Goal: Information Seeking & Learning: Learn about a topic

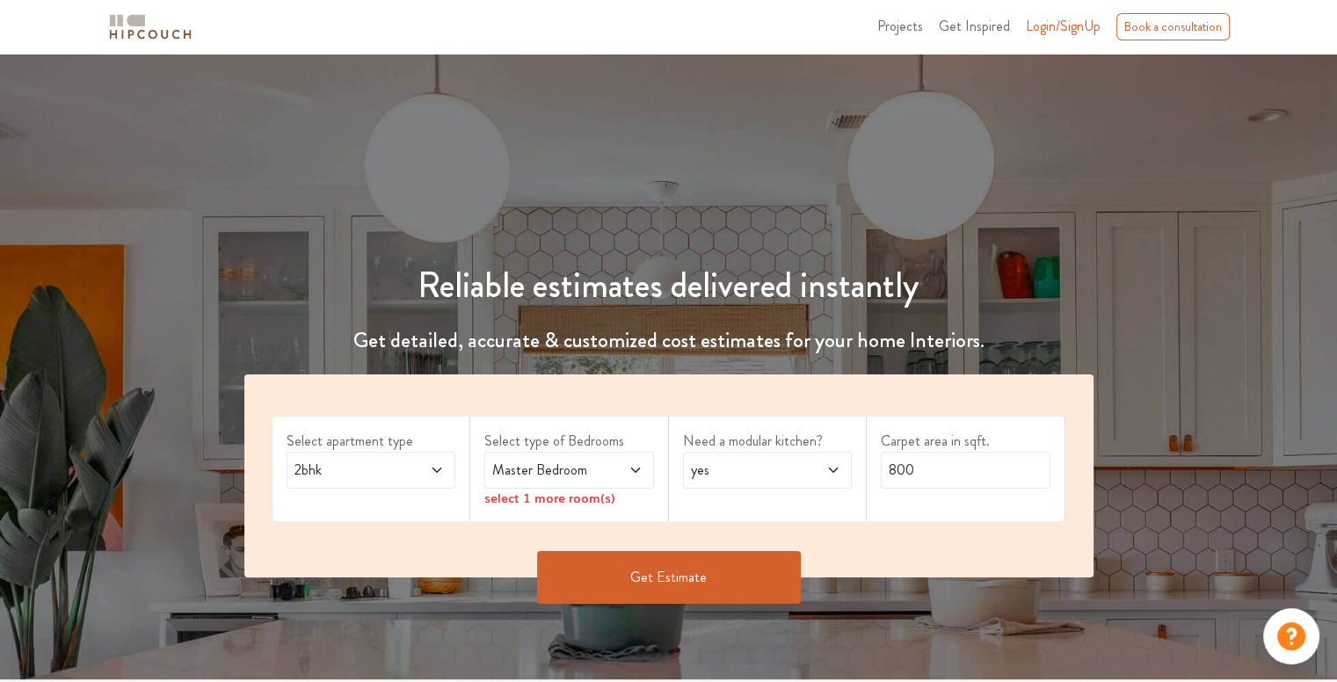
click at [386, 470] on span "2bhk" at bounding box center [348, 470] width 115 height 21
click at [534, 469] on span "Master Bedroom" at bounding box center [546, 470] width 115 height 21
click at [572, 414] on div "Select apartment type 2bhk Select type of Bedrooms Master Bedroom select 1 more…" at bounding box center [668, 475] width 849 height 203
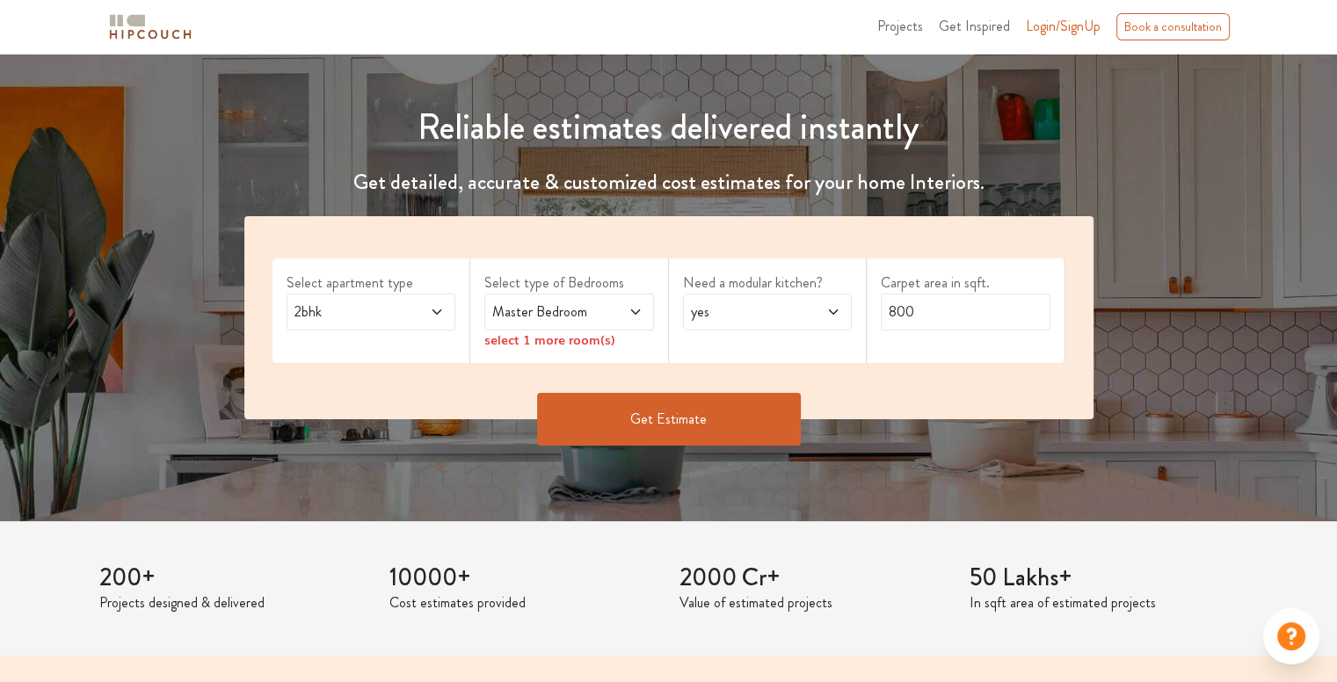
scroll to position [158, 0]
click at [636, 312] on icon at bounding box center [634, 311] width 9 height 5
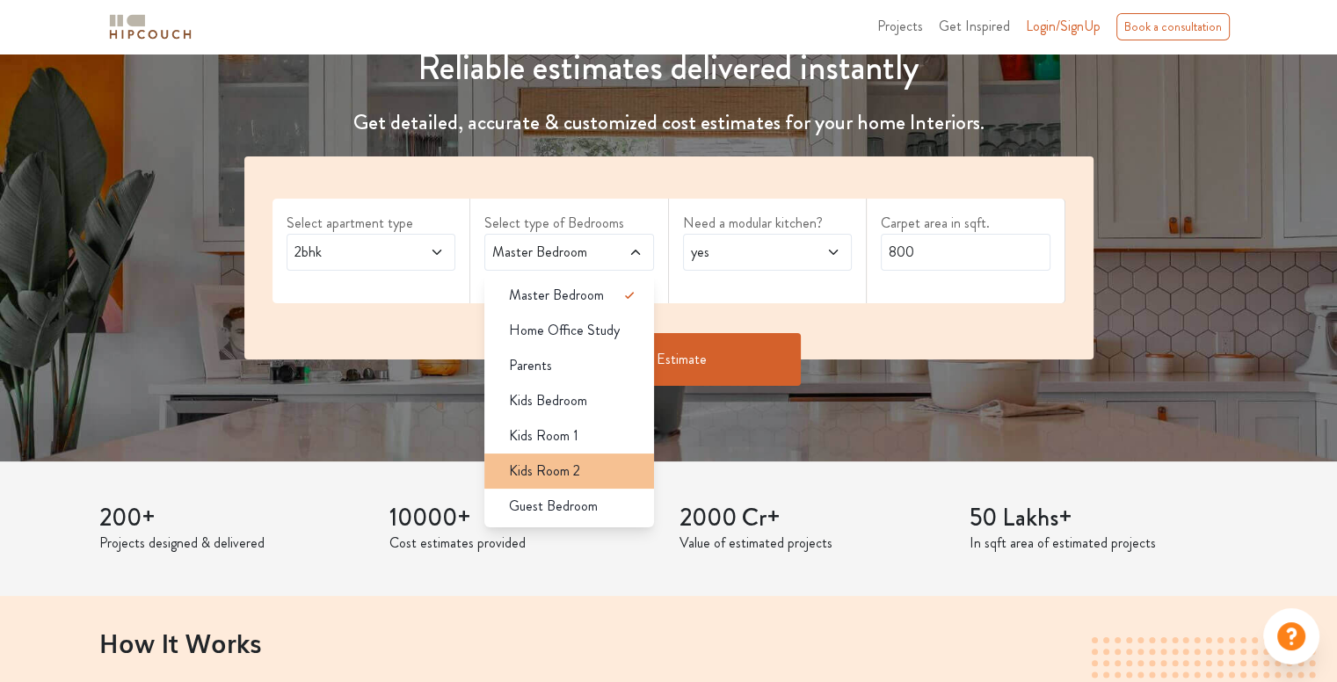
scroll to position [218, 0]
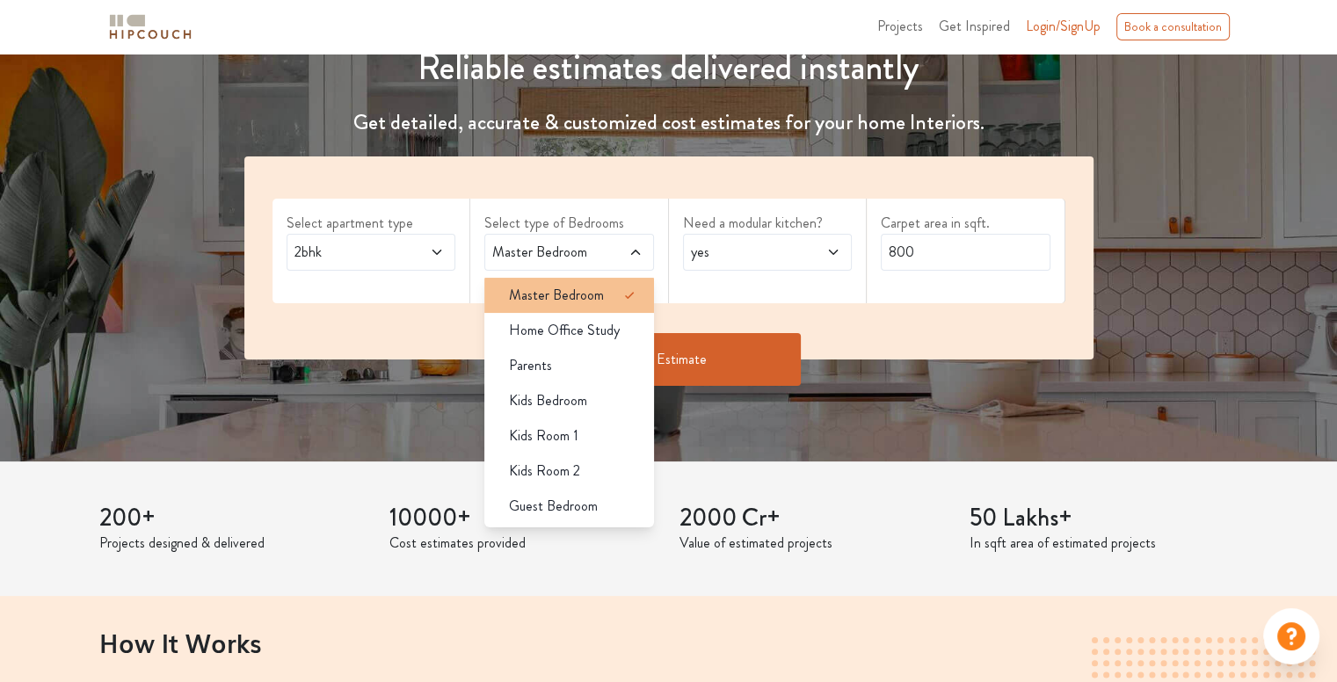
click at [611, 297] on div "Master Bedroom" at bounding box center [574, 295] width 159 height 21
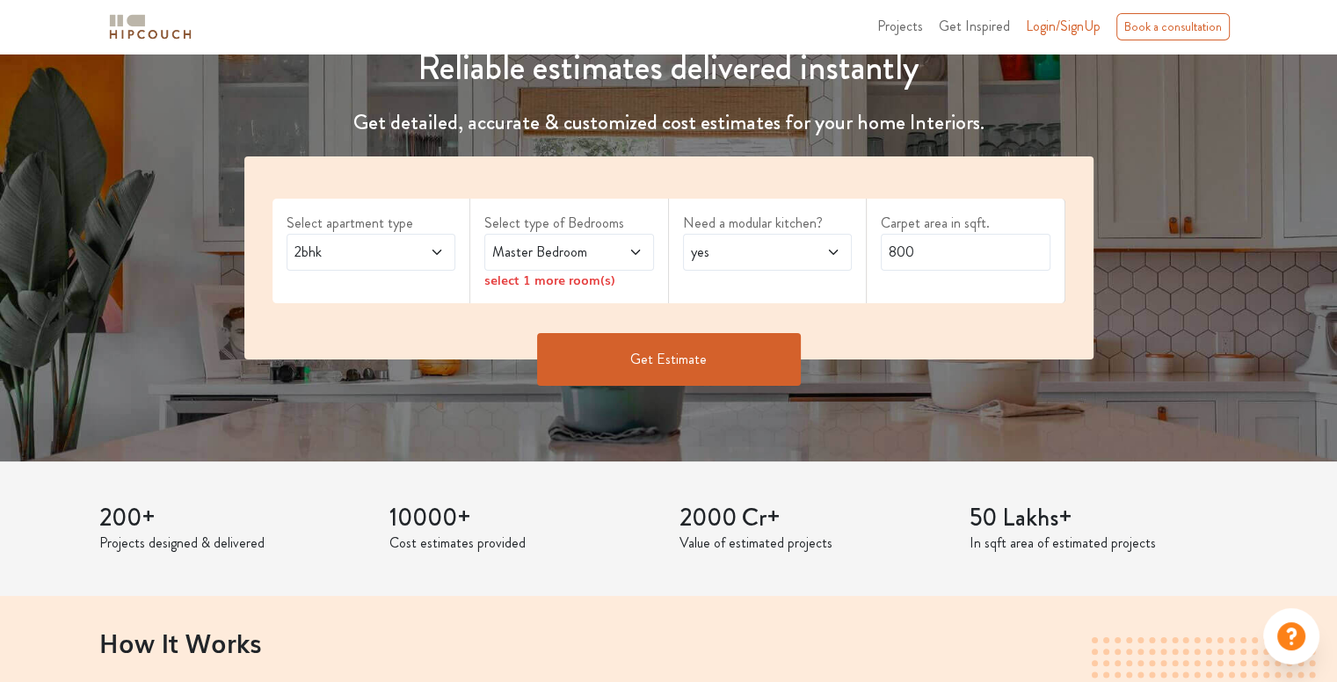
click at [785, 250] on span "yes" at bounding box center [744, 252] width 115 height 21
click at [771, 322] on div "no" at bounding box center [773, 330] width 159 height 21
click at [604, 294] on div "Select type of Bedrooms Master Bedroom select 1 more room(s)" at bounding box center [569, 251] width 199 height 105
click at [581, 282] on div "select 1 more room(s)" at bounding box center [569, 280] width 170 height 18
click at [945, 236] on input "800" at bounding box center [966, 252] width 170 height 37
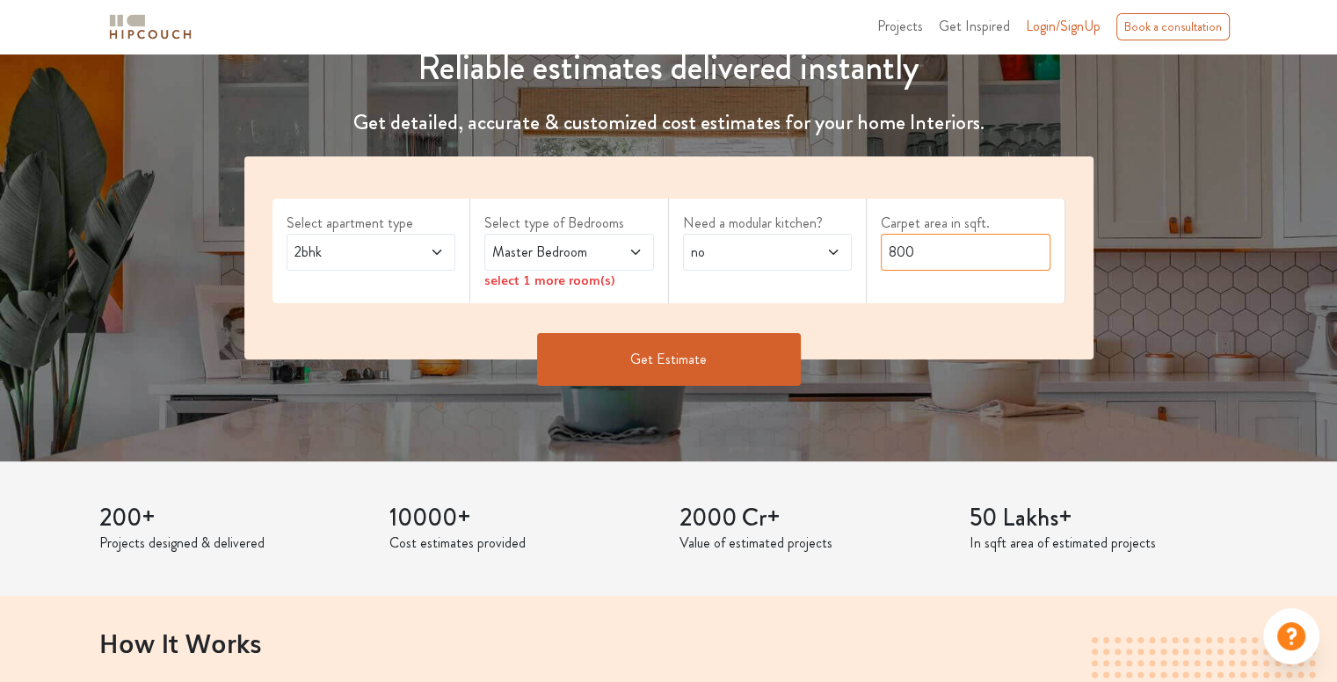
click at [945, 236] on input "800" at bounding box center [966, 252] width 170 height 37
type input "586"
click at [895, 280] on div "Carpet area in sqft. 586" at bounding box center [966, 251] width 199 height 105
click at [629, 251] on icon at bounding box center [636, 252] width 14 height 14
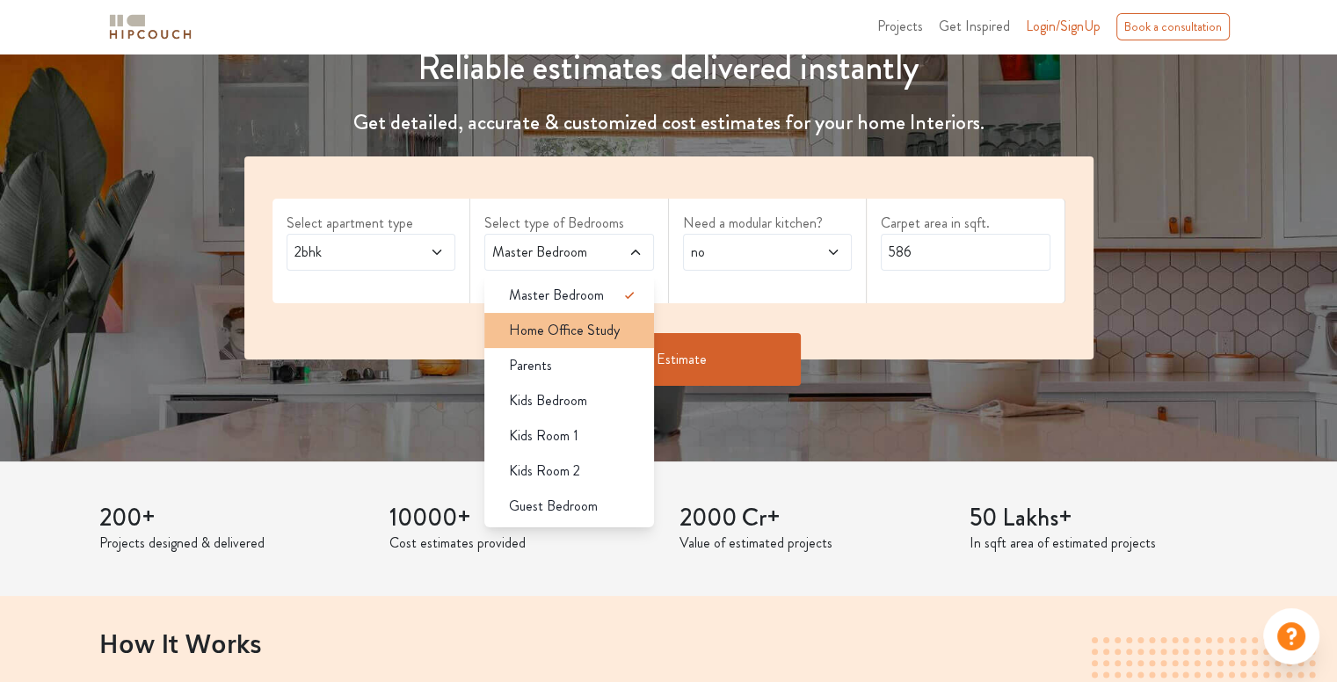
click at [614, 323] on span "Home Office Study" at bounding box center [564, 330] width 111 height 21
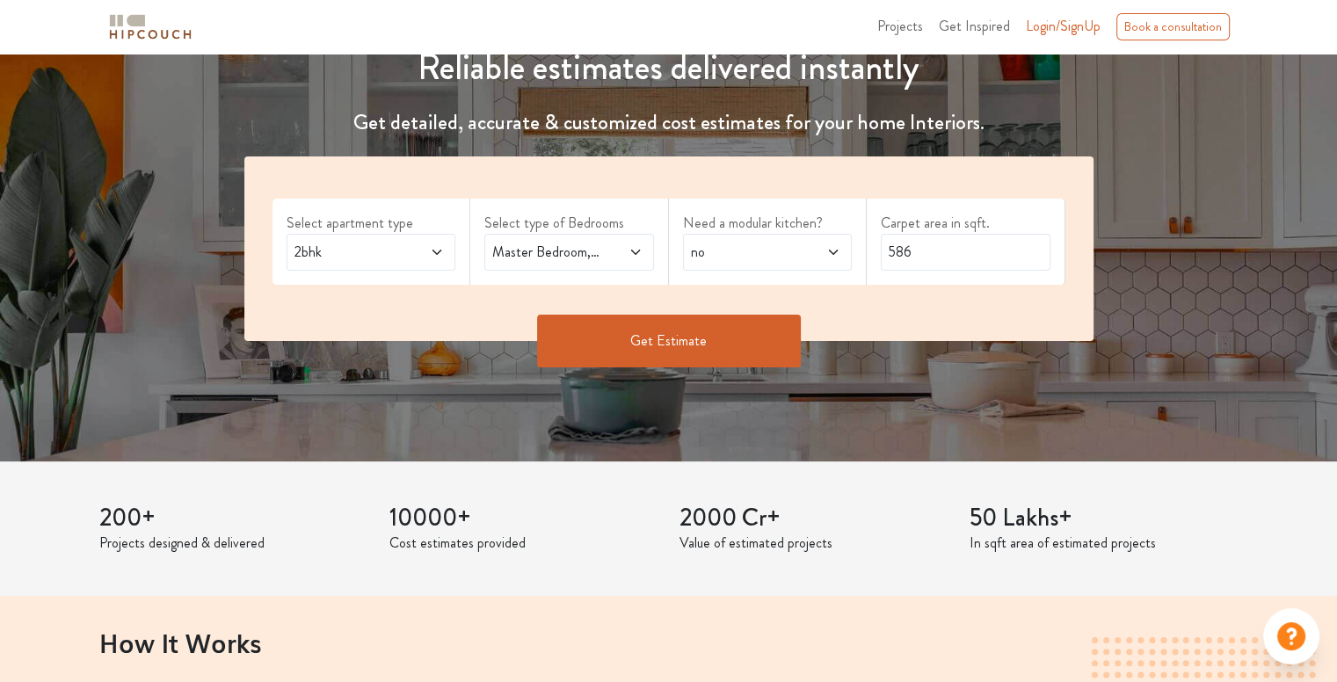
click at [639, 252] on icon at bounding box center [636, 252] width 14 height 14
click at [680, 292] on div "Select apartment type 2bhk Select type of Bedrooms Master Bedroom,Home Office S…" at bounding box center [668, 248] width 849 height 185
click at [767, 322] on button "Get Estimate" at bounding box center [669, 341] width 264 height 53
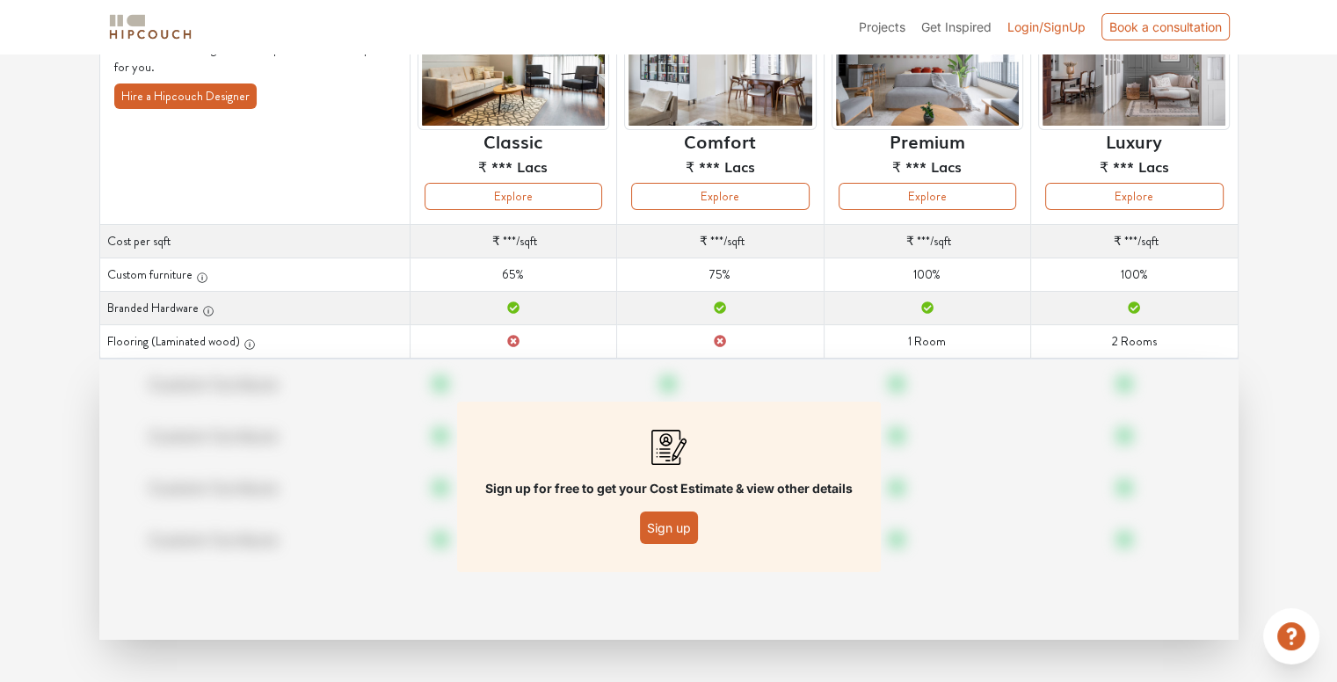
scroll to position [181, 0]
click at [665, 532] on button "Sign up" at bounding box center [669, 528] width 58 height 33
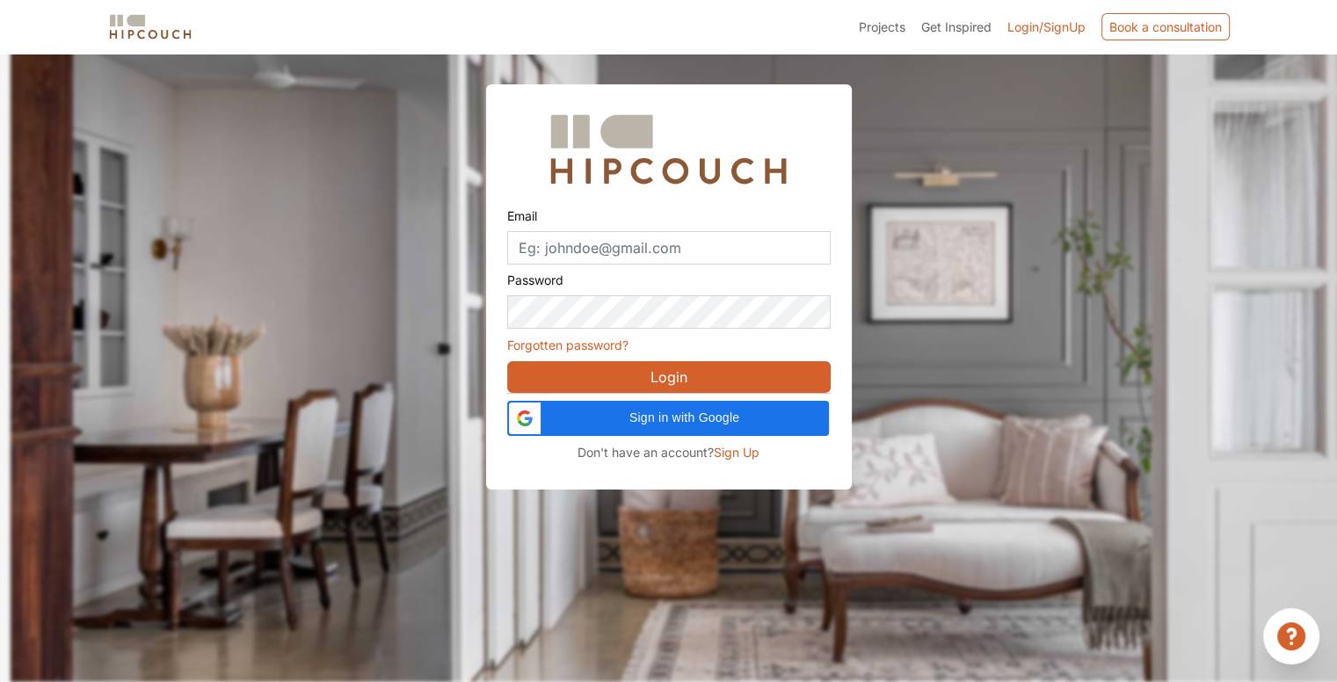
scroll to position [53, 0]
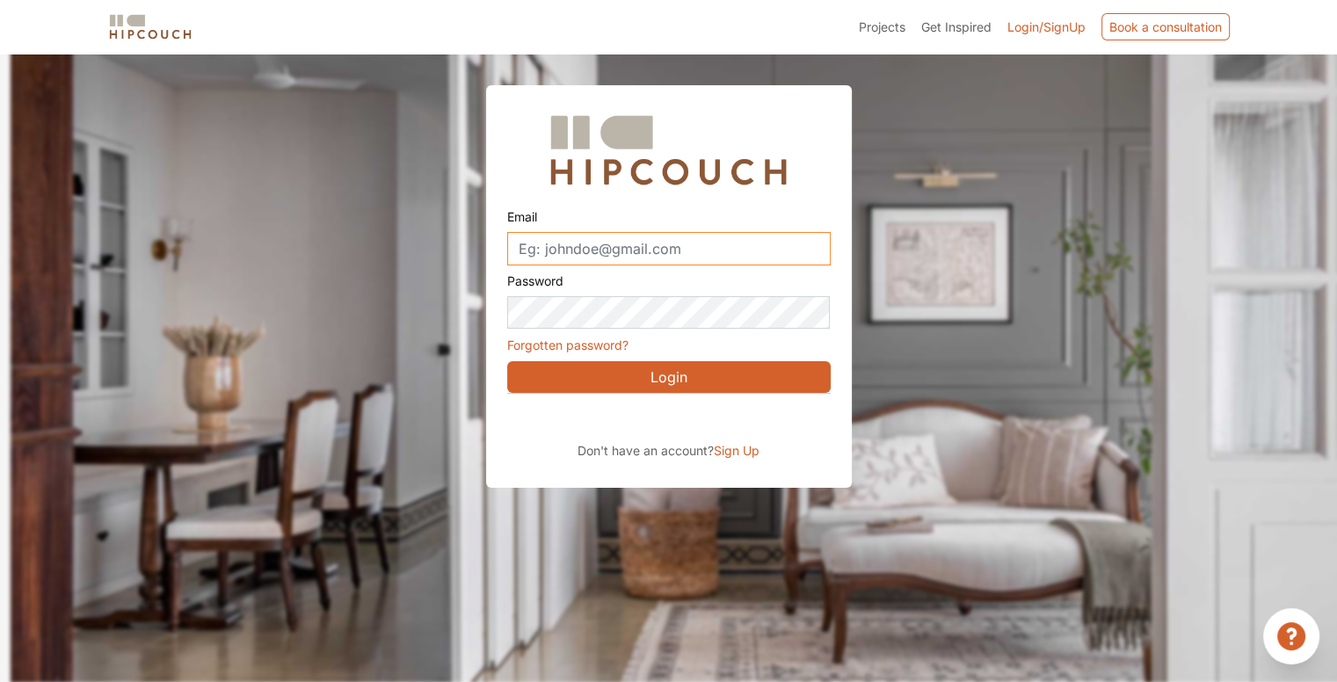
click at [703, 246] on input "Email" at bounding box center [668, 248] width 323 height 33
click at [735, 451] on span "Sign Up" at bounding box center [737, 450] width 46 height 15
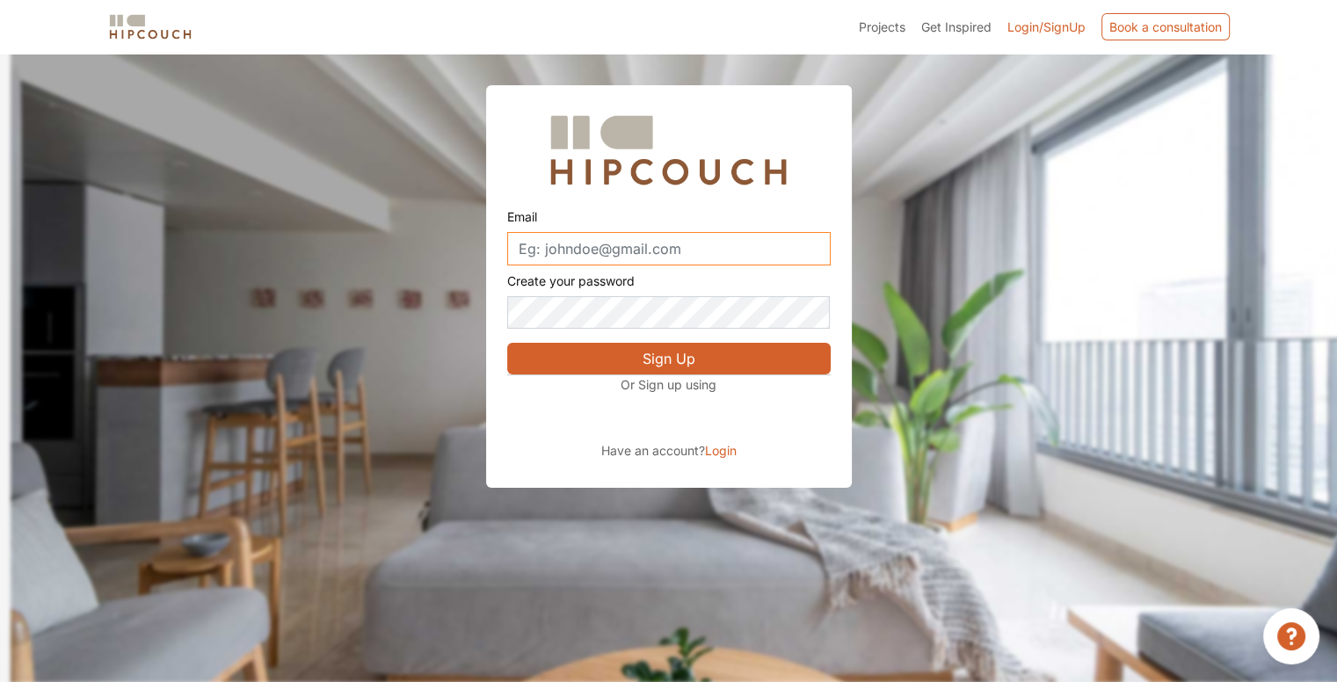
click at [740, 248] on input "Email" at bounding box center [668, 248] width 323 height 33
click at [763, 364] on button "Sign Up" at bounding box center [668, 359] width 323 height 32
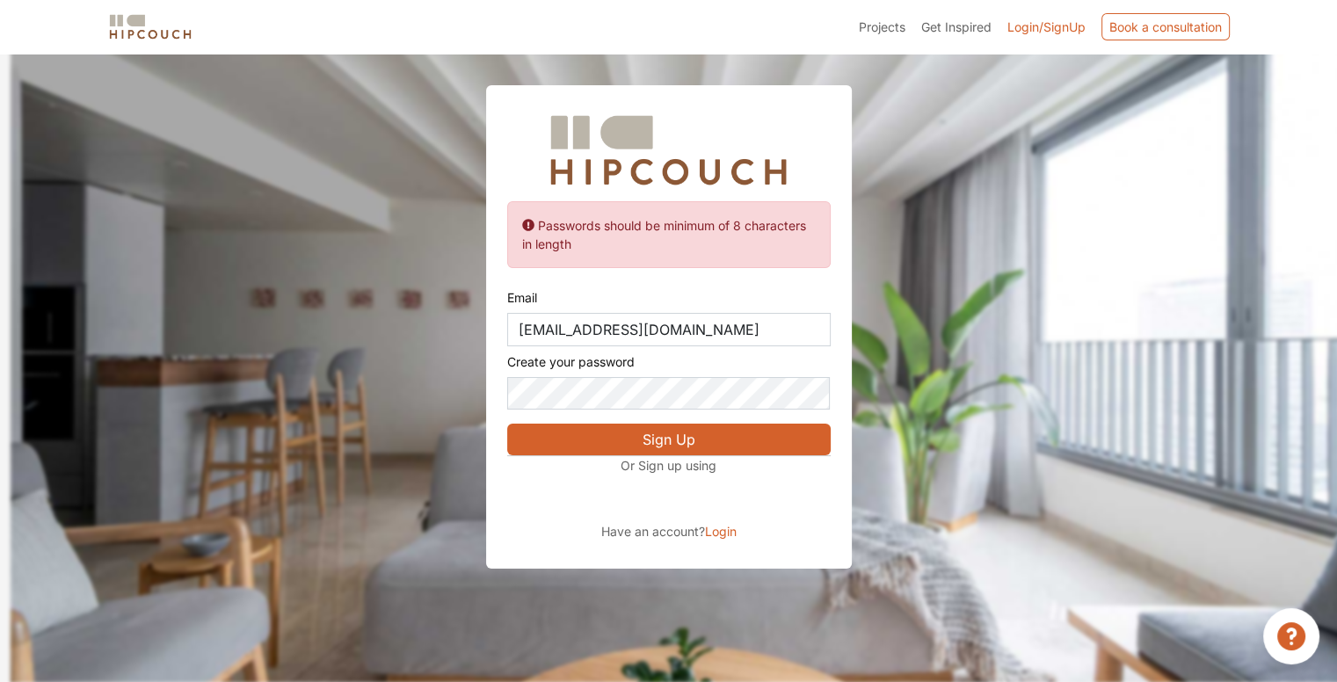
click at [758, 428] on button "Sign Up" at bounding box center [668, 440] width 323 height 32
drag, startPoint x: 570, startPoint y: 331, endPoint x: 512, endPoint y: 336, distance: 57.3
click at [512, 336] on input "johndoe@gmail.com" at bounding box center [668, 329] width 323 height 33
type input "someone@gmail.com"
click at [563, 433] on button "Sign Up" at bounding box center [668, 440] width 323 height 32
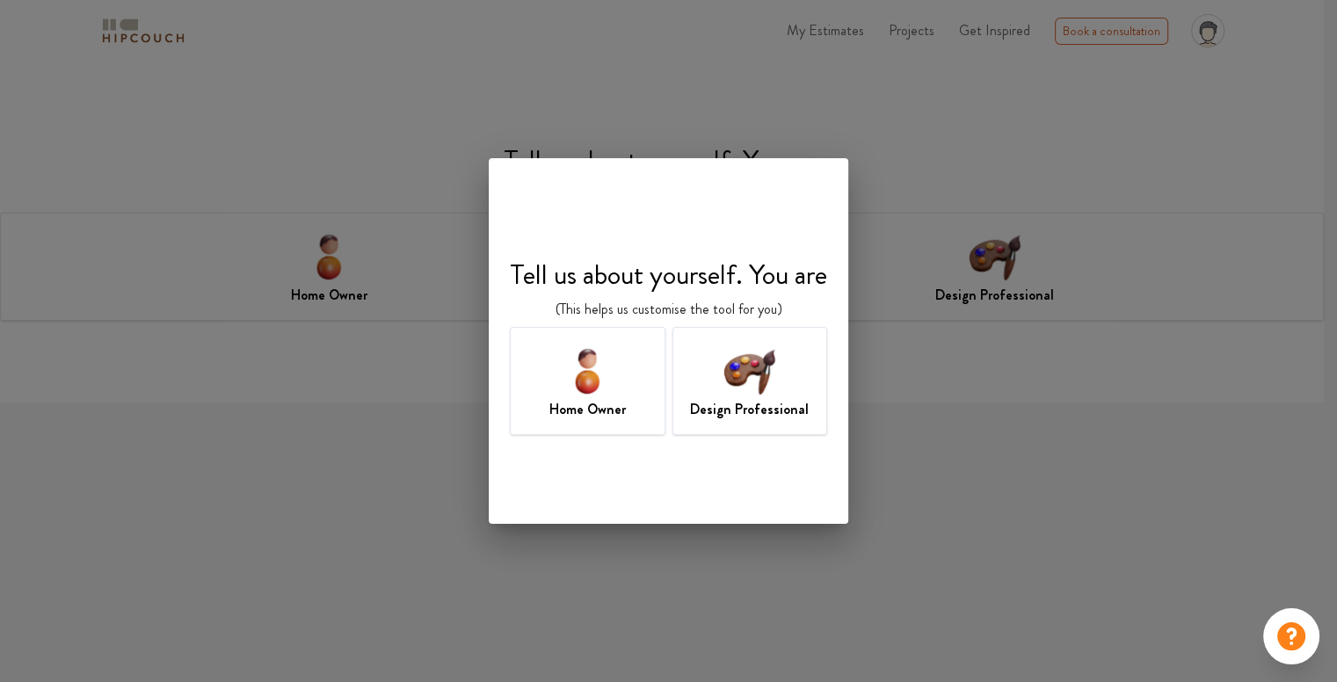
click at [700, 282] on h4 "Tell us about yourself. You are" at bounding box center [668, 274] width 317 height 33
click at [622, 362] on div "Home Owner" at bounding box center [588, 381] width 156 height 108
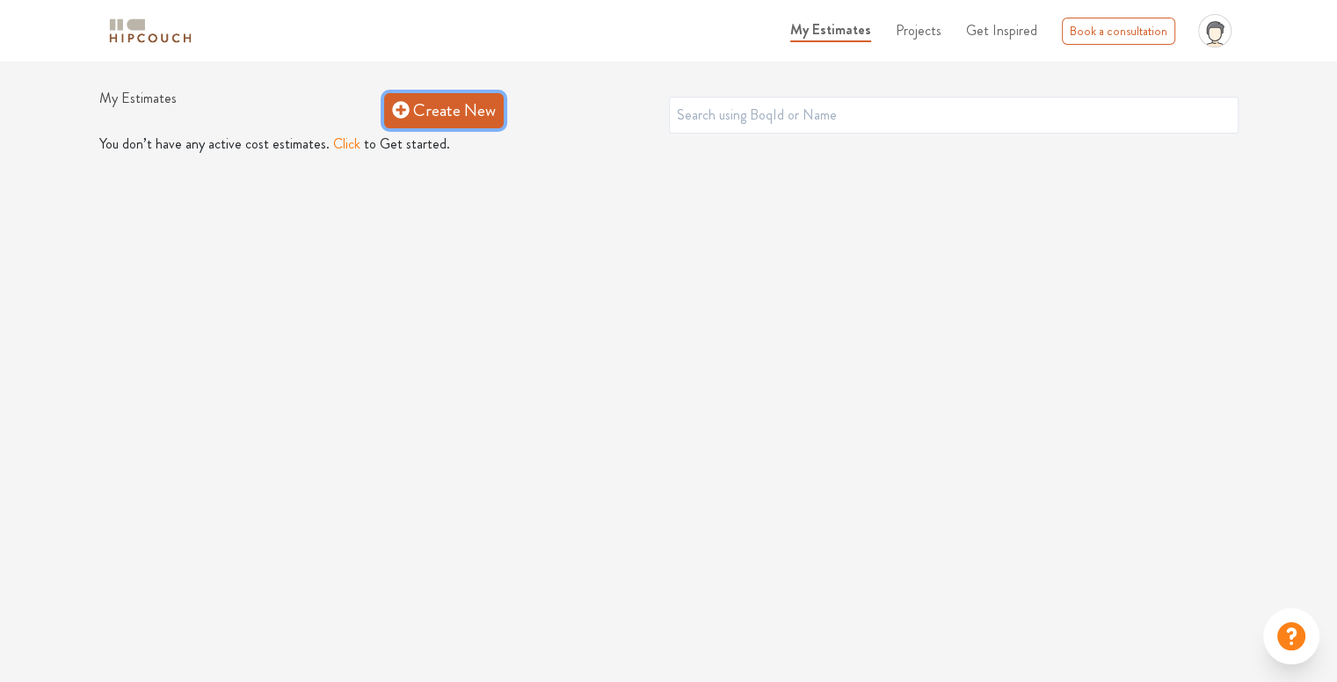
click at [432, 124] on link "Create New" at bounding box center [444, 110] width 120 height 35
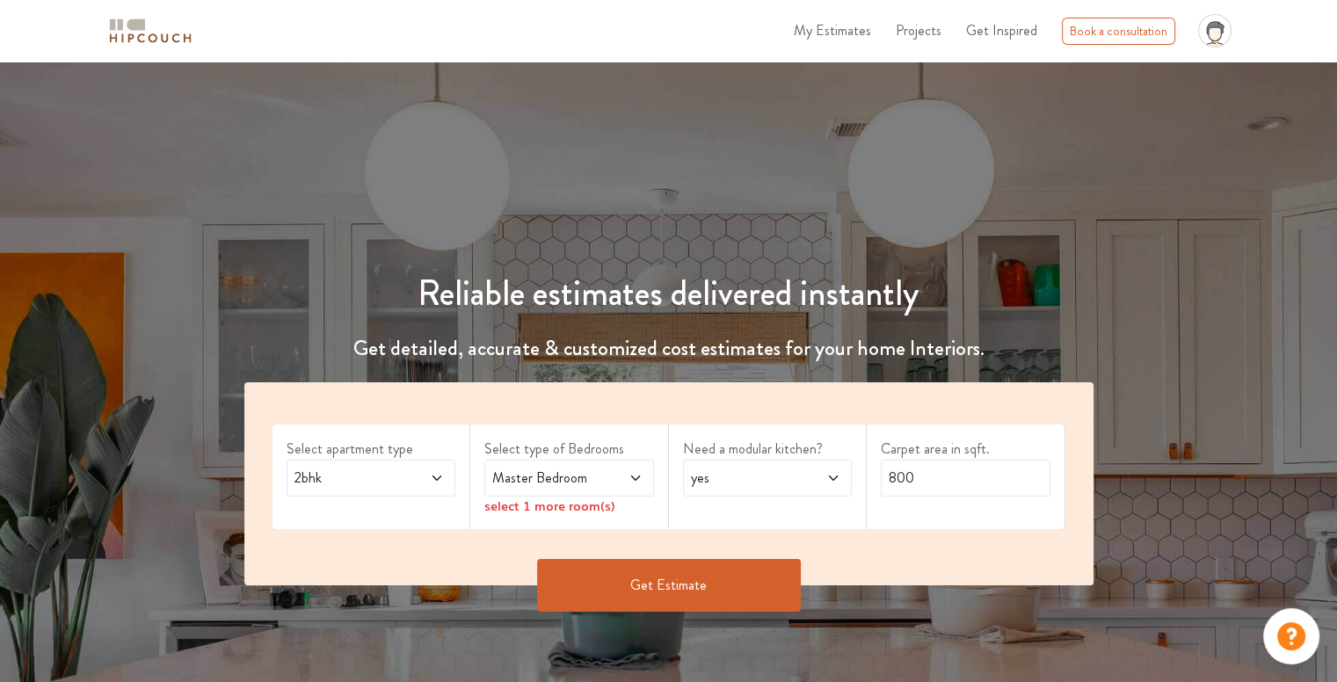
click at [585, 488] on span "Master Bedroom" at bounding box center [546, 478] width 115 height 21
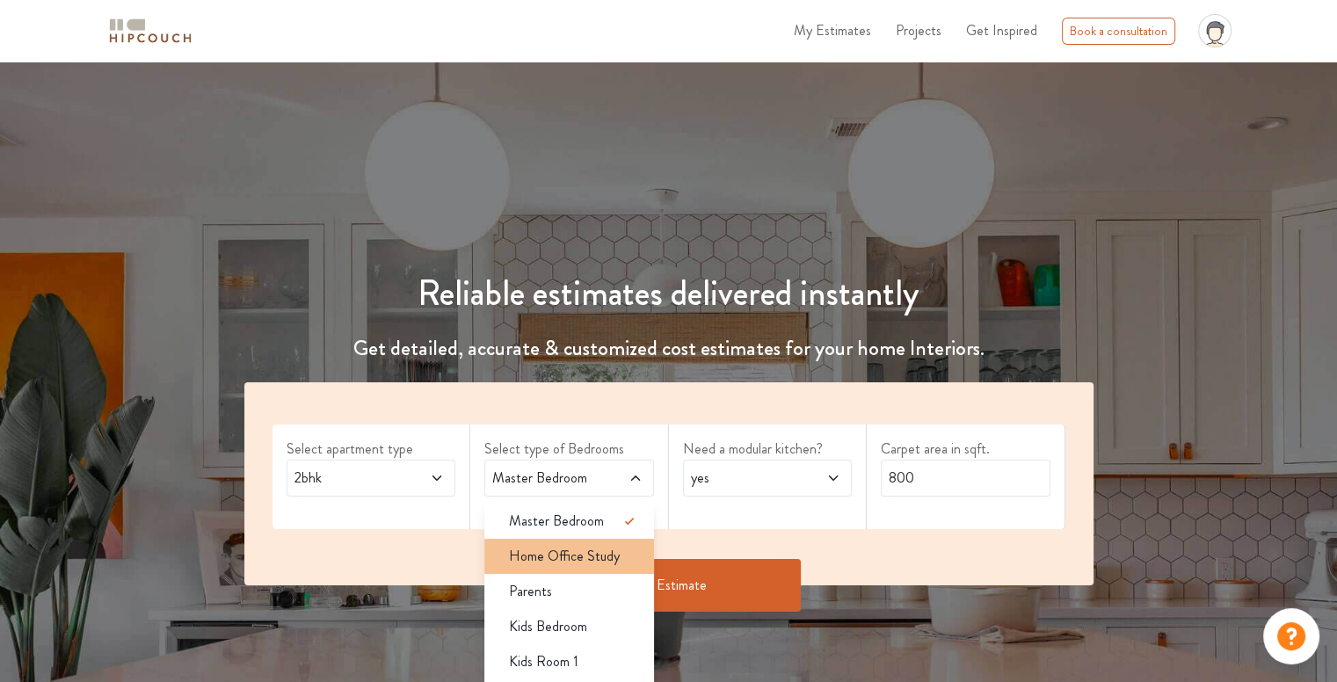
click at [597, 552] on span "Home Office Study" at bounding box center [564, 556] width 111 height 21
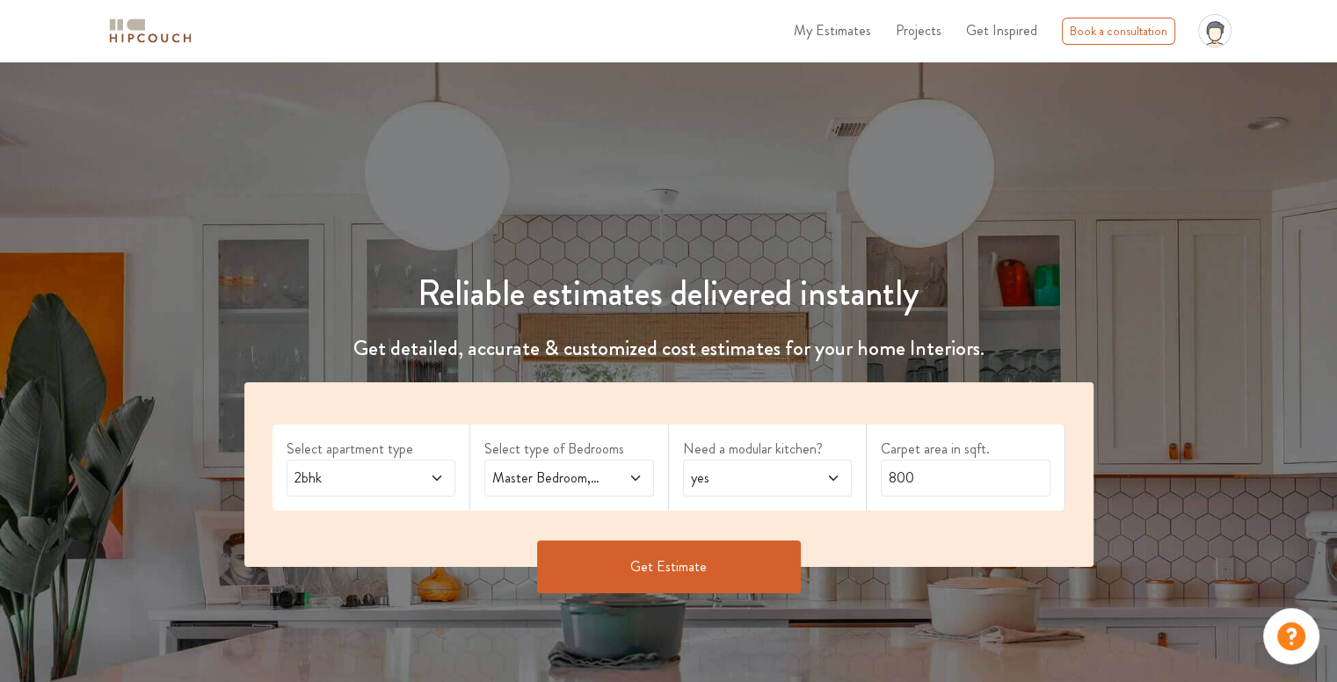
click at [783, 479] on span "yes" at bounding box center [744, 478] width 115 height 21
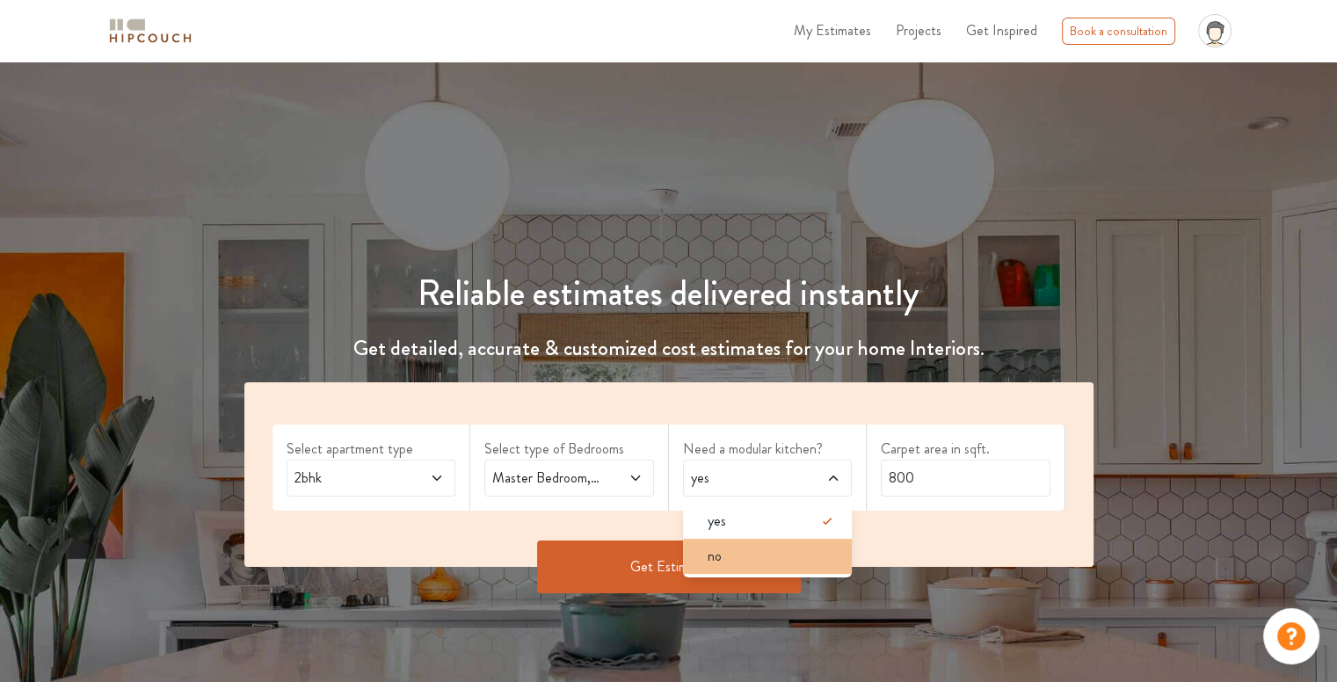
click at [760, 553] on div "no" at bounding box center [773, 556] width 159 height 21
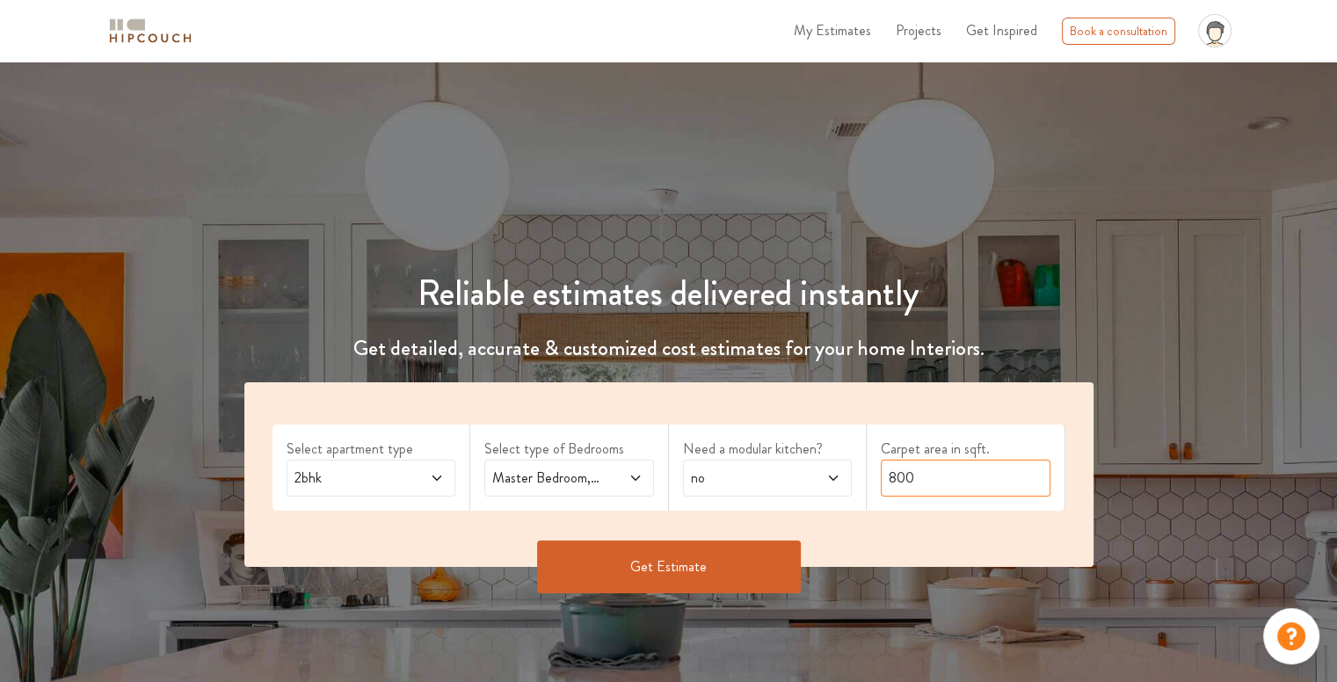
click at [952, 466] on input "800" at bounding box center [966, 478] width 170 height 37
type input "586"
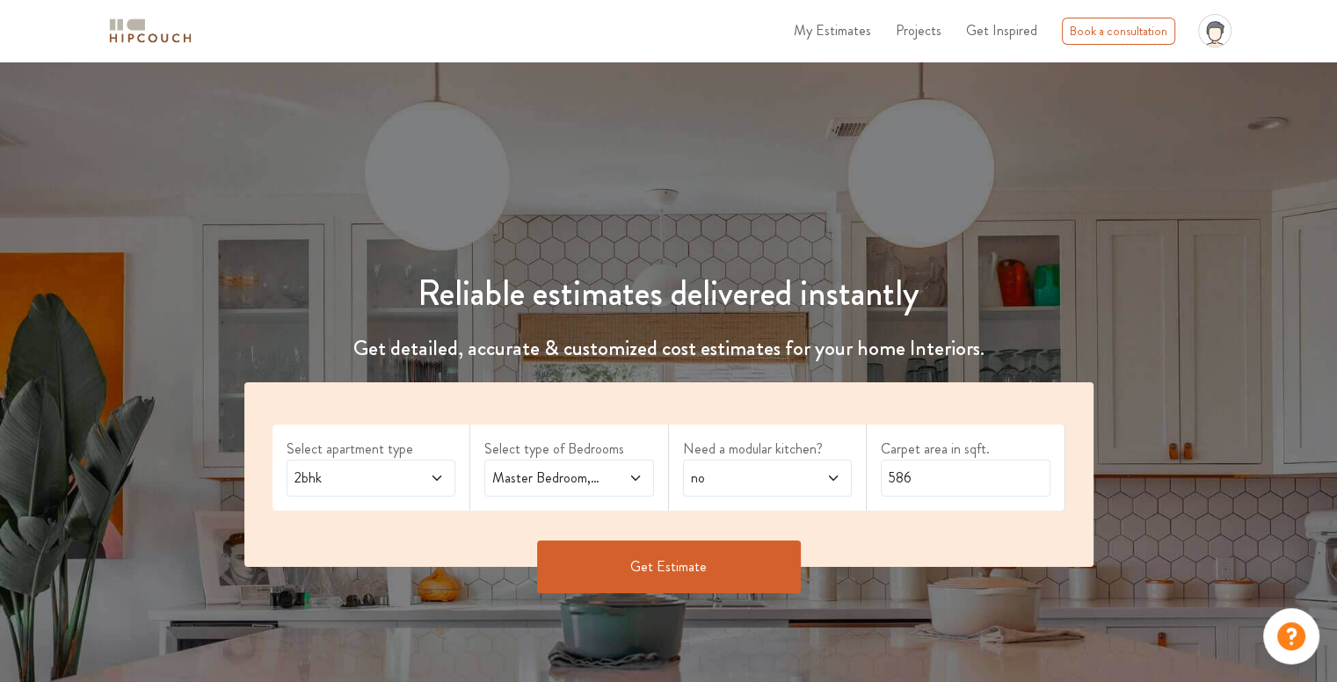
click at [889, 556] on div "Get Estimate" at bounding box center [669, 567] width 870 height 53
click at [440, 477] on icon at bounding box center [437, 478] width 14 height 14
click at [679, 574] on button "Get Estimate" at bounding box center [669, 567] width 264 height 53
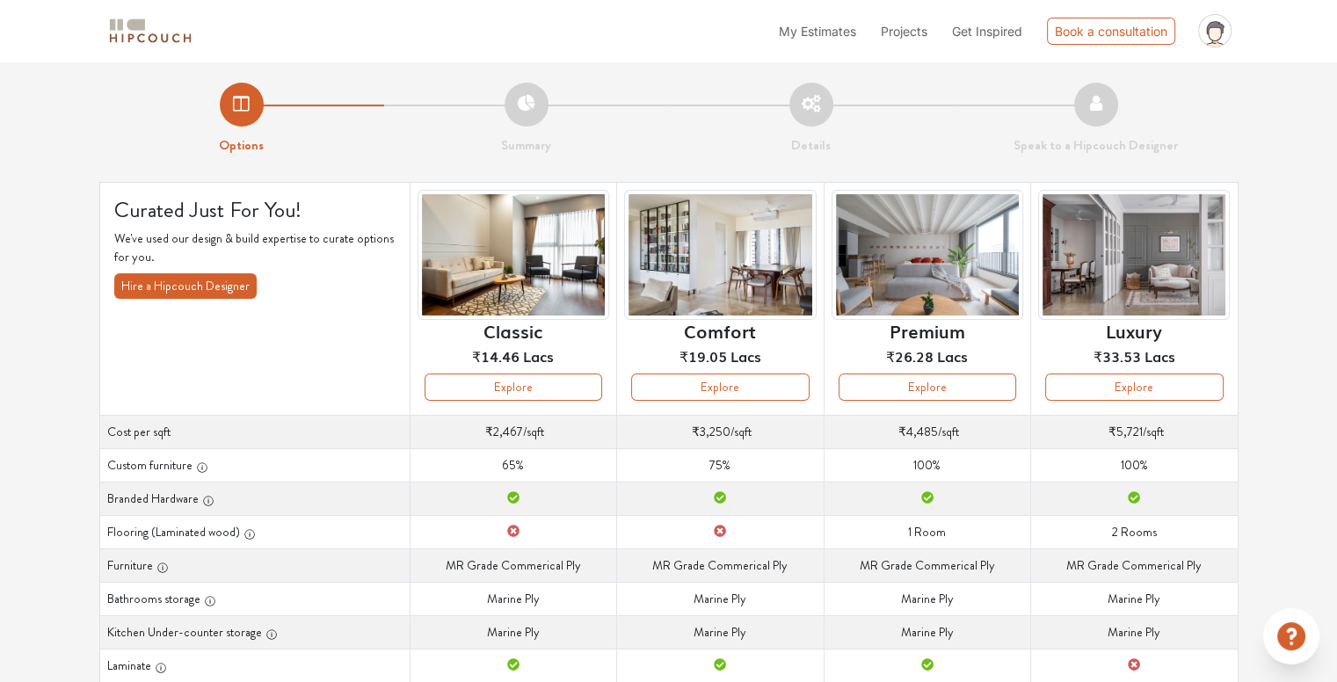
drag, startPoint x: 679, startPoint y: 574, endPoint x: 403, endPoint y: 226, distance: 444.3
click at [507, 480] on td "Custom furniture 65%" at bounding box center [513, 464] width 207 height 33
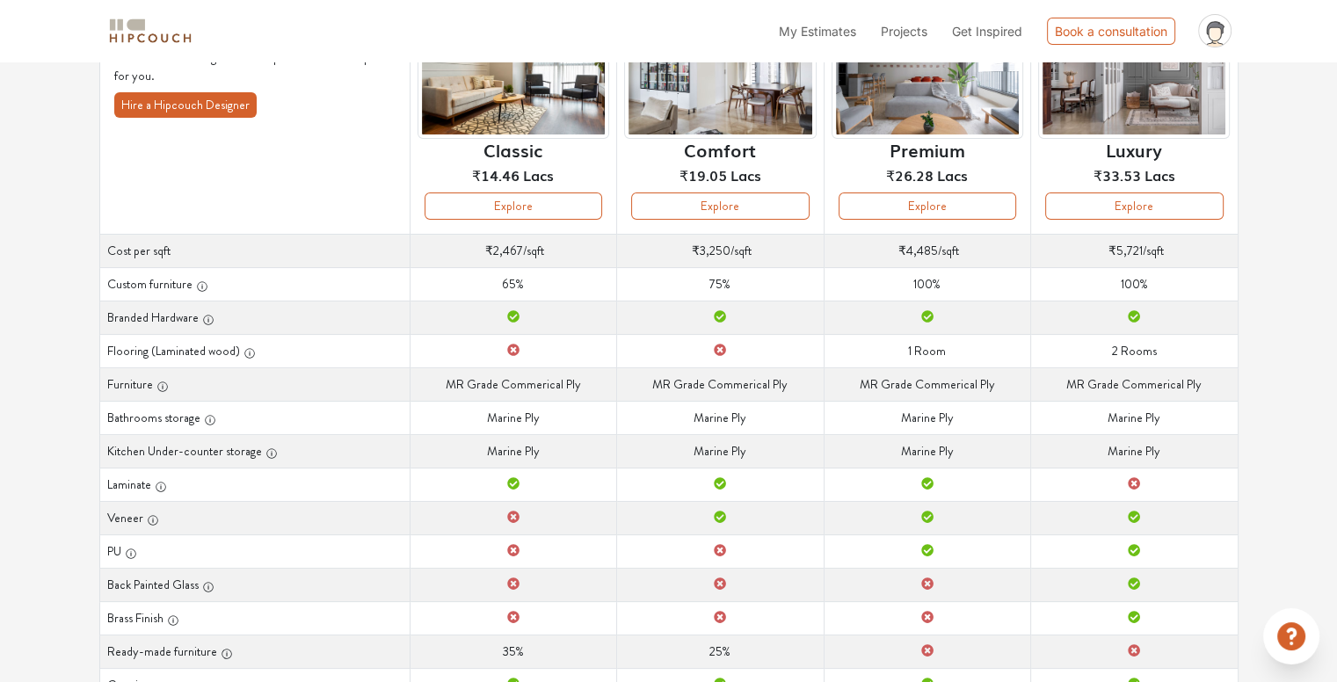
scroll to position [179, 0]
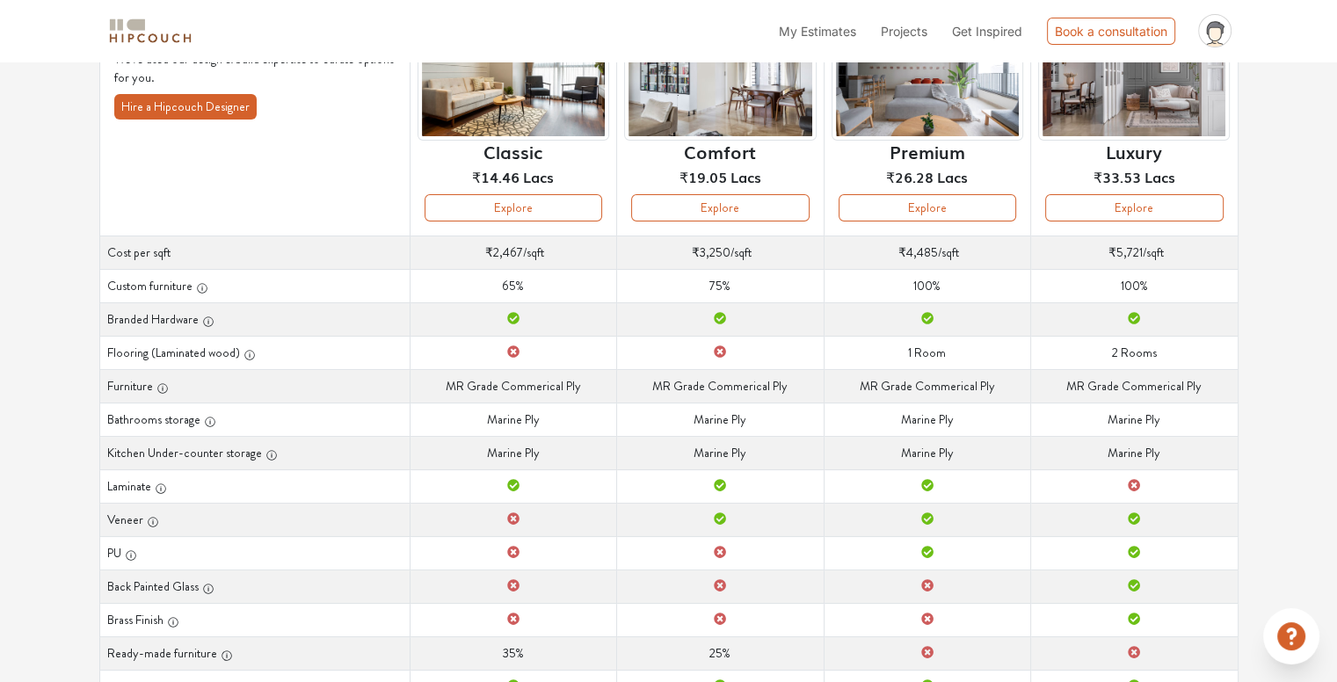
click at [32, 474] on div "Options Summary Details Speak to a Hipcouch Designer Curated Just For You! We'v…" at bounding box center [668, 364] width 1337 height 964
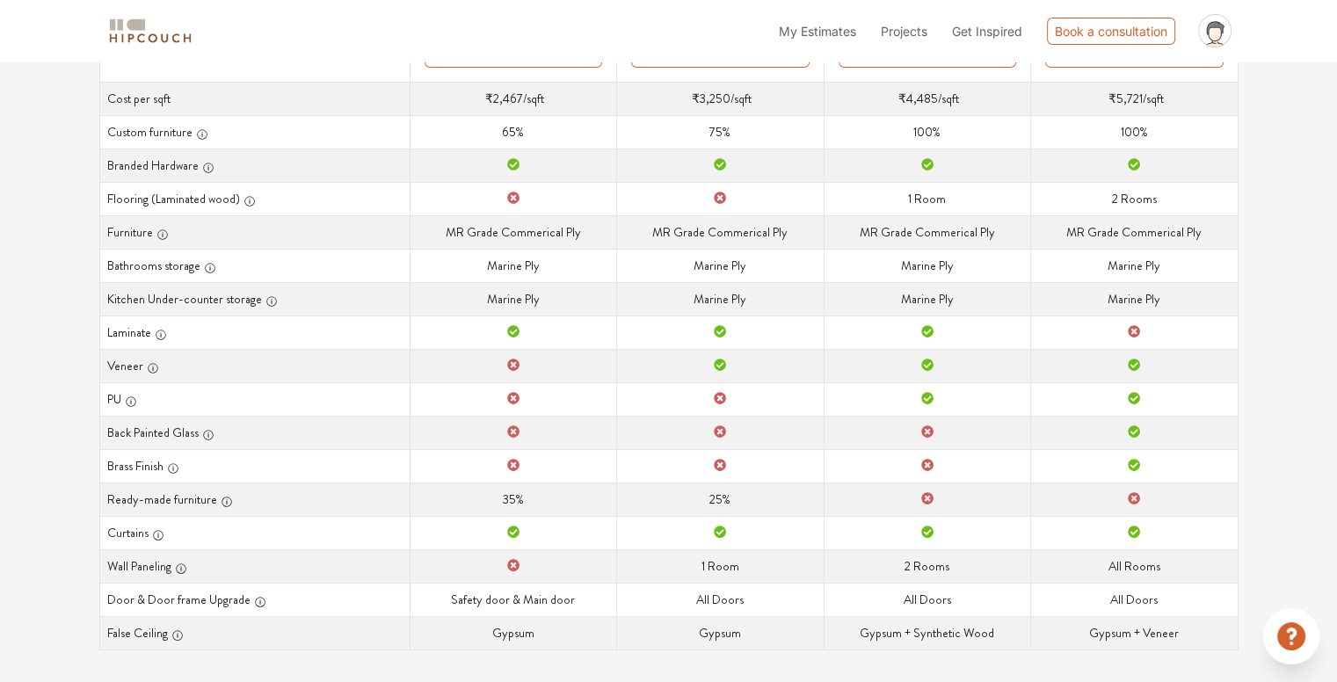
scroll to position [341, 0]
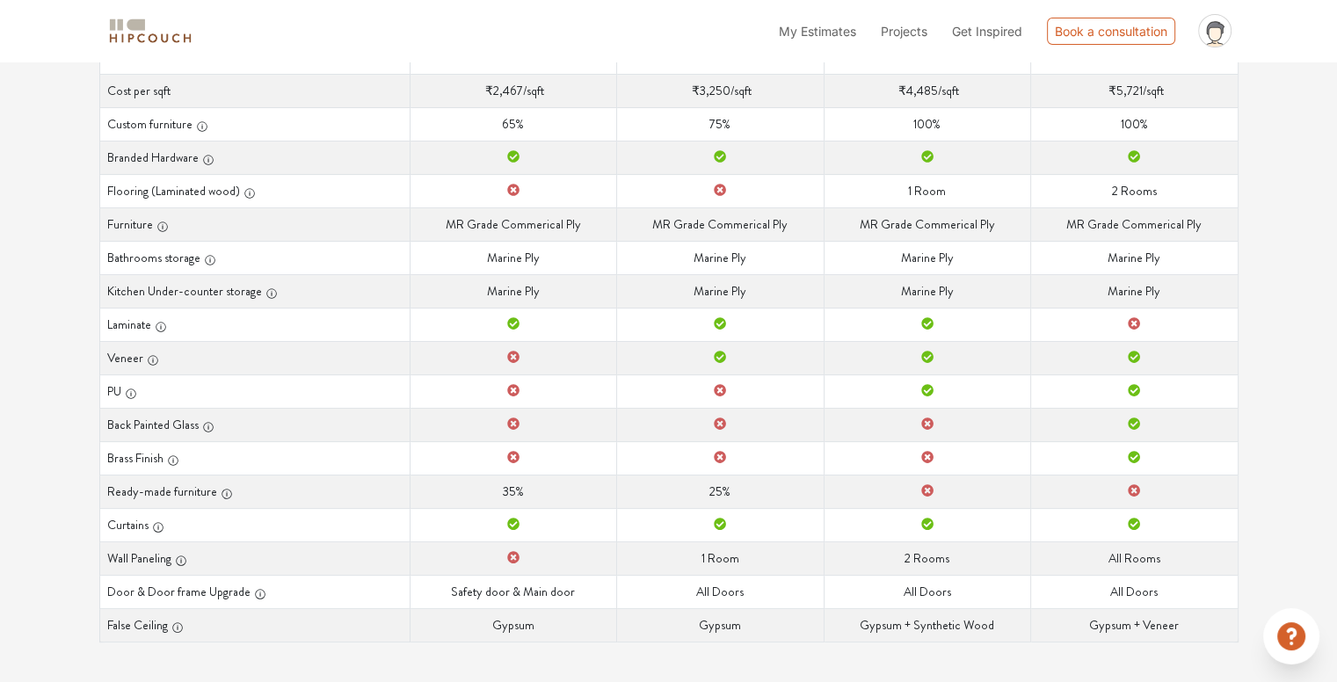
click at [466, 581] on td "Door & Door frame Upgrade Safety door & Main door" at bounding box center [513, 591] width 207 height 33
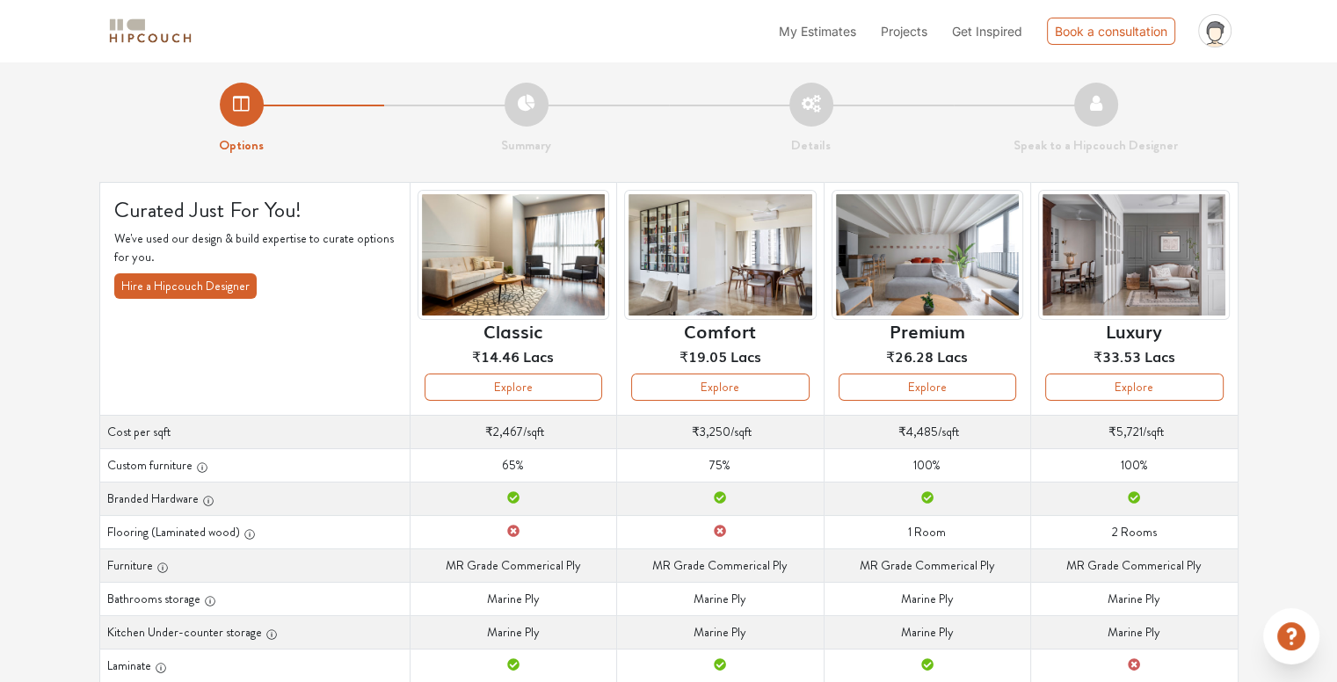
scroll to position [0, 0]
click at [549, 391] on button "Explore" at bounding box center [514, 387] width 178 height 27
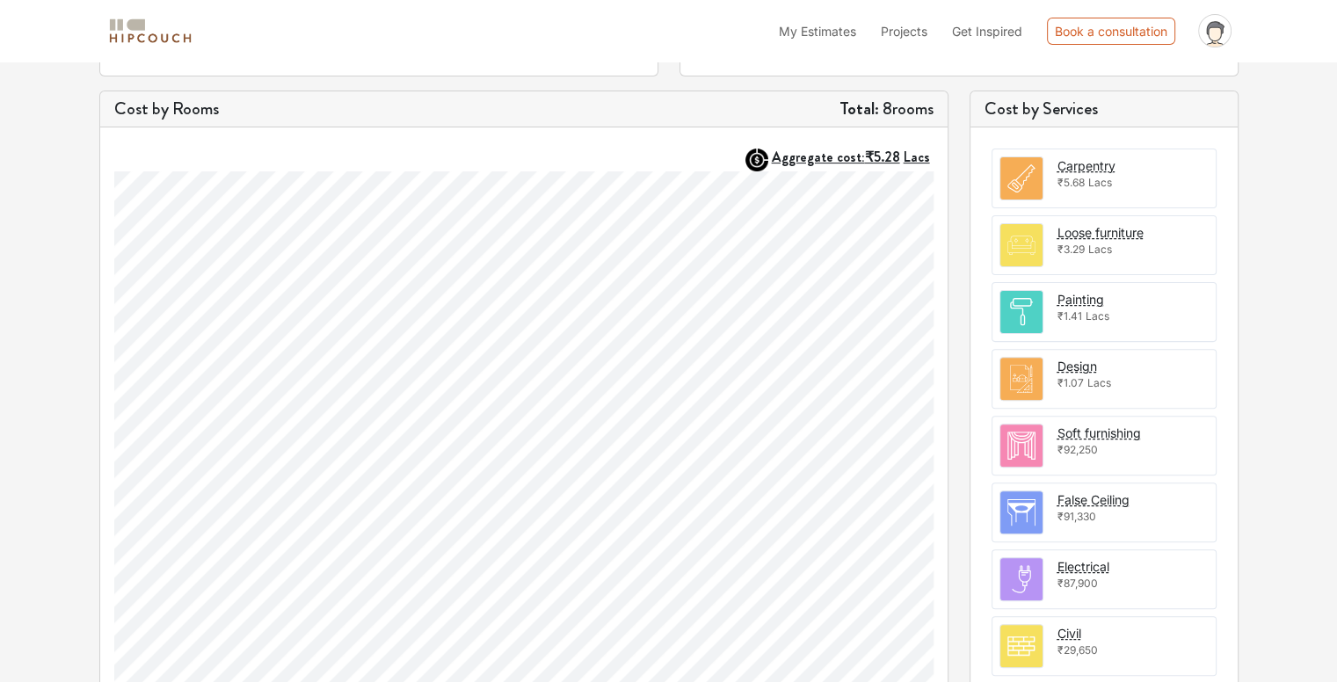
scroll to position [501, 0]
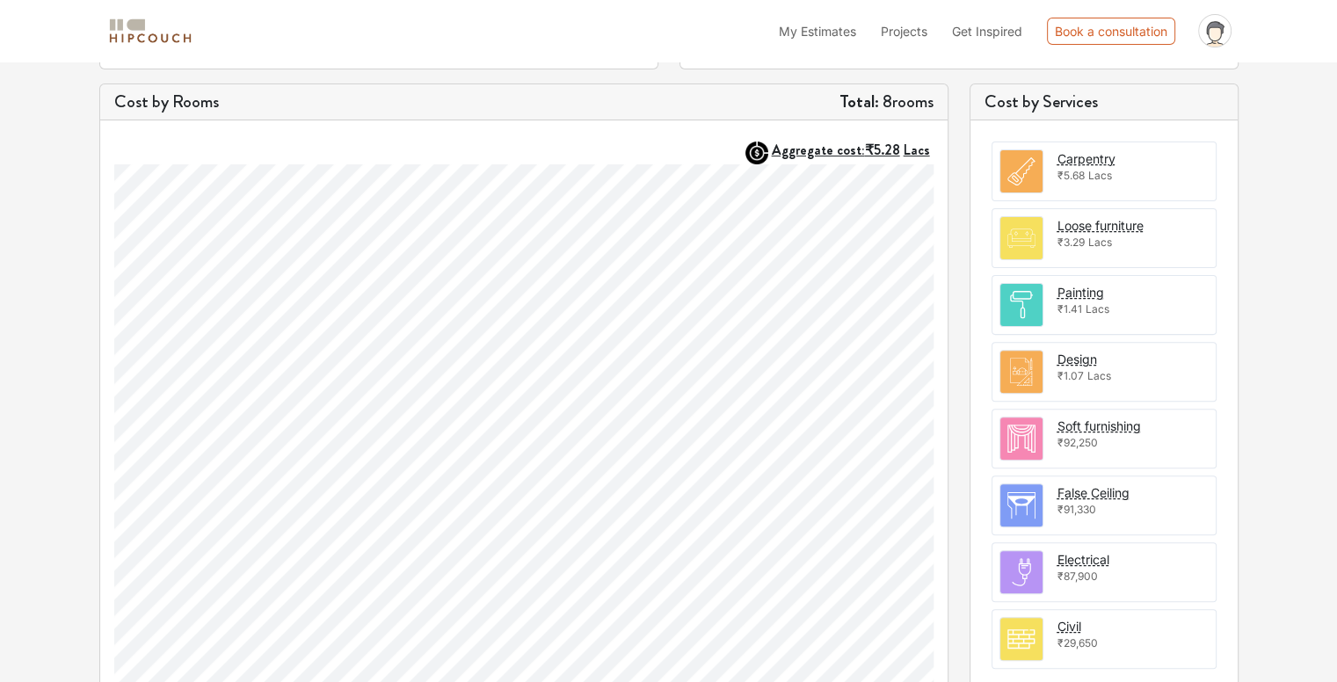
click at [1318, 367] on div "Options Summary Details Speak to a Hipcouch Designer Interiors Cost Estimate Ed…" at bounding box center [668, 180] width 1337 height 1241
click at [1290, 328] on div "Options Summary Details Speak to a Hipcouch Designer Interiors Cost Estimate Ed…" at bounding box center [668, 180] width 1337 height 1241
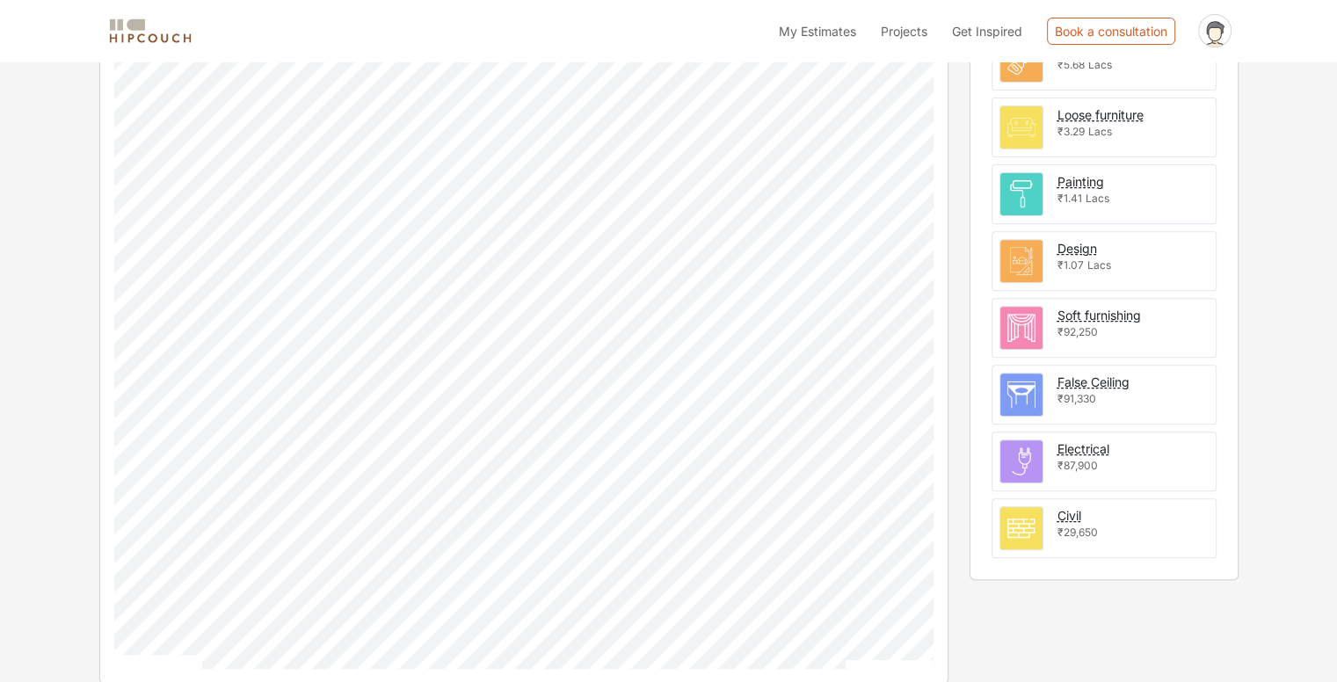
scroll to position [619, 0]
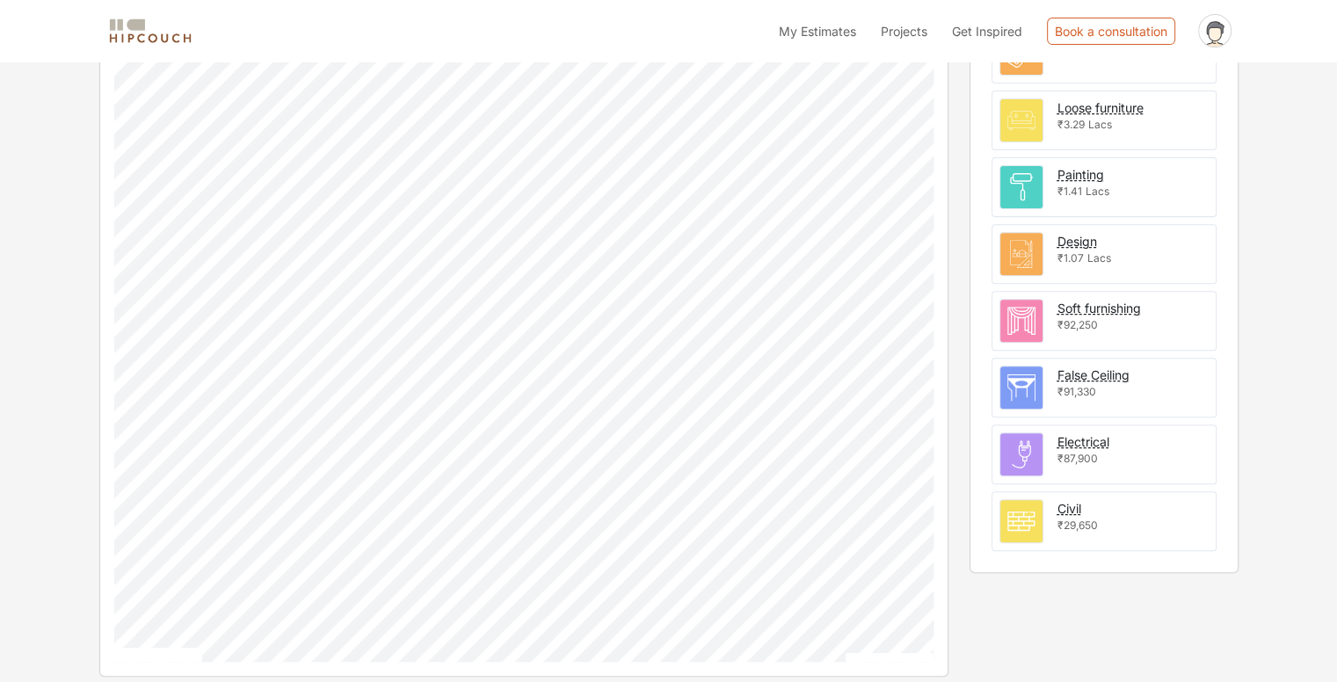
click at [1090, 451] on div "₹87,900" at bounding box center [1083, 459] width 52 height 16
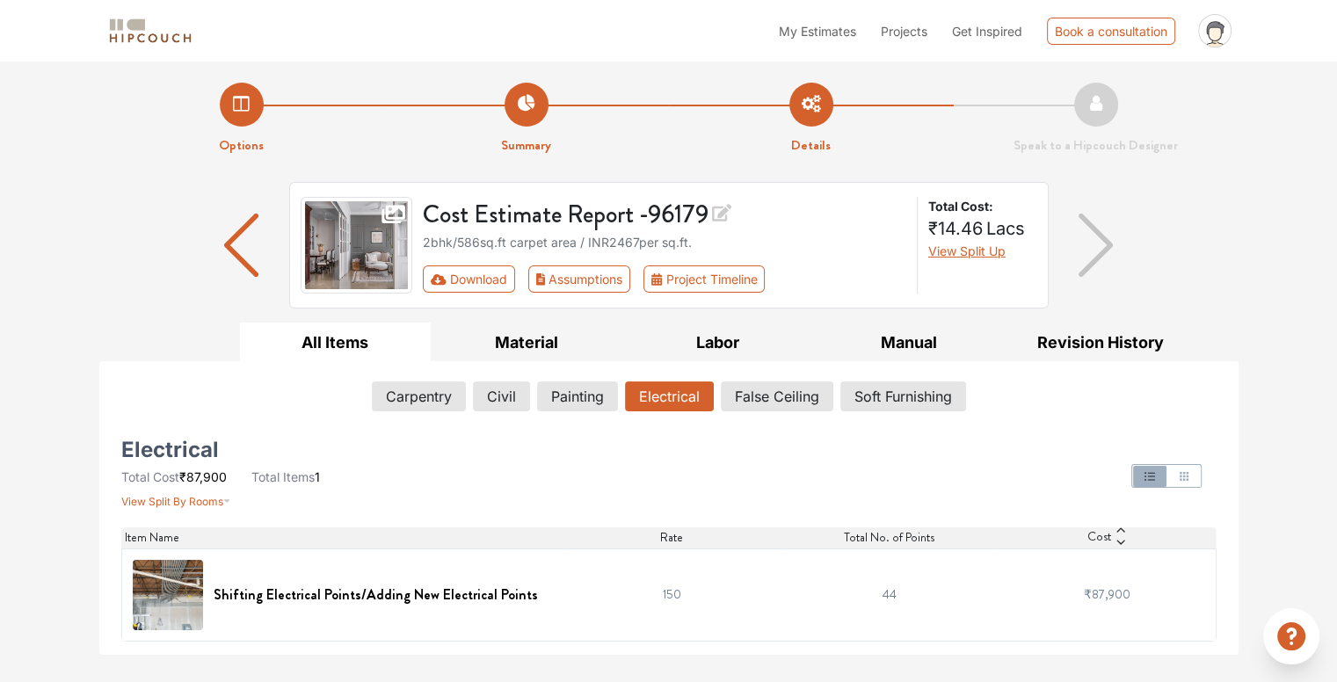
click at [1250, 423] on div "Options Summary Details Speak to a Hipcouch Designer Cost Estimate Report - 961…" at bounding box center [668, 358] width 1337 height 593
click at [425, 598] on h6 "Shifting Electrical Points/Adding New Electrical Points" at bounding box center [376, 594] width 324 height 17
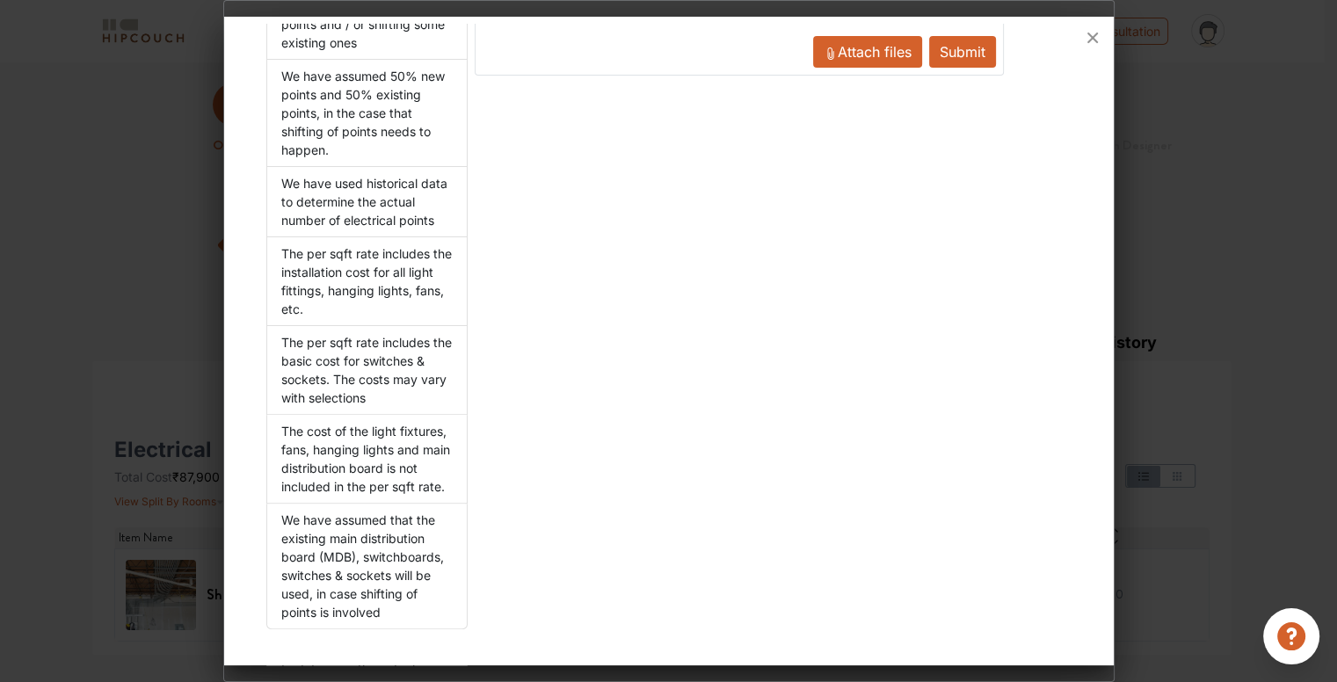
scroll to position [500, 0]
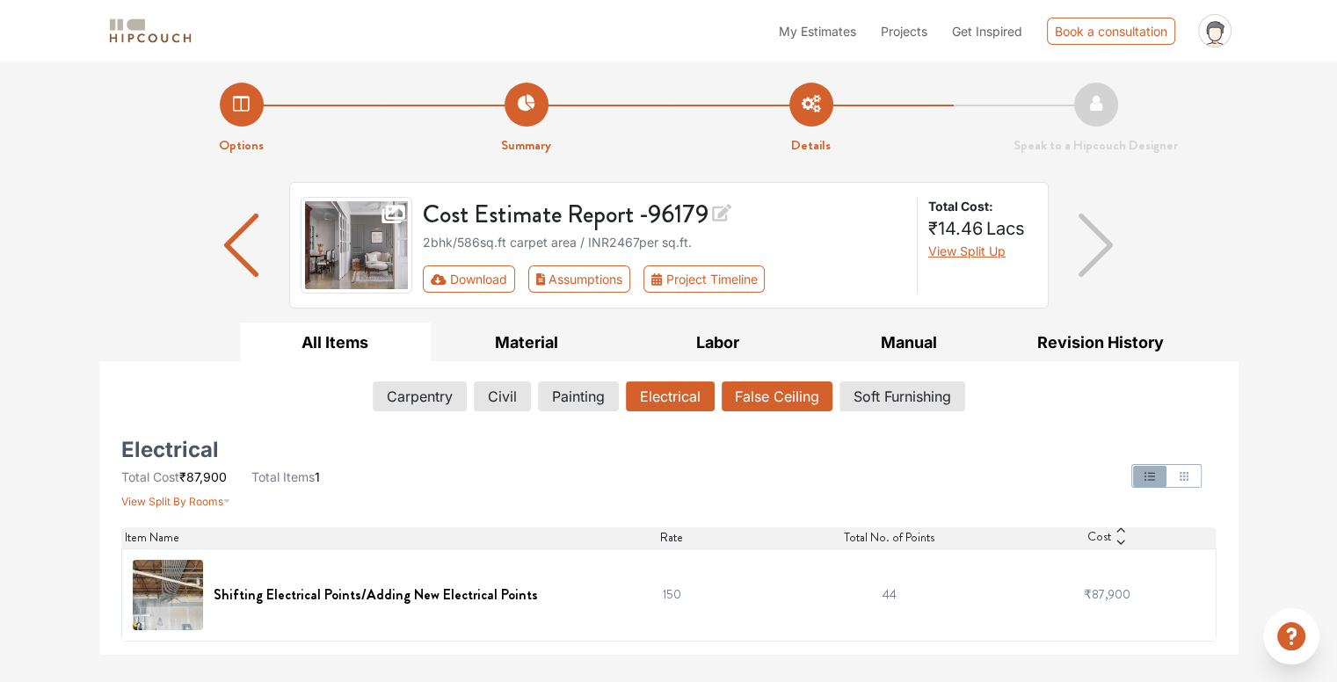
click at [764, 404] on button "False Ceiling" at bounding box center [777, 397] width 111 height 30
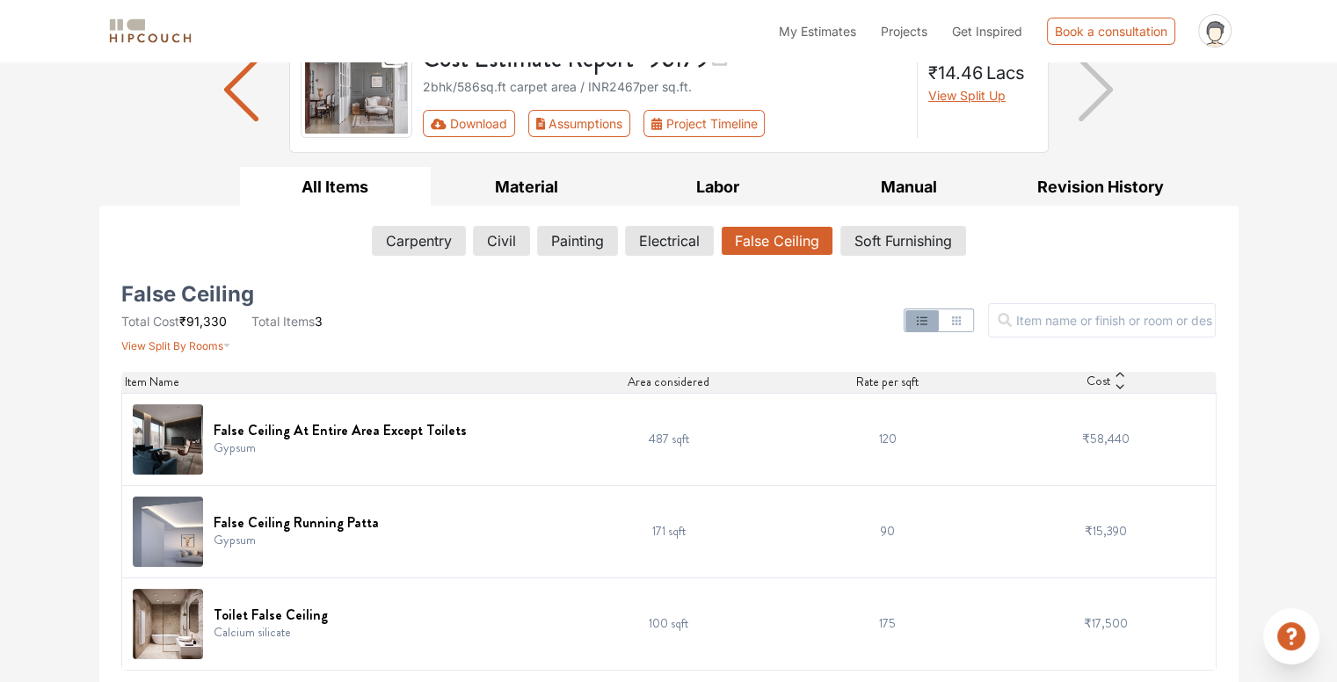
scroll to position [155, 0]
click at [14, 488] on div "Options Summary Details Speak to a Hipcouch Designer Cost Estimate Report - 961…" at bounding box center [668, 296] width 1337 height 778
click at [899, 252] on button "Soft Furnishing" at bounding box center [903, 241] width 124 height 30
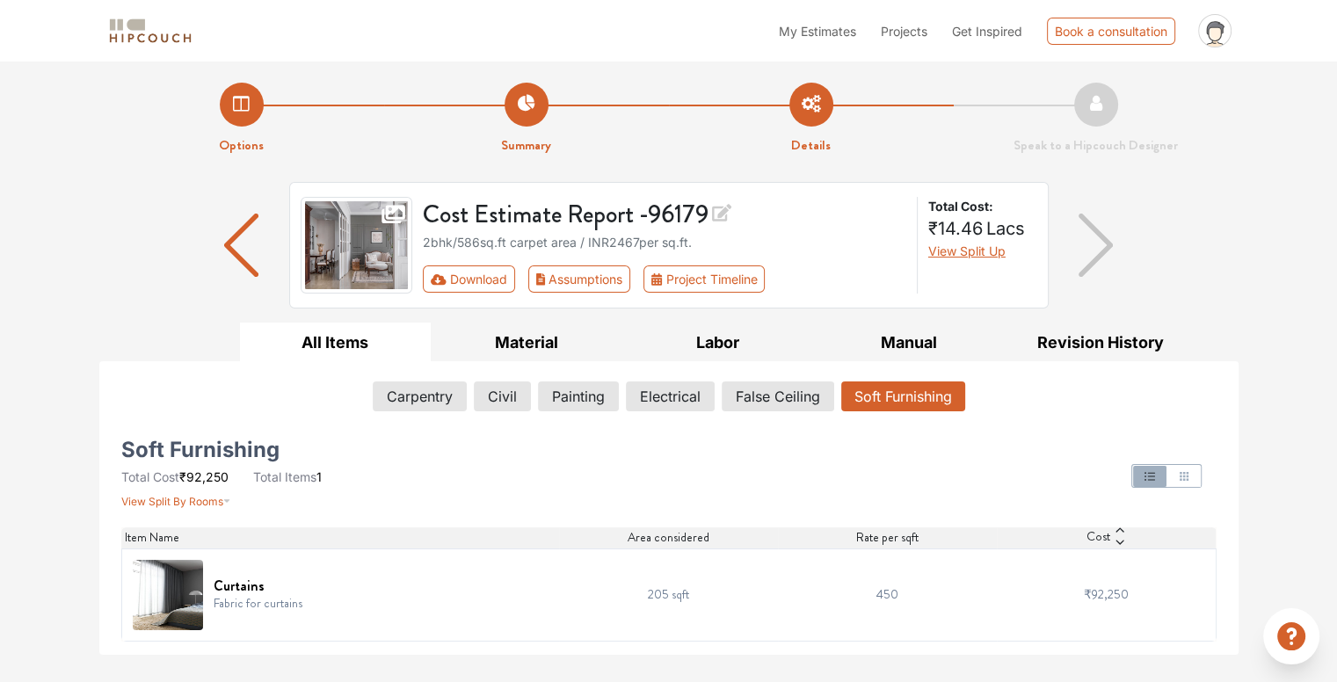
scroll to position [0, 0]
click at [576, 398] on button "Painting" at bounding box center [577, 397] width 79 height 30
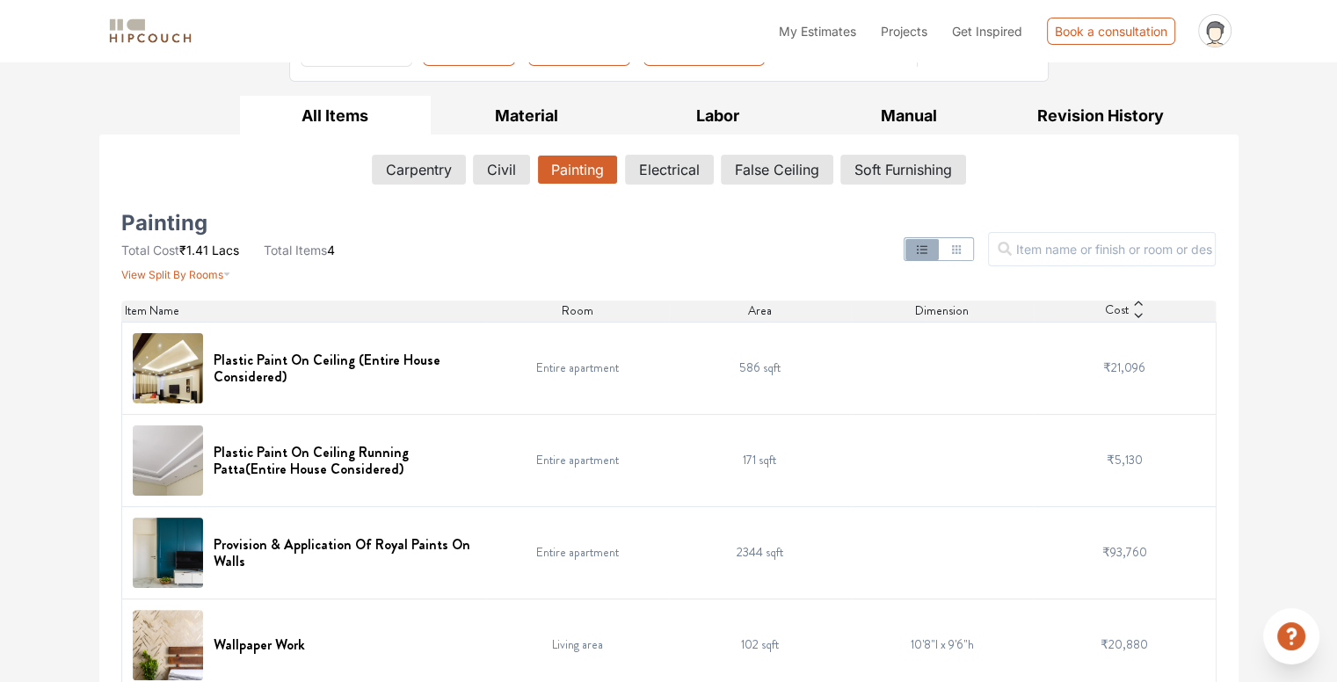
scroll to position [248, 0]
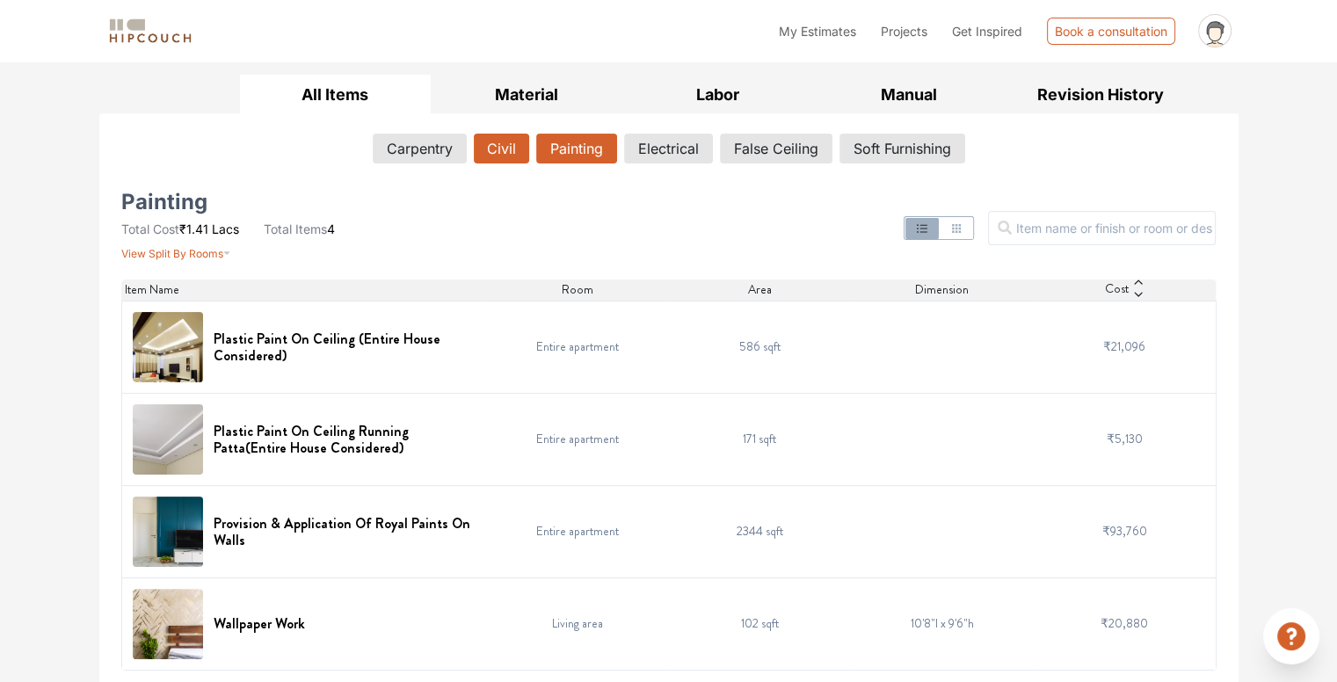
click at [492, 144] on button "Civil" at bounding box center [501, 149] width 55 height 30
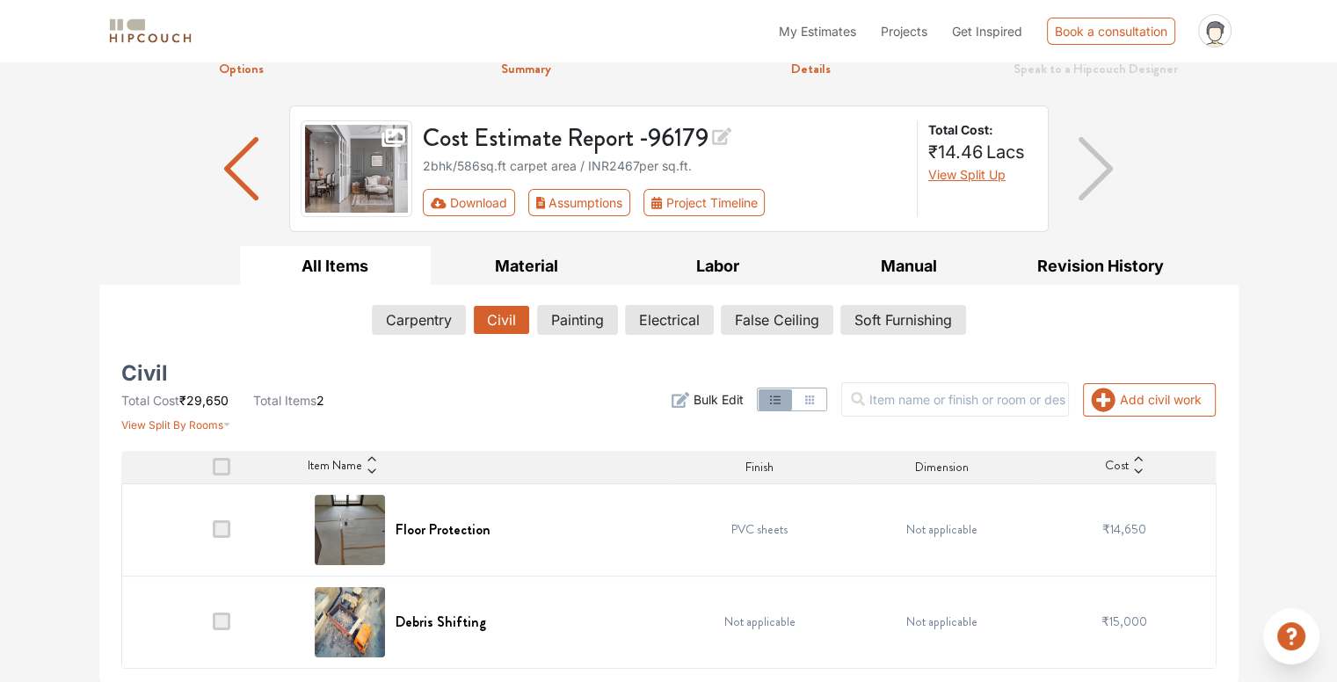
scroll to position [75, 0]
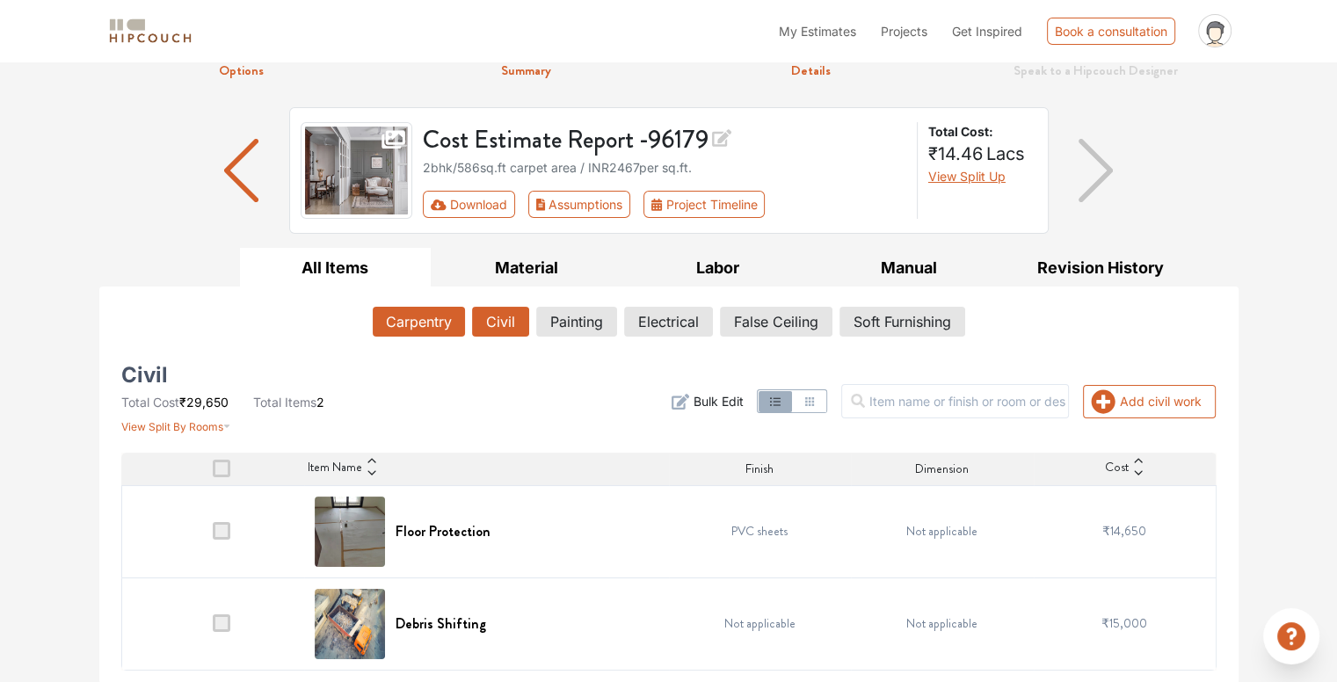
click at [432, 318] on button "Carpentry" at bounding box center [419, 322] width 92 height 30
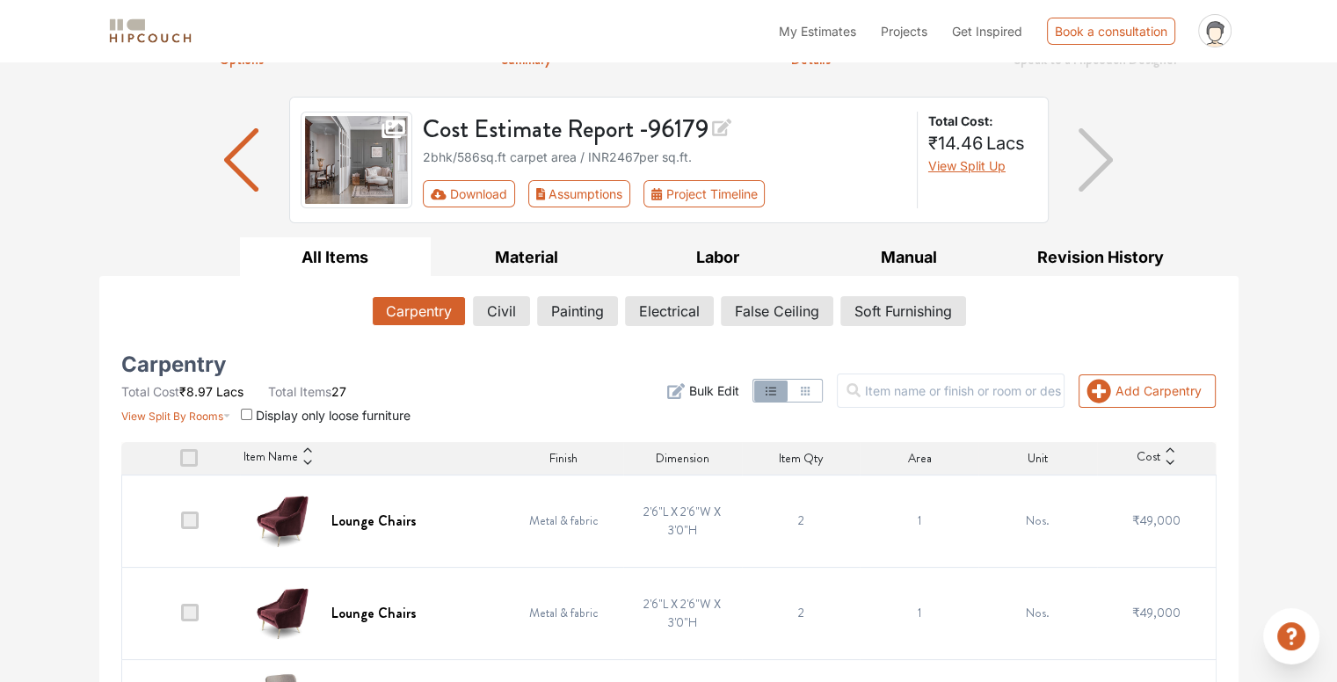
scroll to position [0, 0]
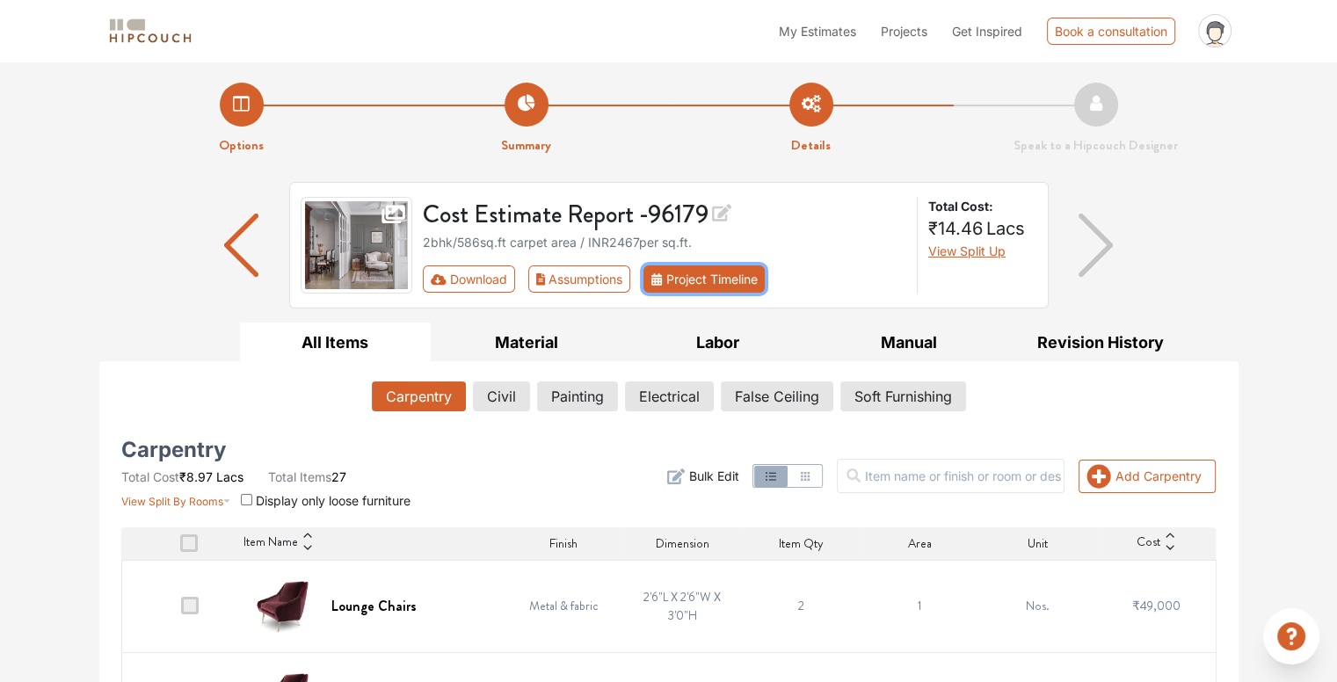
click at [720, 272] on button "Project Timeline" at bounding box center [703, 278] width 121 height 27
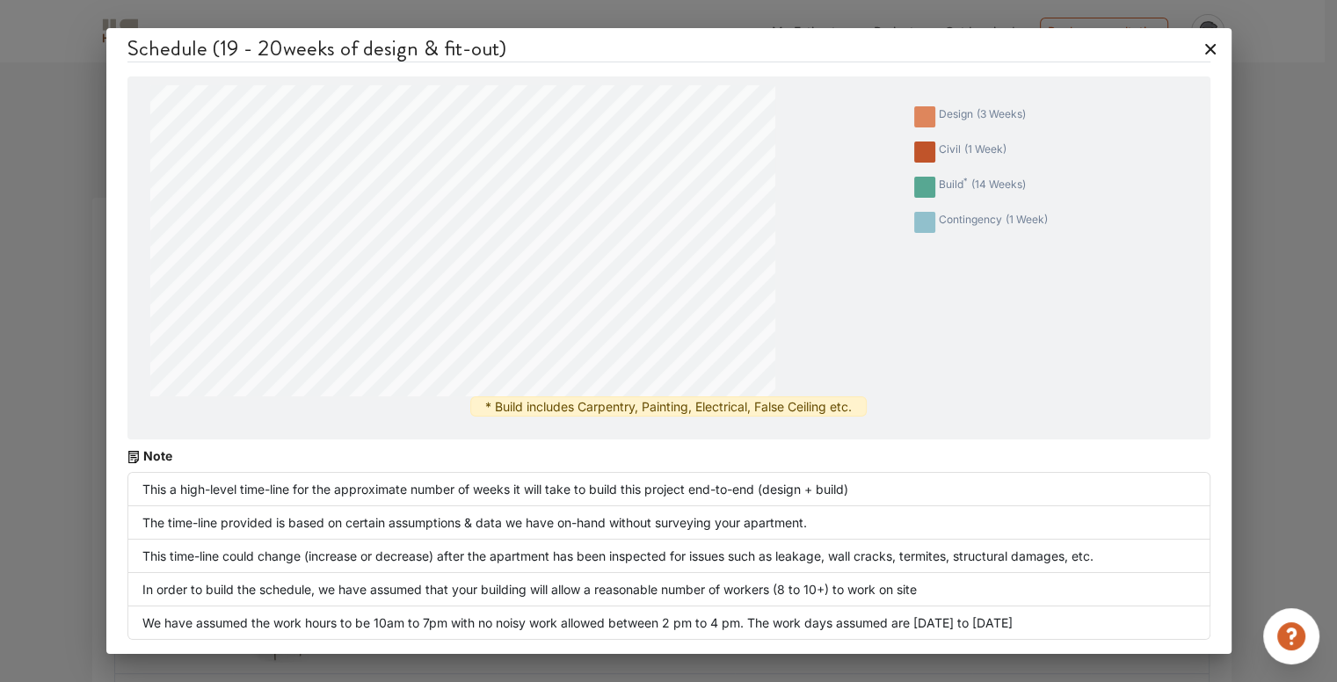
scroll to position [164, 0]
click at [0, 418] on div "Schedule ( 19 - 20 weeks of design & fit-out) design ( 3 weeks ) civil ( 1 week…" at bounding box center [668, 341] width 1337 height 682
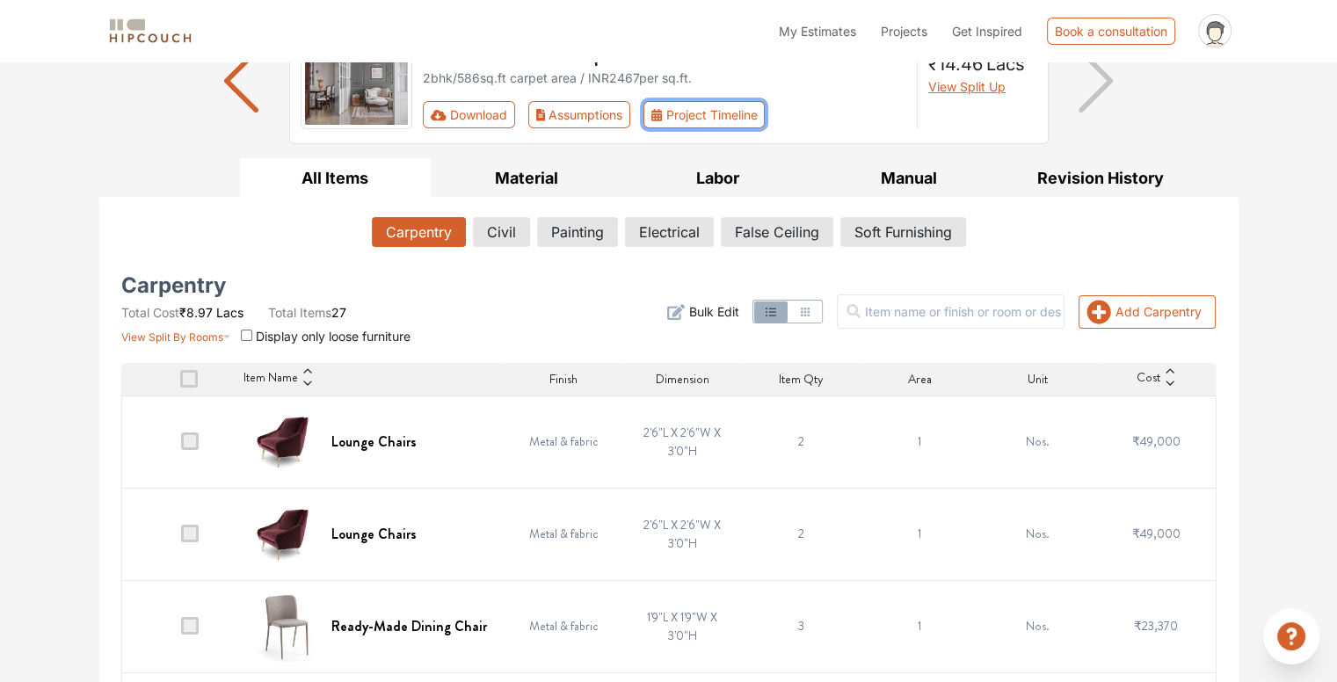
scroll to position [0, 0]
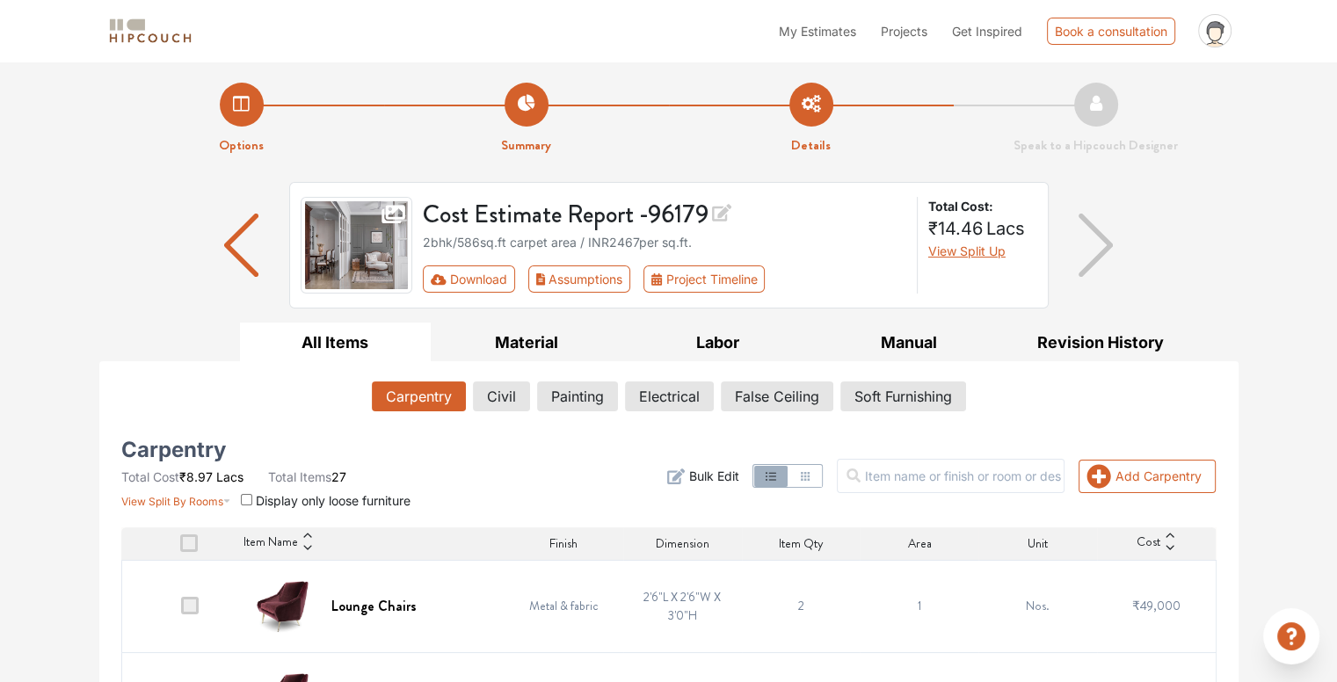
click at [256, 149] on strong "Options" at bounding box center [241, 144] width 45 height 19
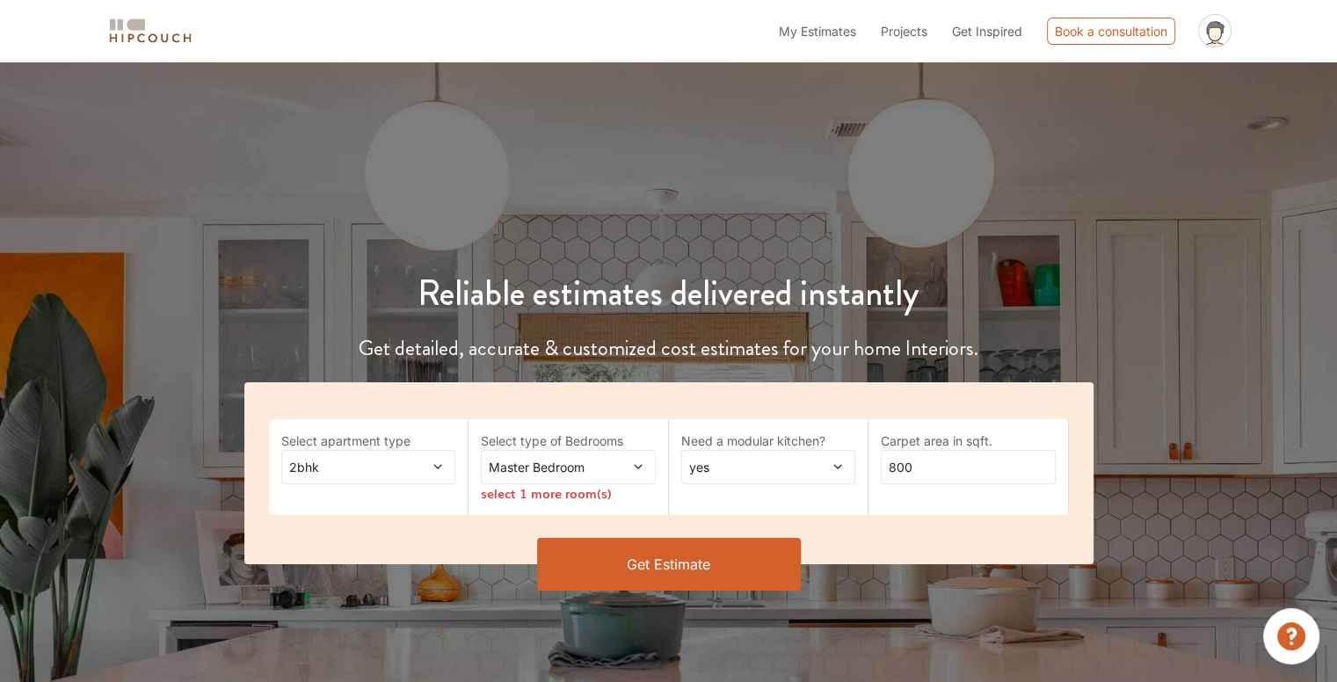
click at [745, 553] on button "Get Estimate" at bounding box center [669, 564] width 264 height 53
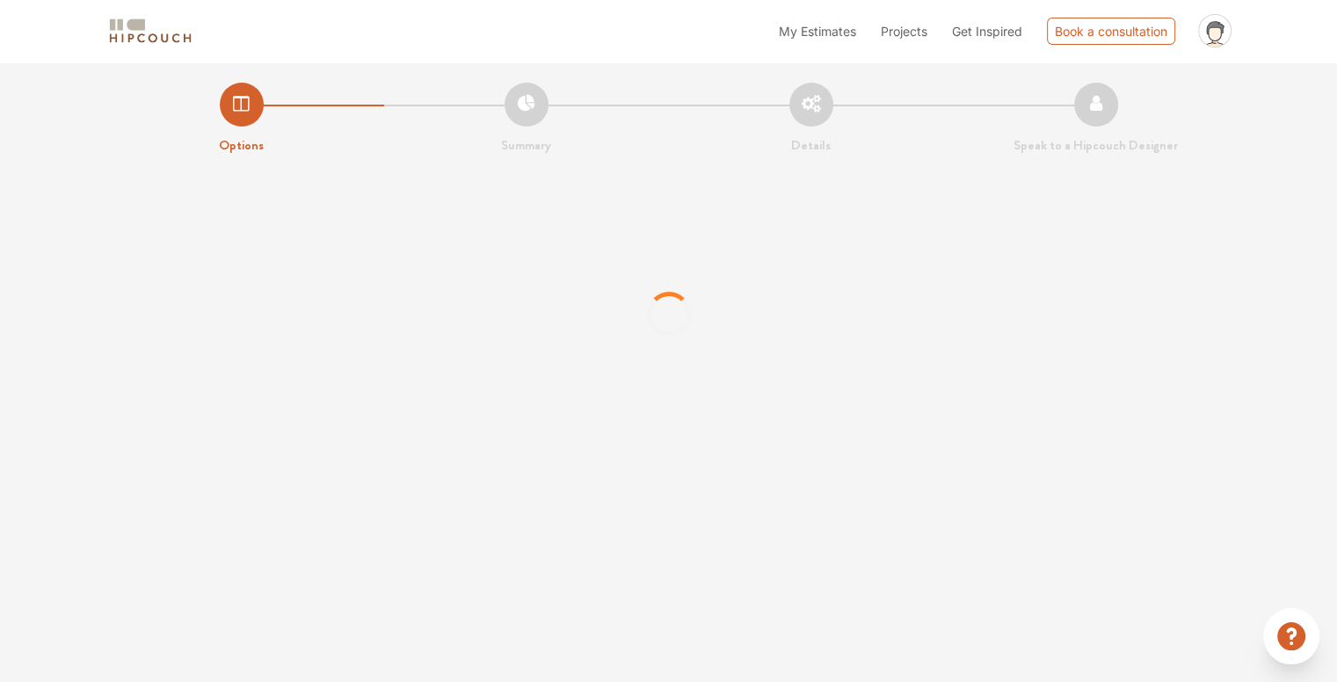
click at [236, 148] on strong "Options" at bounding box center [241, 144] width 45 height 19
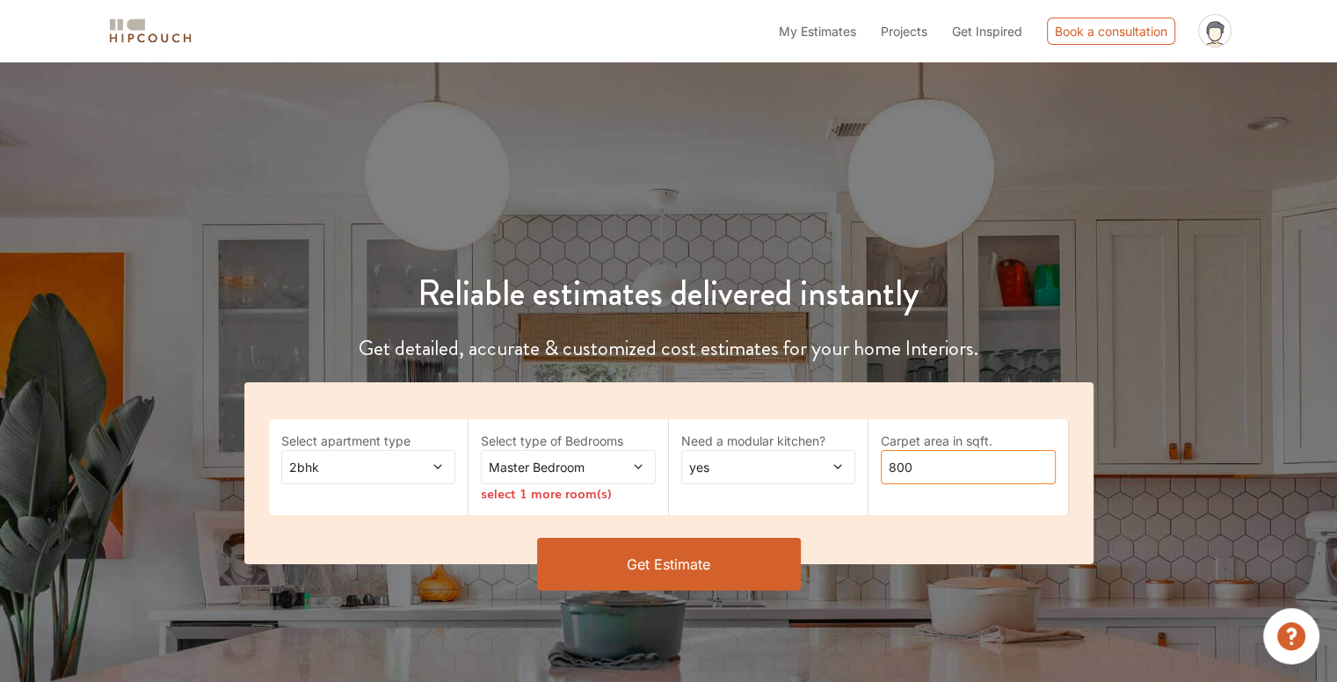
click at [916, 479] on input "800" at bounding box center [968, 467] width 175 height 34
type input "584"
click at [621, 462] on span at bounding box center [624, 467] width 40 height 18
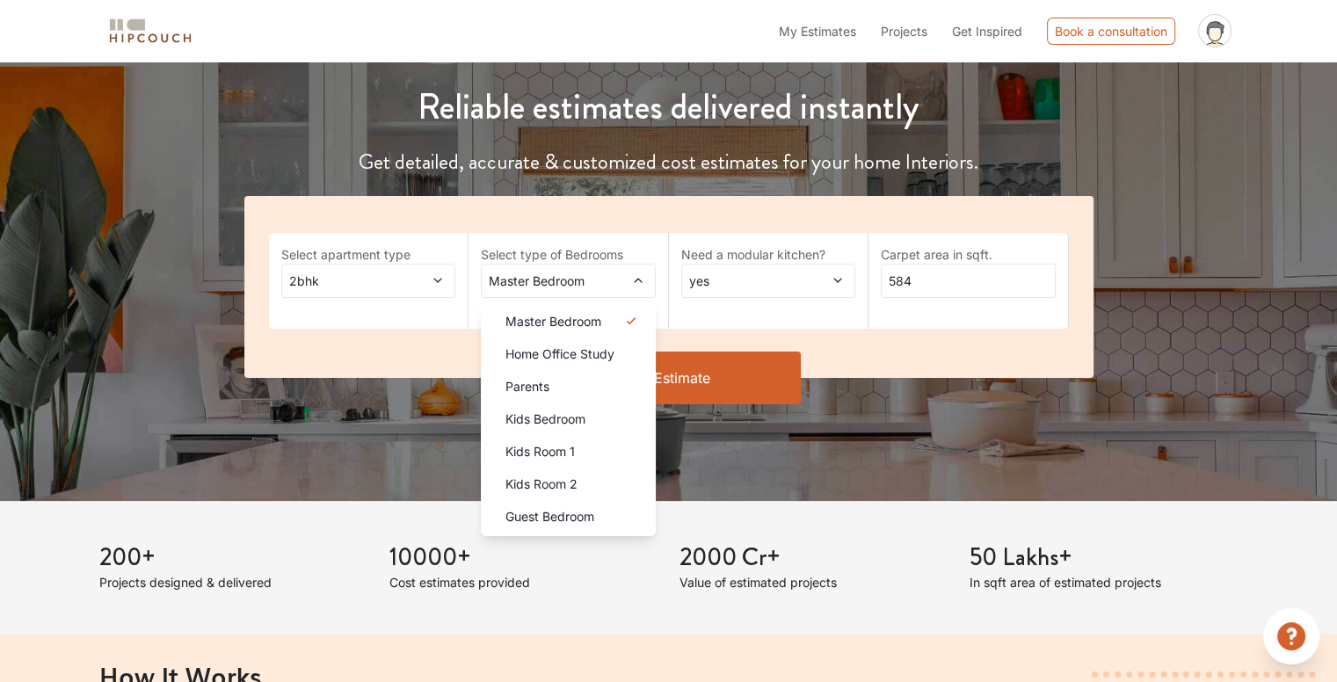
scroll to position [190, 0]
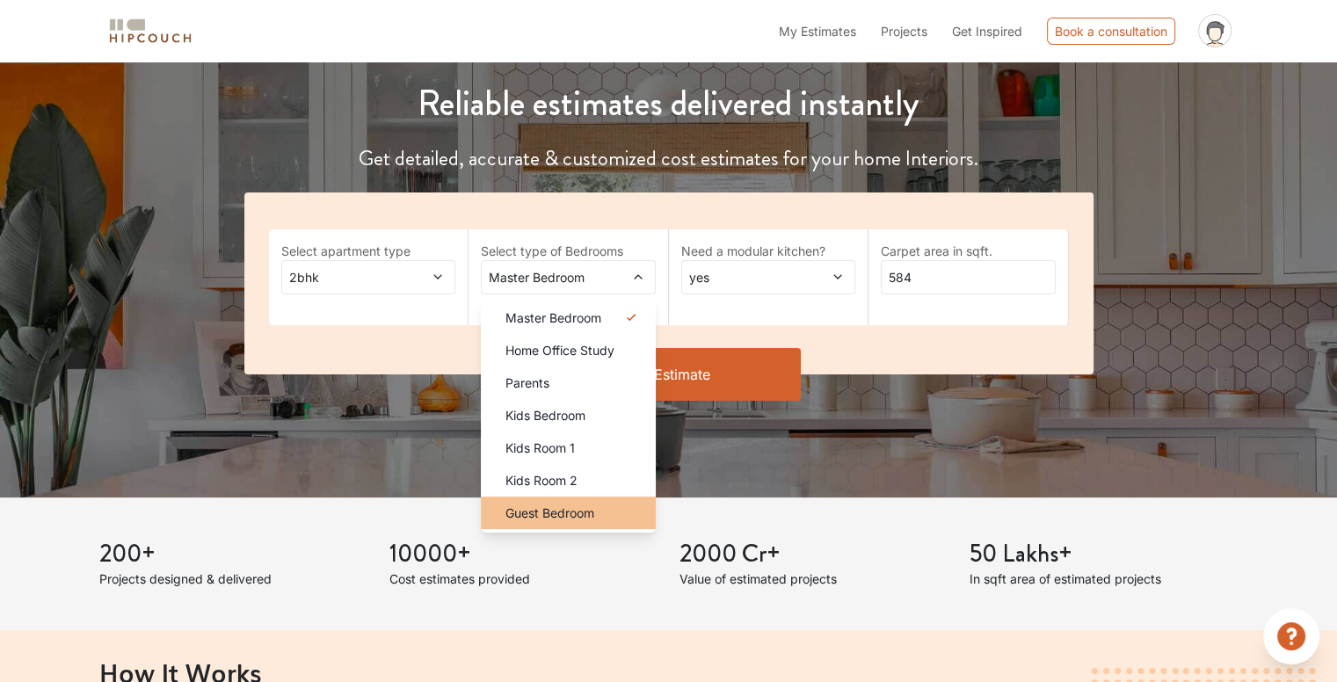
click at [633, 513] on div "Guest Bedroom" at bounding box center [573, 513] width 164 height 18
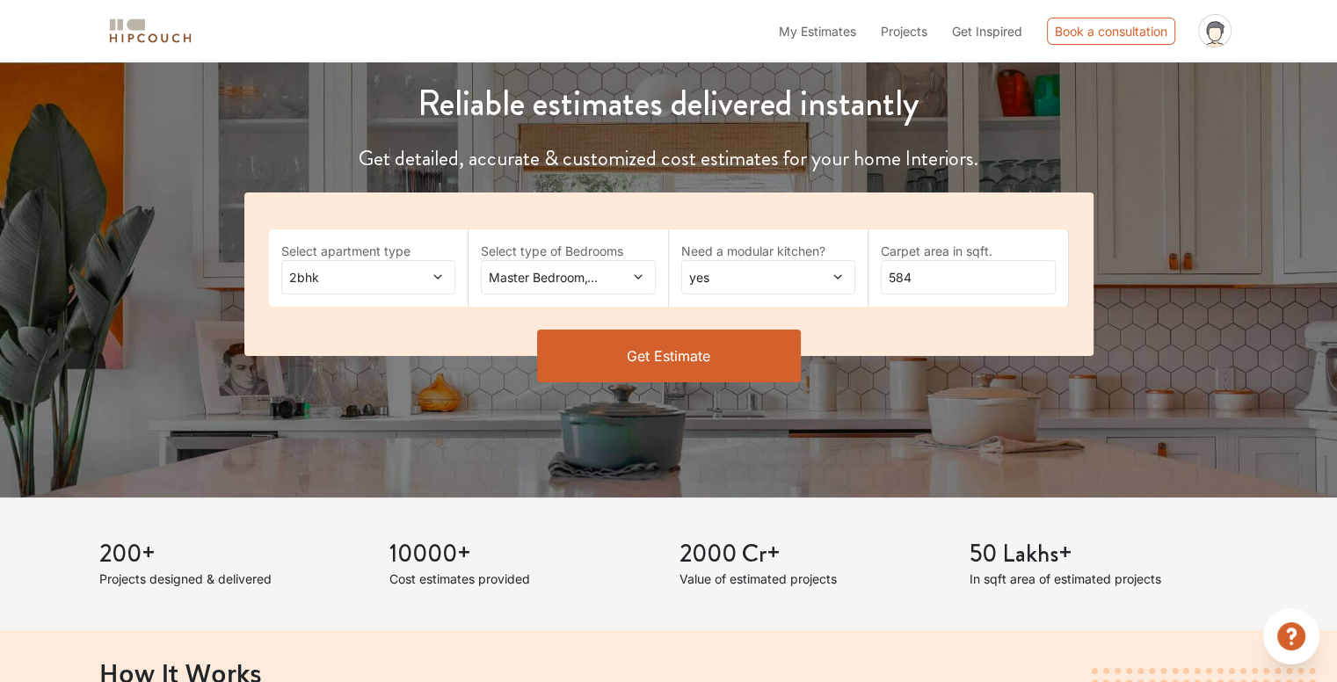
click at [741, 359] on button "Get Estimate" at bounding box center [669, 356] width 264 height 53
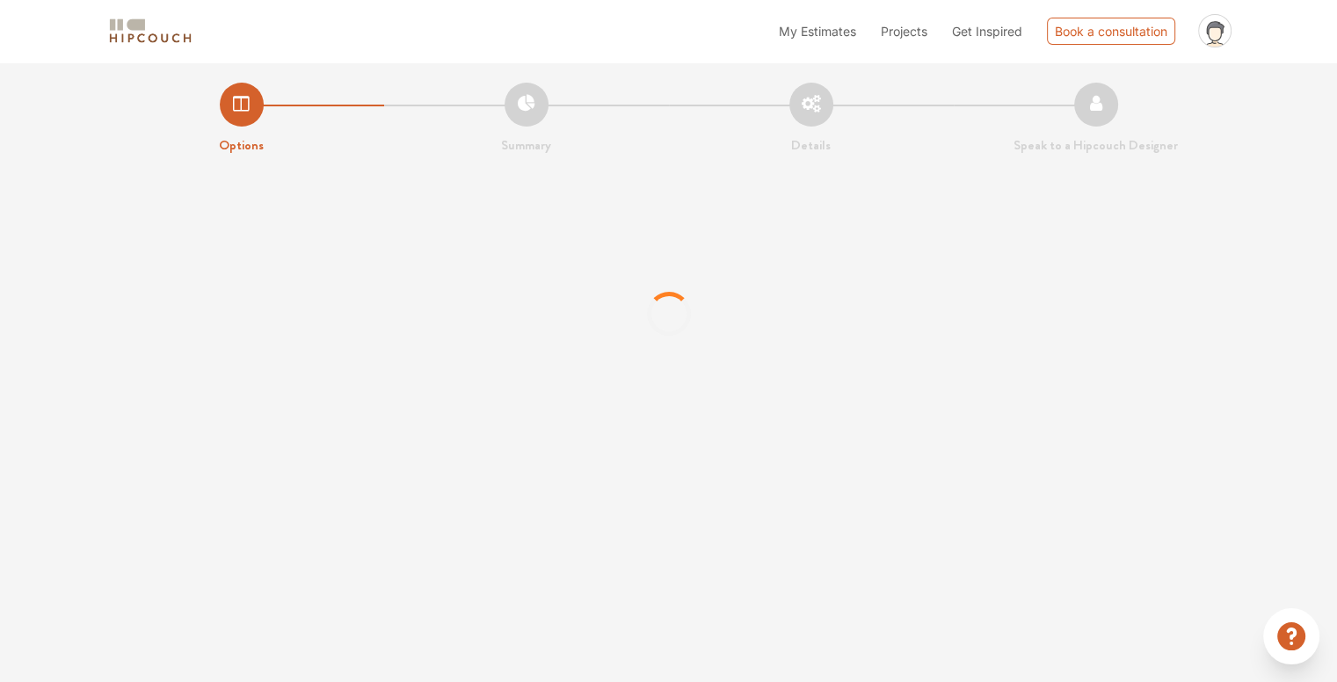
click at [250, 138] on strong "Options" at bounding box center [241, 144] width 45 height 19
click at [246, 144] on strong "Options" at bounding box center [241, 144] width 45 height 19
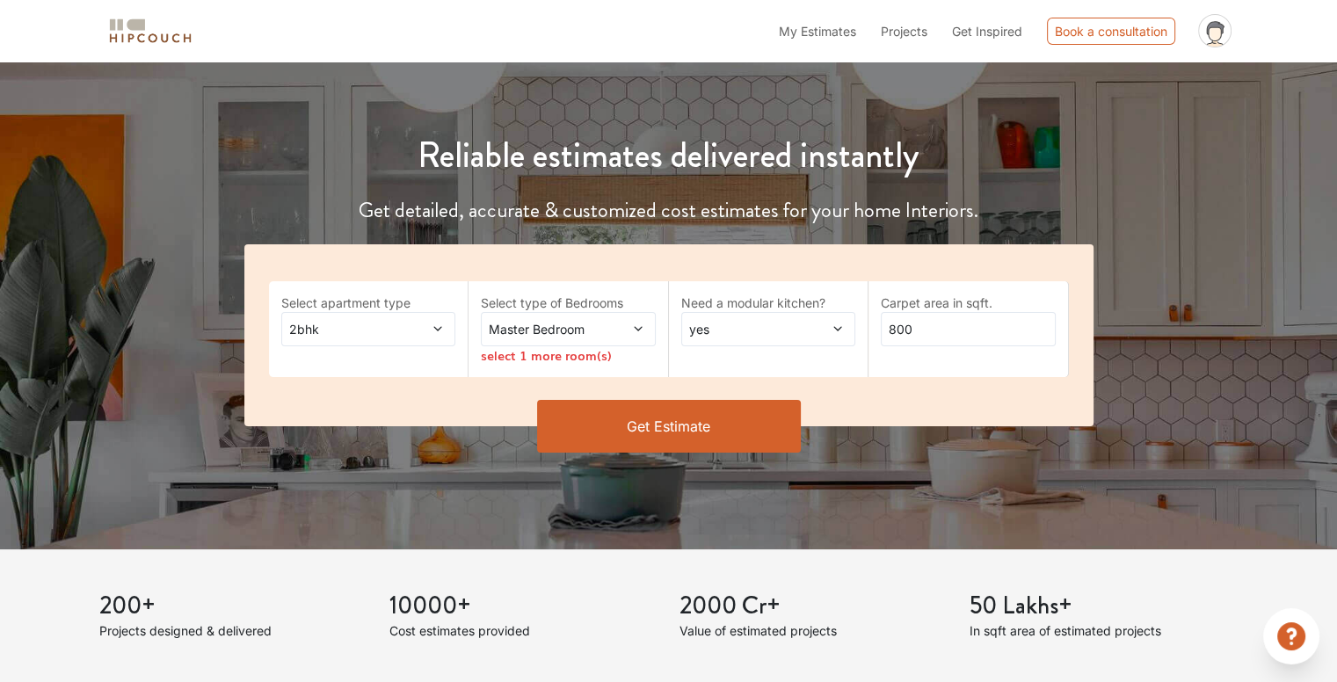
scroll to position [190, 0]
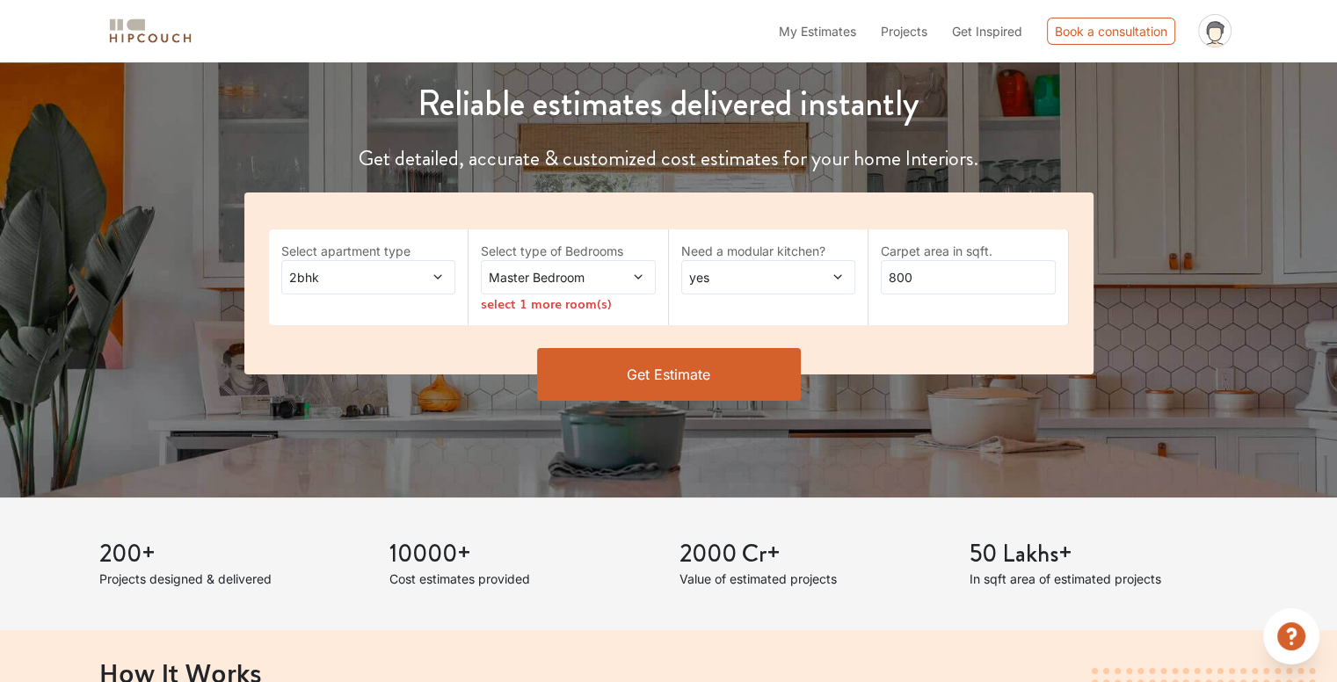
click at [738, 288] on div "yes" at bounding box center [768, 277] width 175 height 34
click at [731, 347] on div "no" at bounding box center [774, 350] width 164 height 18
click at [610, 276] on span at bounding box center [624, 277] width 40 height 18
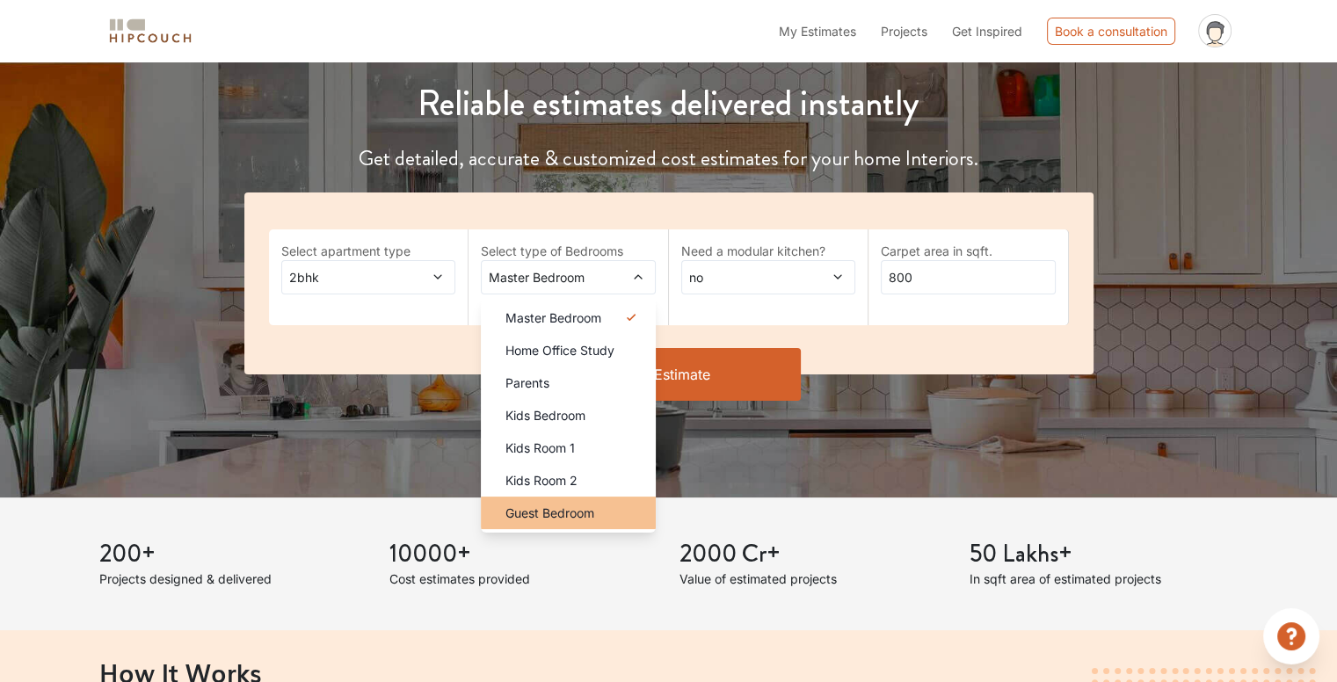
click at [614, 519] on div "Guest Bedroom" at bounding box center [573, 513] width 164 height 18
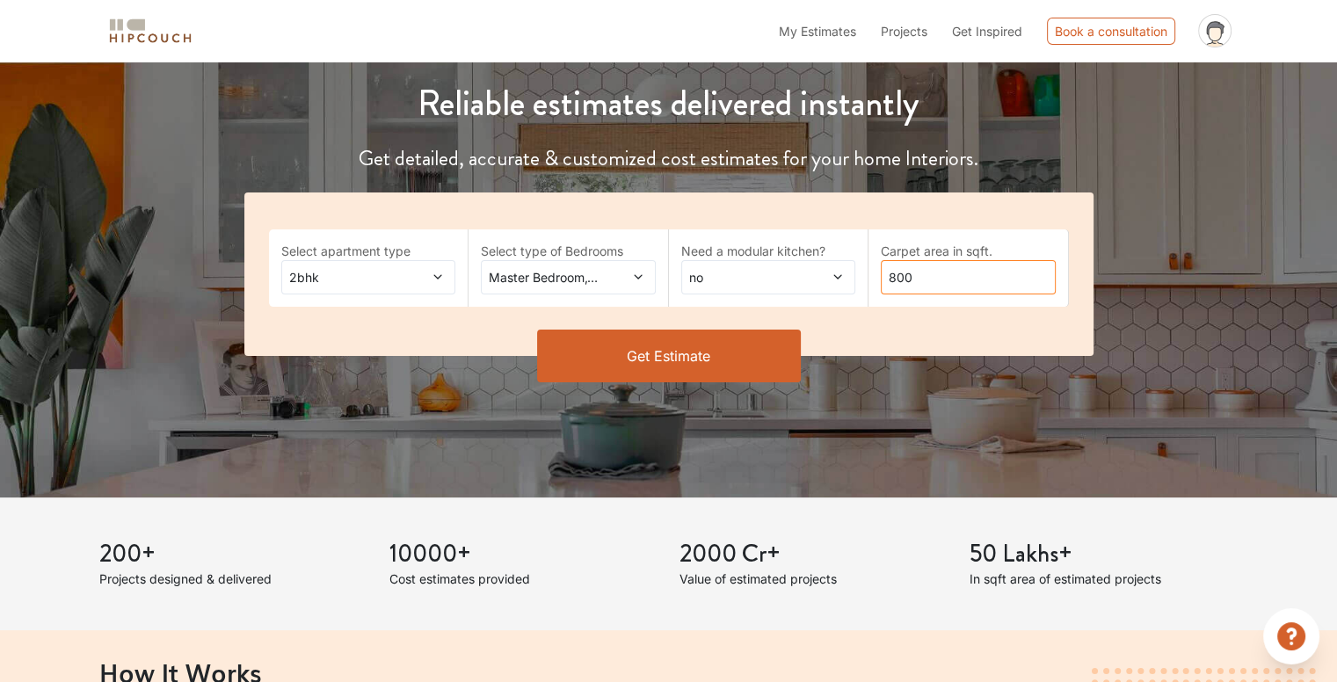
click at [992, 279] on input "800" at bounding box center [968, 277] width 175 height 34
type input "586"
click at [758, 351] on button "Get Estimate" at bounding box center [669, 356] width 264 height 53
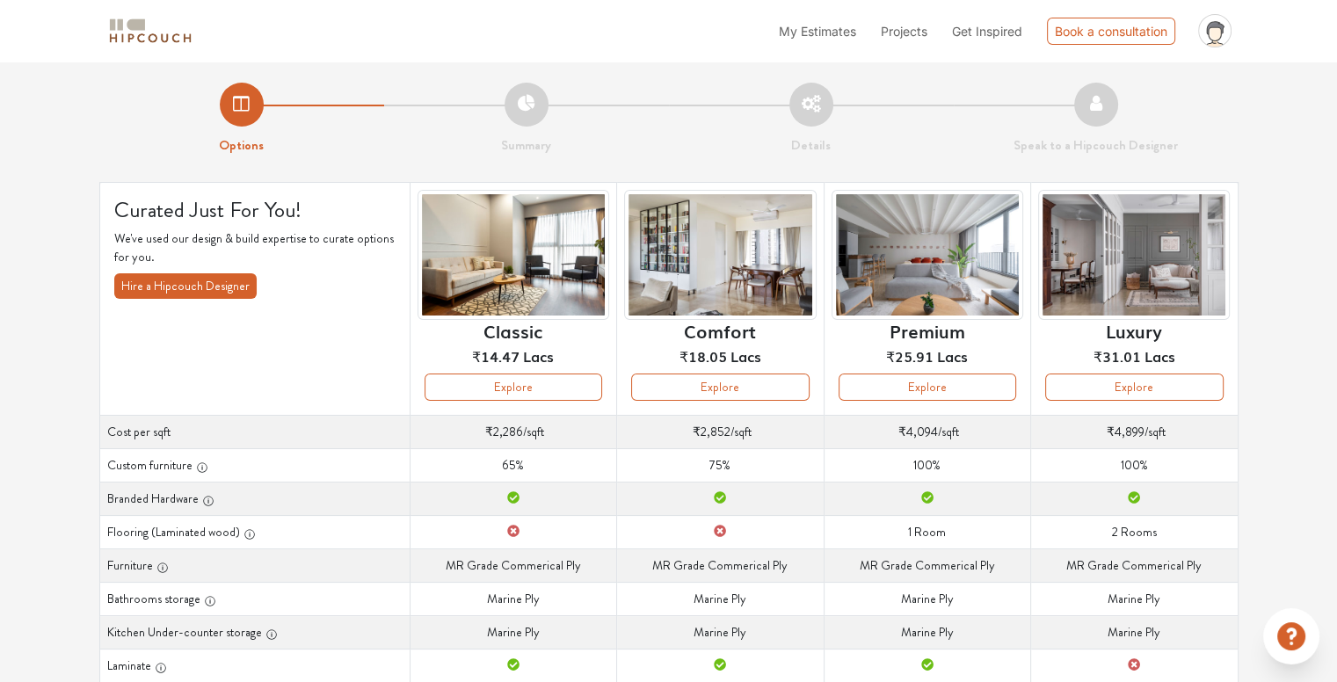
click at [39, 246] on div "Options Summary Details Speak to a Hipcouch Designer Curated Just For You! We'v…" at bounding box center [668, 544] width 1337 height 964
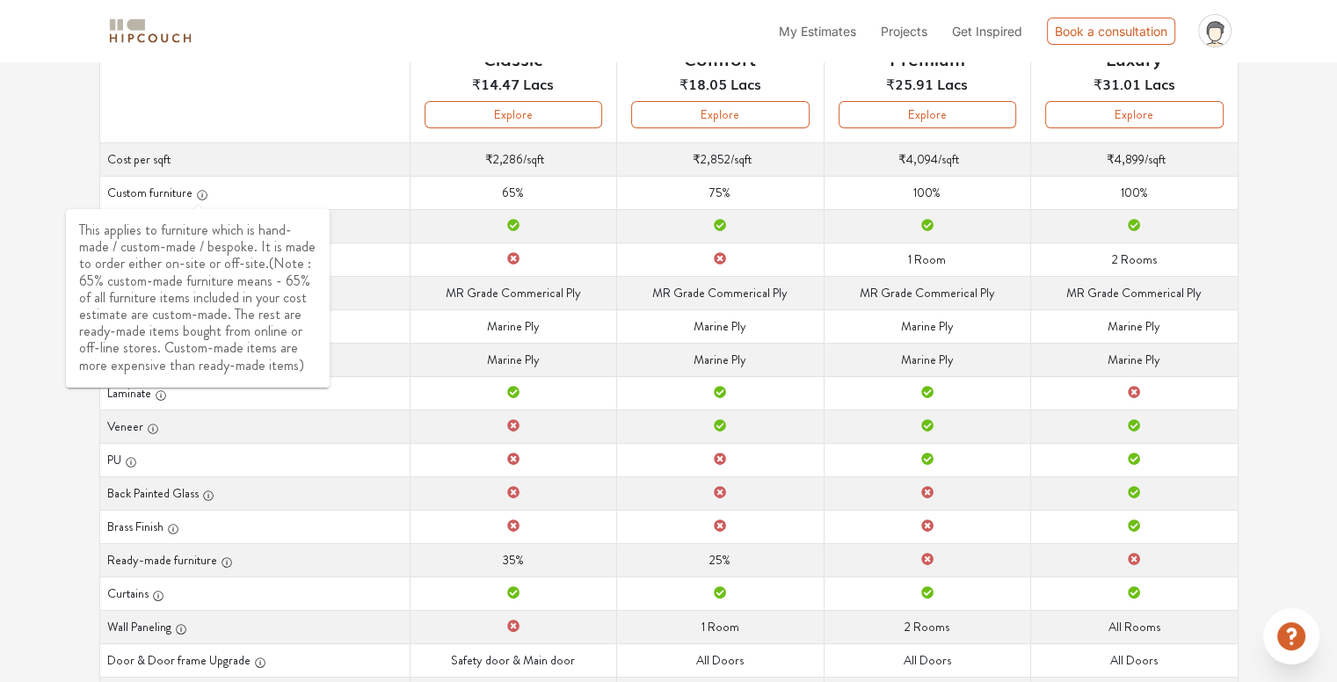
scroll to position [277, 0]
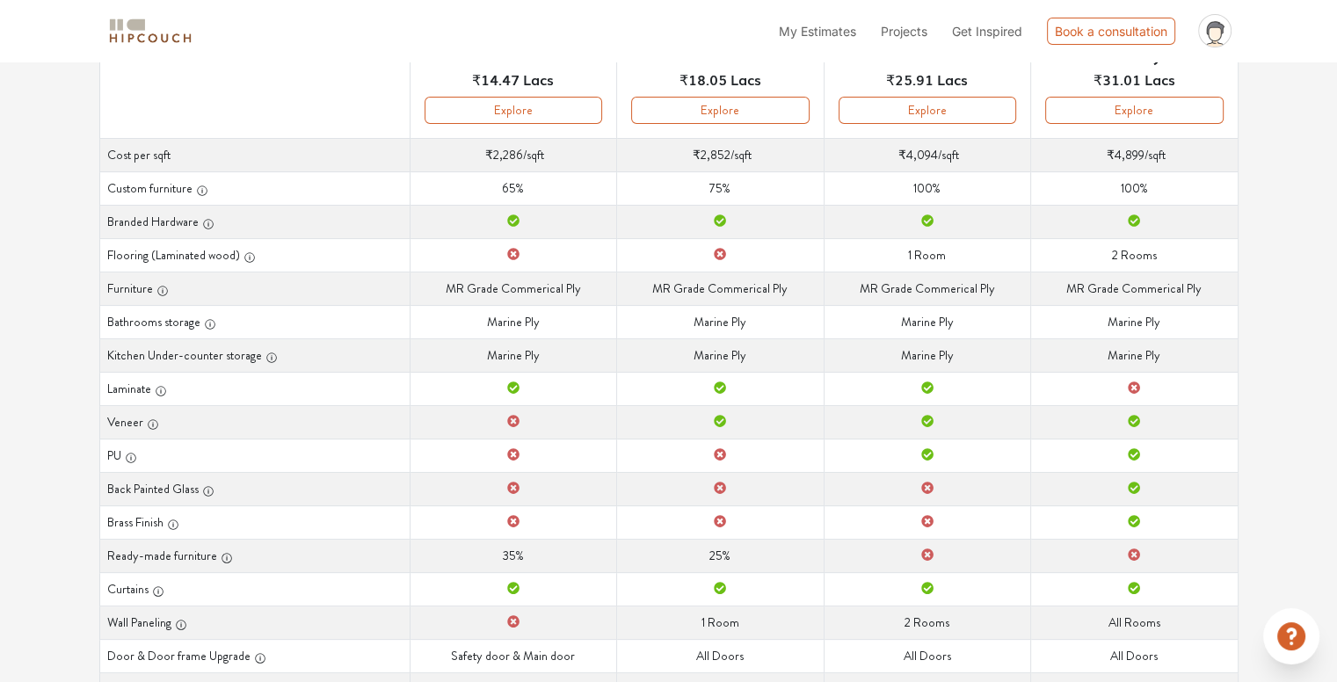
click at [92, 307] on div "Curated Just For You! We've used our design & build expertise to curate options…" at bounding box center [669, 327] width 1160 height 844
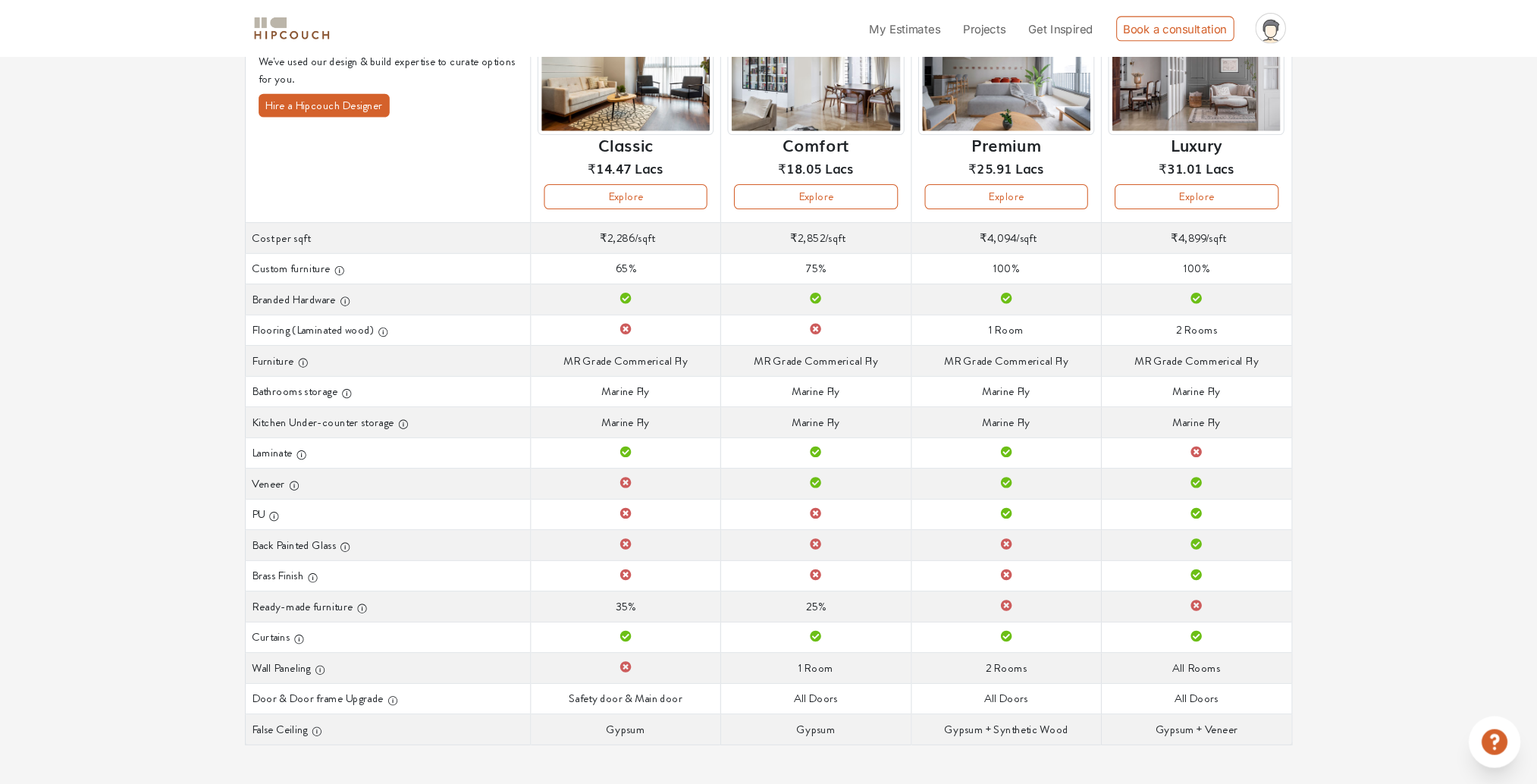
scroll to position [103, 0]
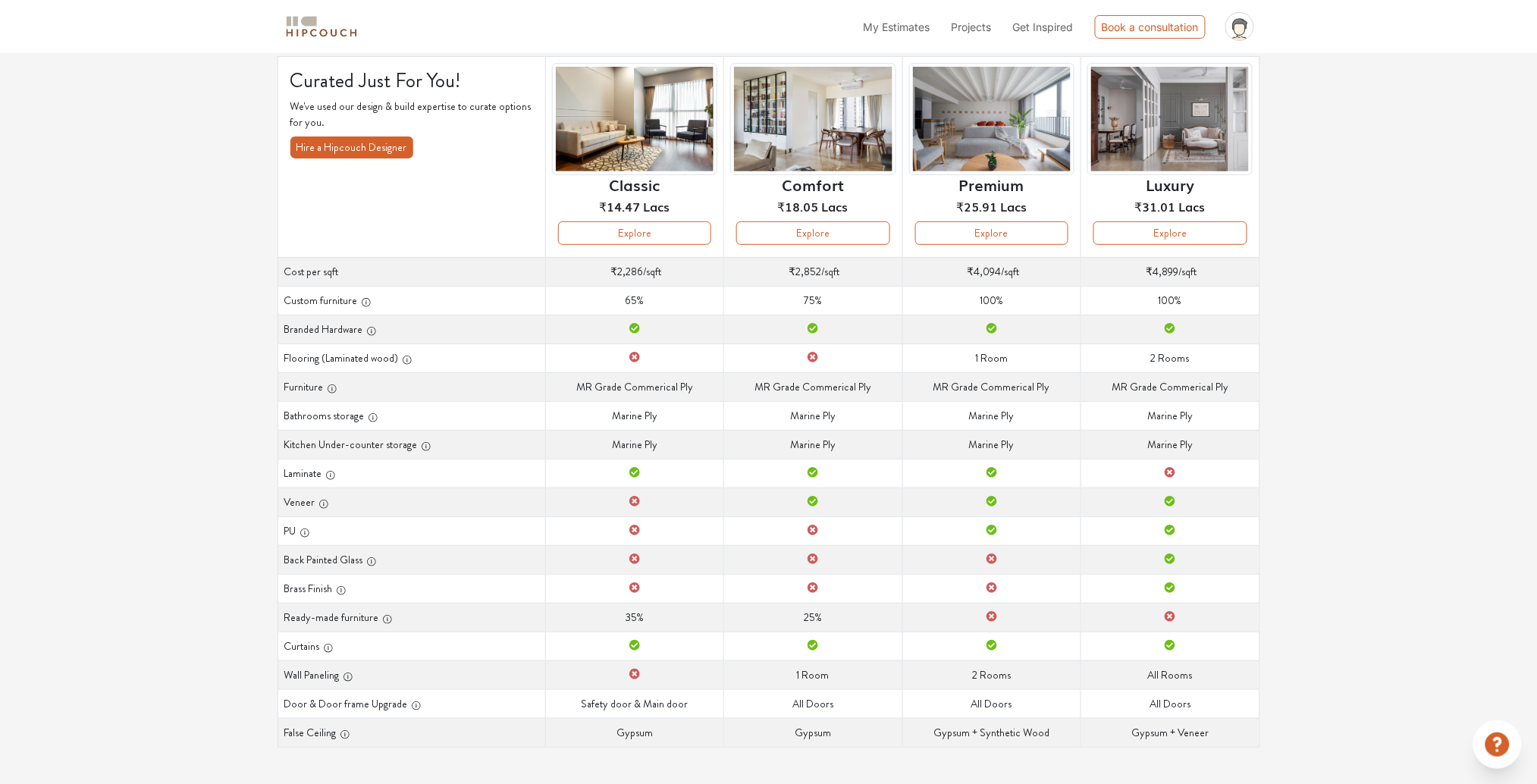
drag, startPoint x: 583, startPoint y: 19, endPoint x: 179, endPoint y: 443, distance: 585.7
click at [179, 443] on div "Options Summary Details Speak to a Hipcouch Designer Curated Just For You! We'v…" at bounding box center [768, 368] width 1537 height 831
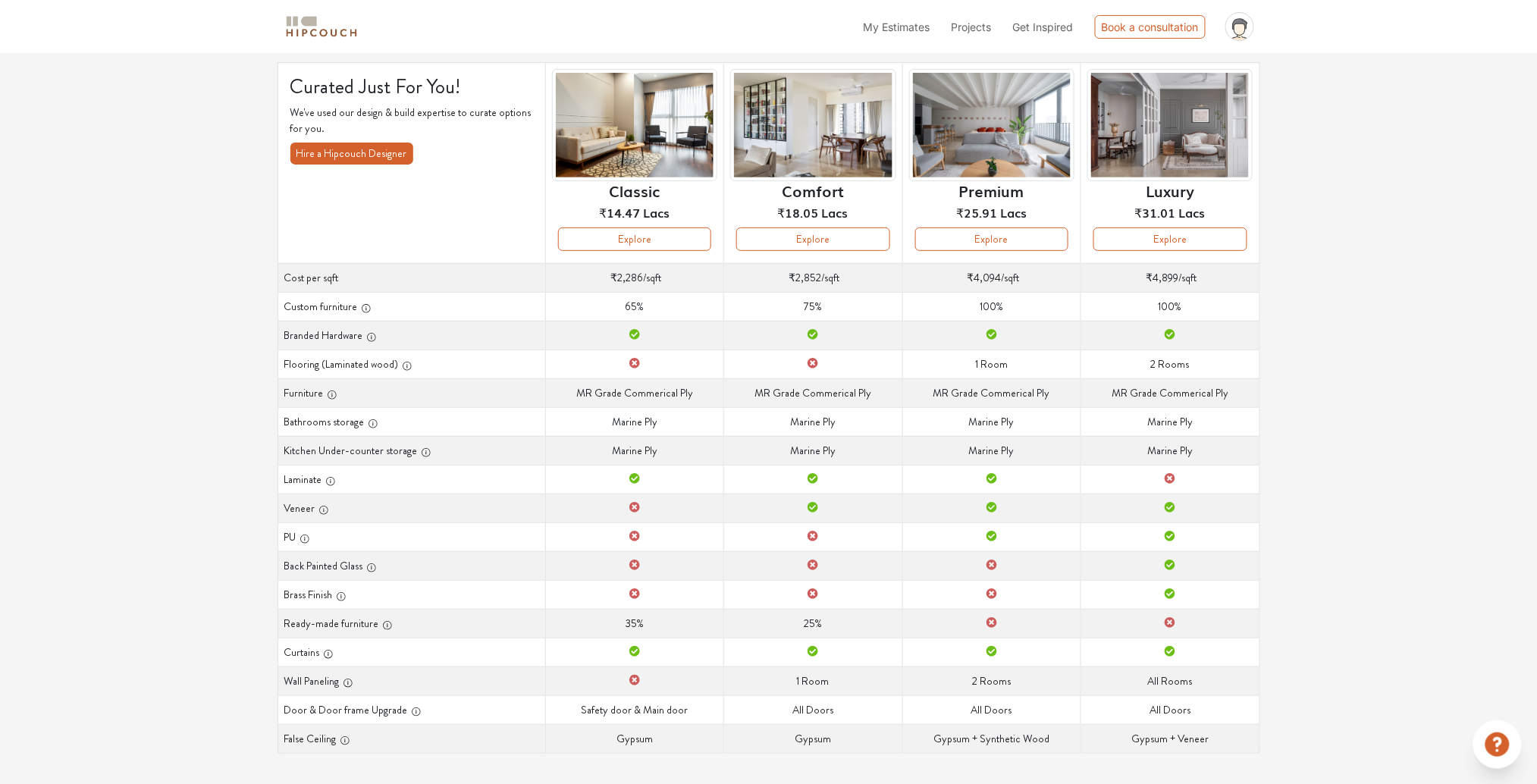
scroll to position [94, 0]
click at [656, 234] on button "Explore" at bounding box center [635, 240] width 154 height 23
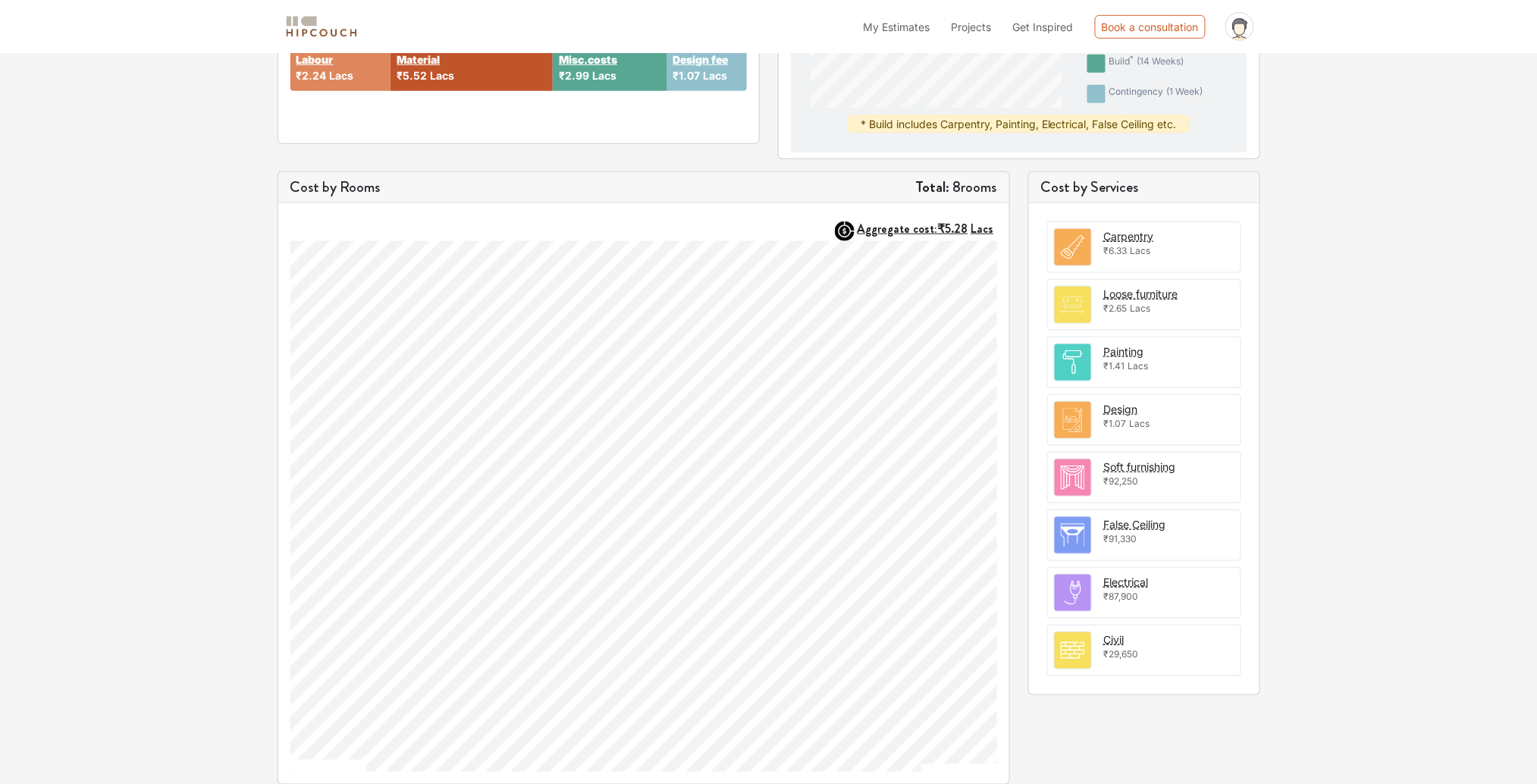
scroll to position [355, 0]
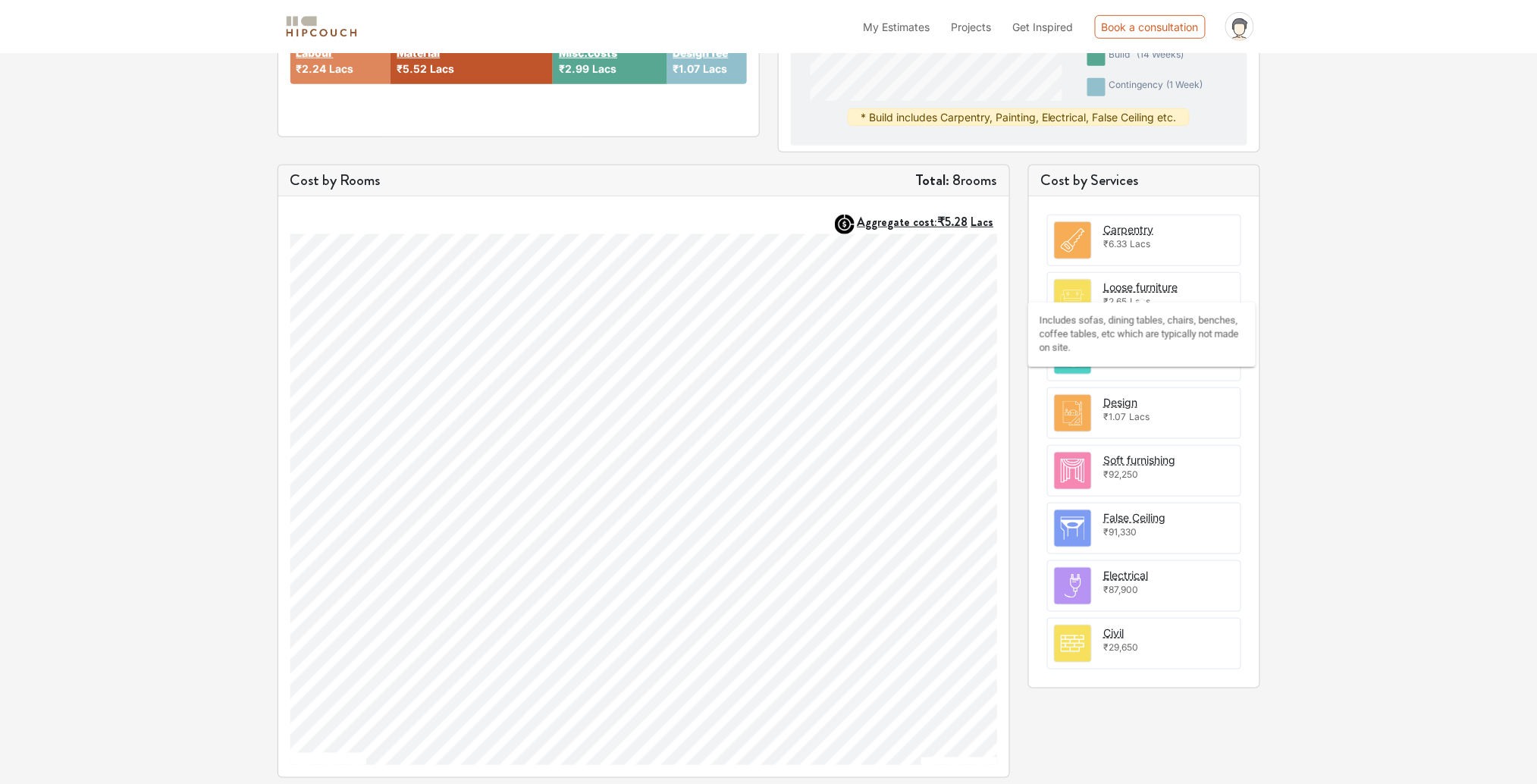
click at [1126, 286] on div "Loose furniture" at bounding box center [1141, 286] width 74 height 16
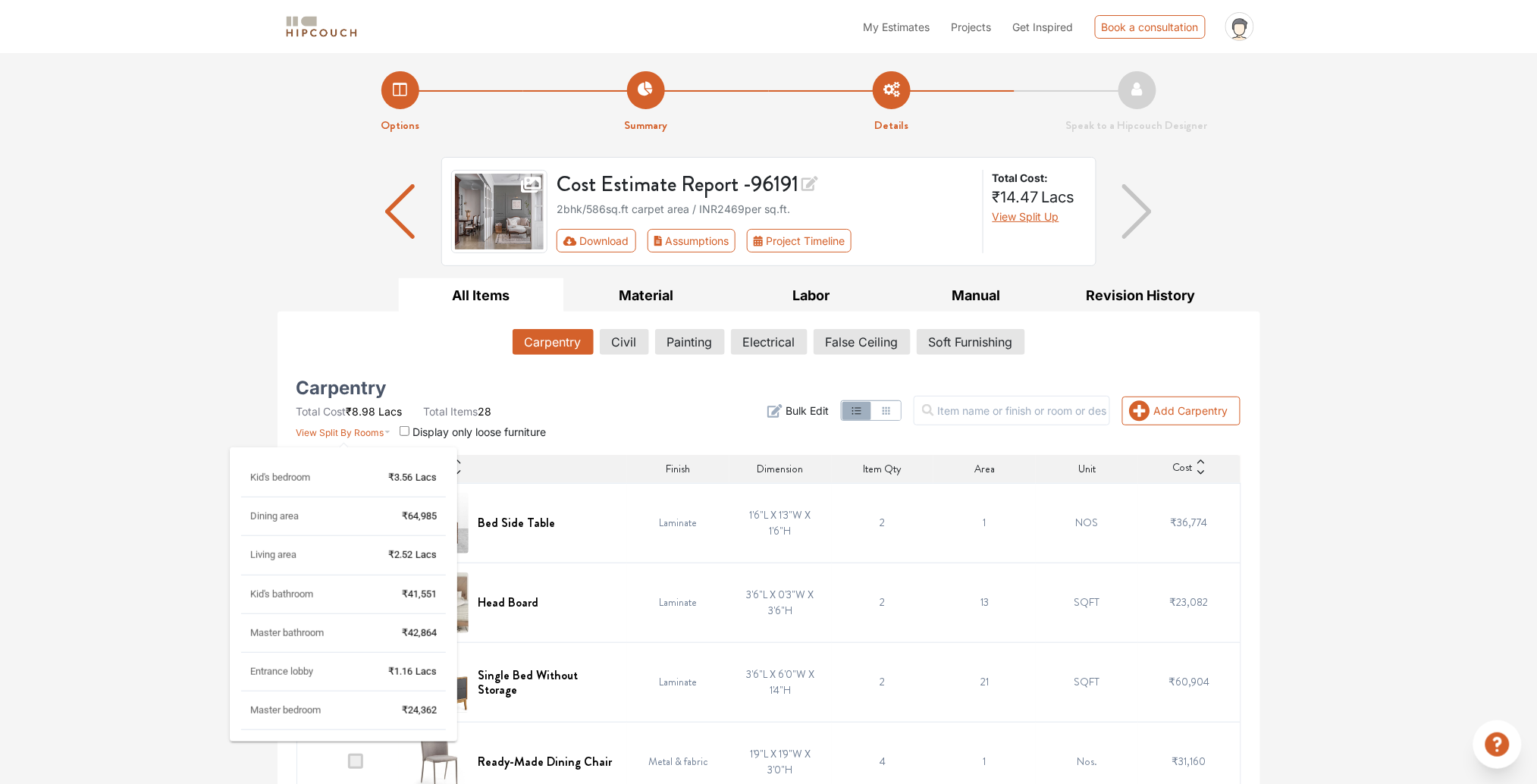
click at [431, 587] on span "₹42,864" at bounding box center [419, 632] width 35 height 11
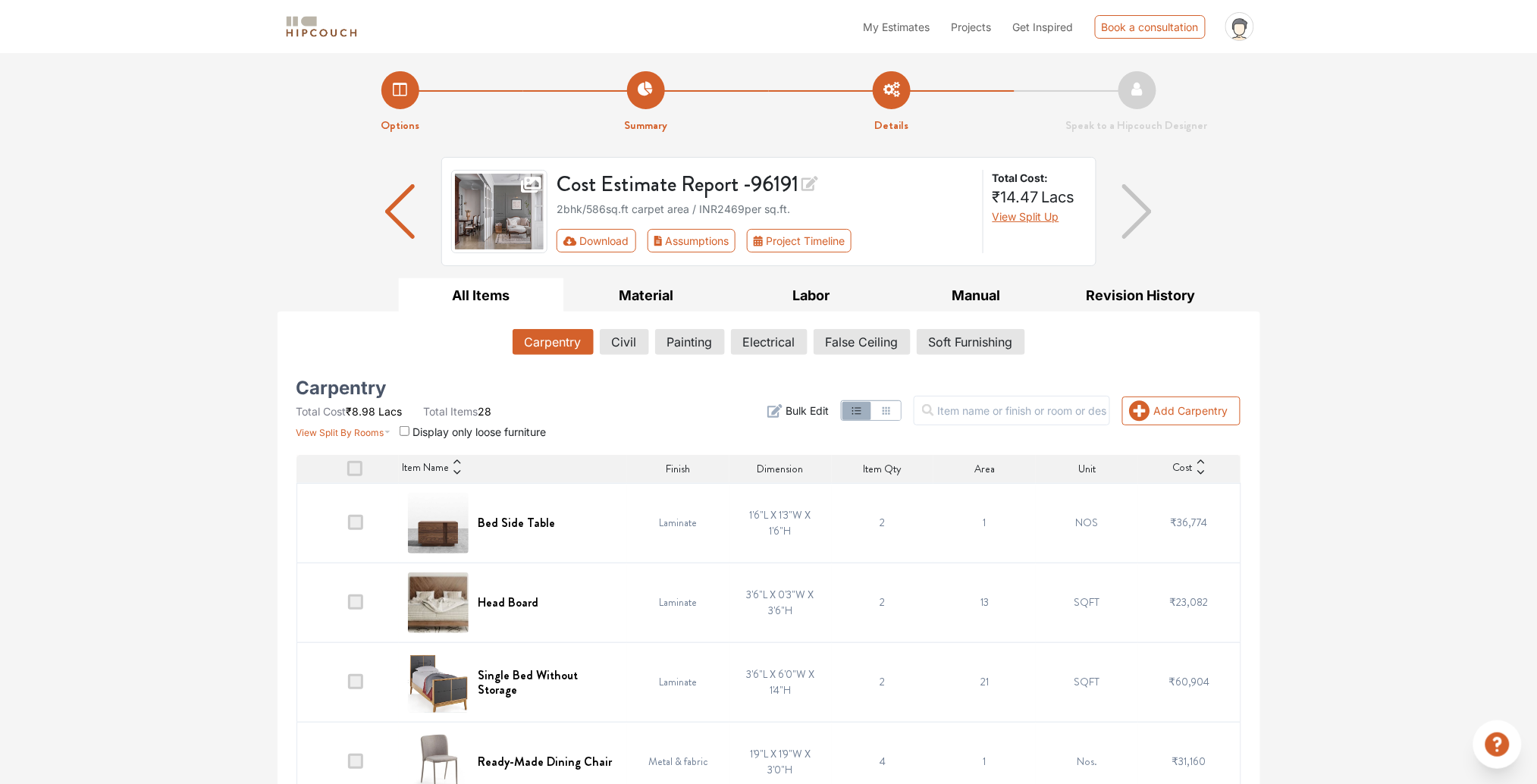
click at [652, 293] on button "Material" at bounding box center [646, 296] width 166 height 34
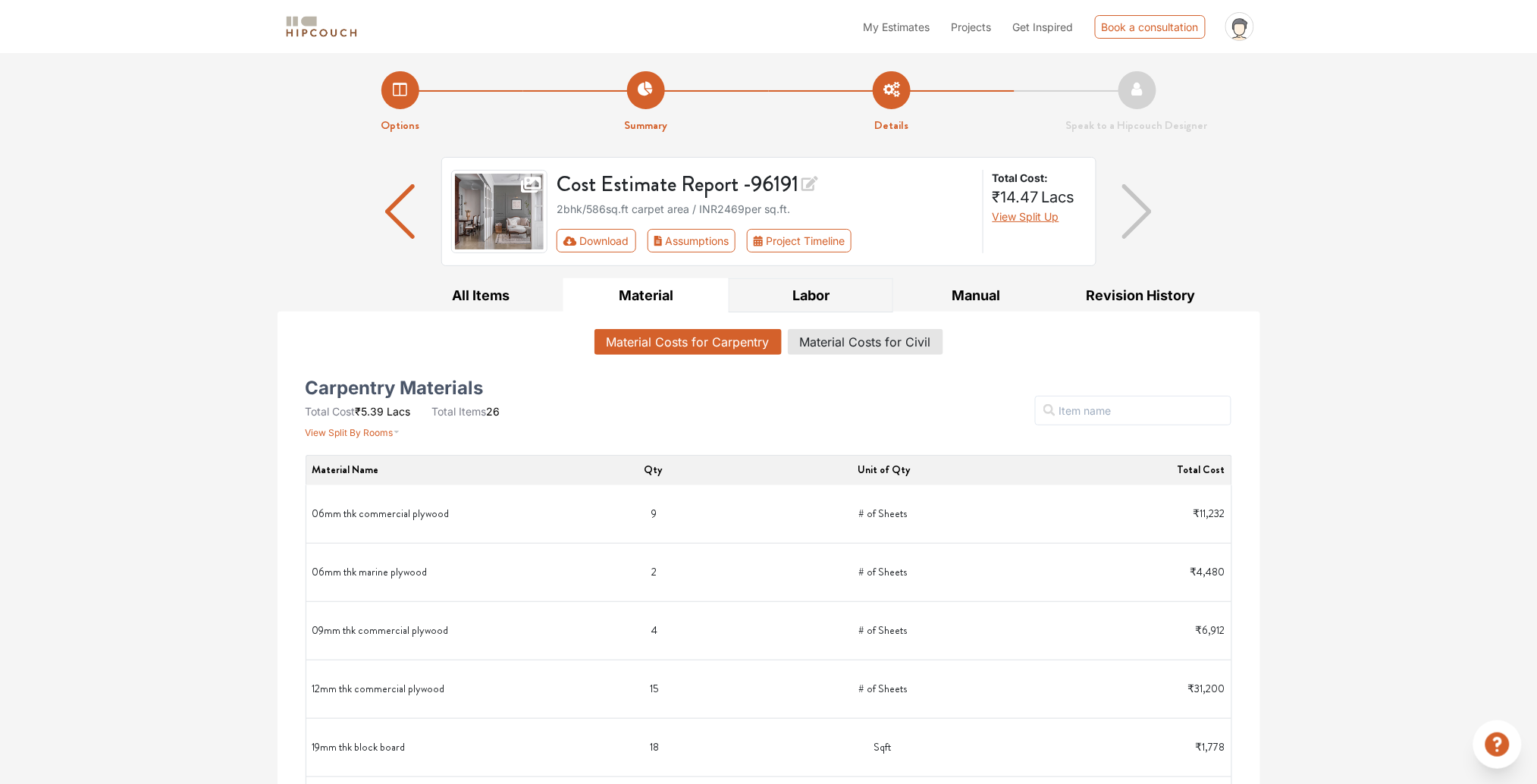
click at [806, 290] on button "Labor" at bounding box center [812, 296] width 166 height 34
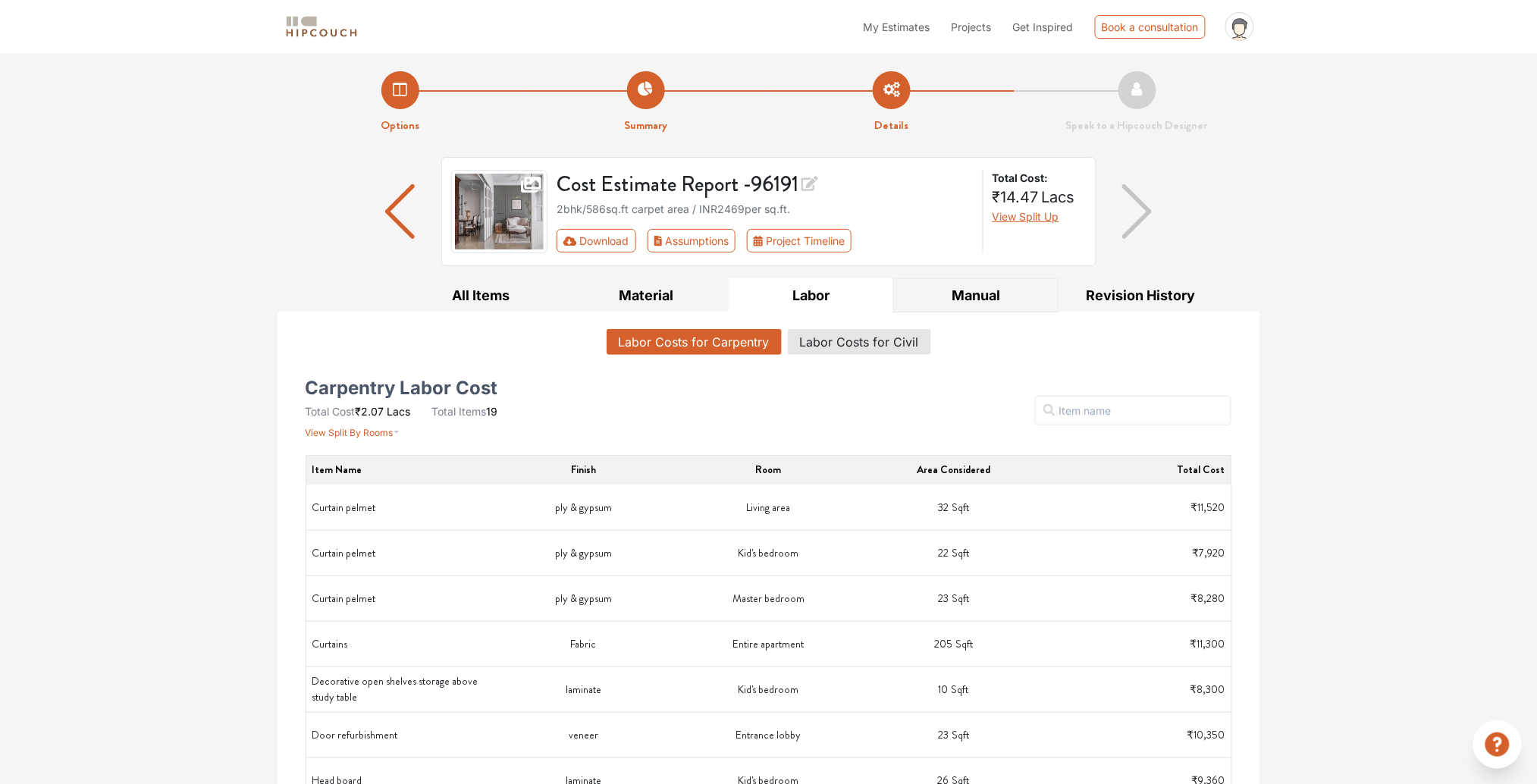
click at [956, 293] on button "Manual" at bounding box center [976, 296] width 166 height 34
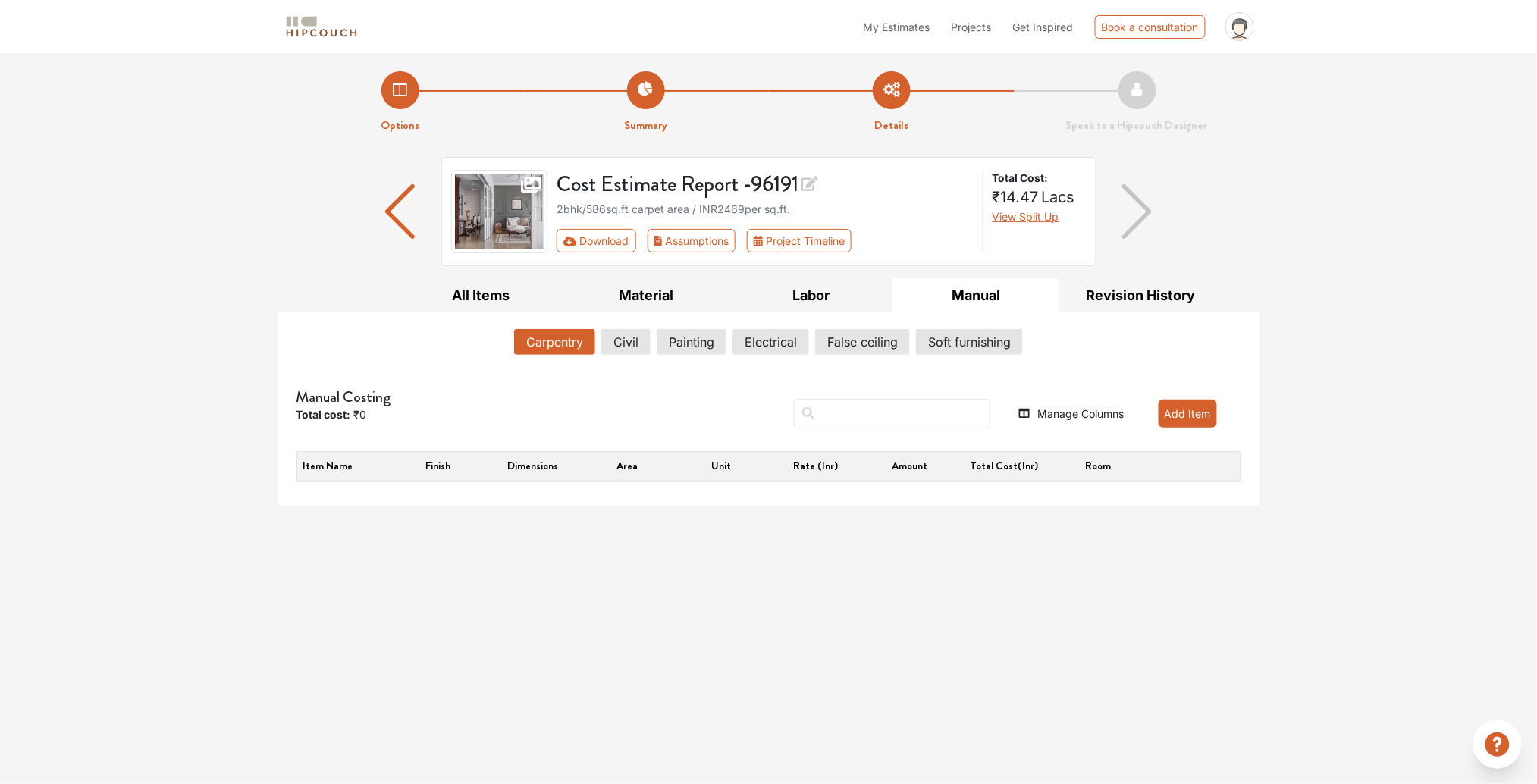
click at [1099, 315] on div "Carpentry Civil Painting Electrical False ceiling Soft furnishing Manual Costin…" at bounding box center [769, 408] width 968 height 194
click at [486, 292] on button "All Items" at bounding box center [481, 296] width 166 height 34
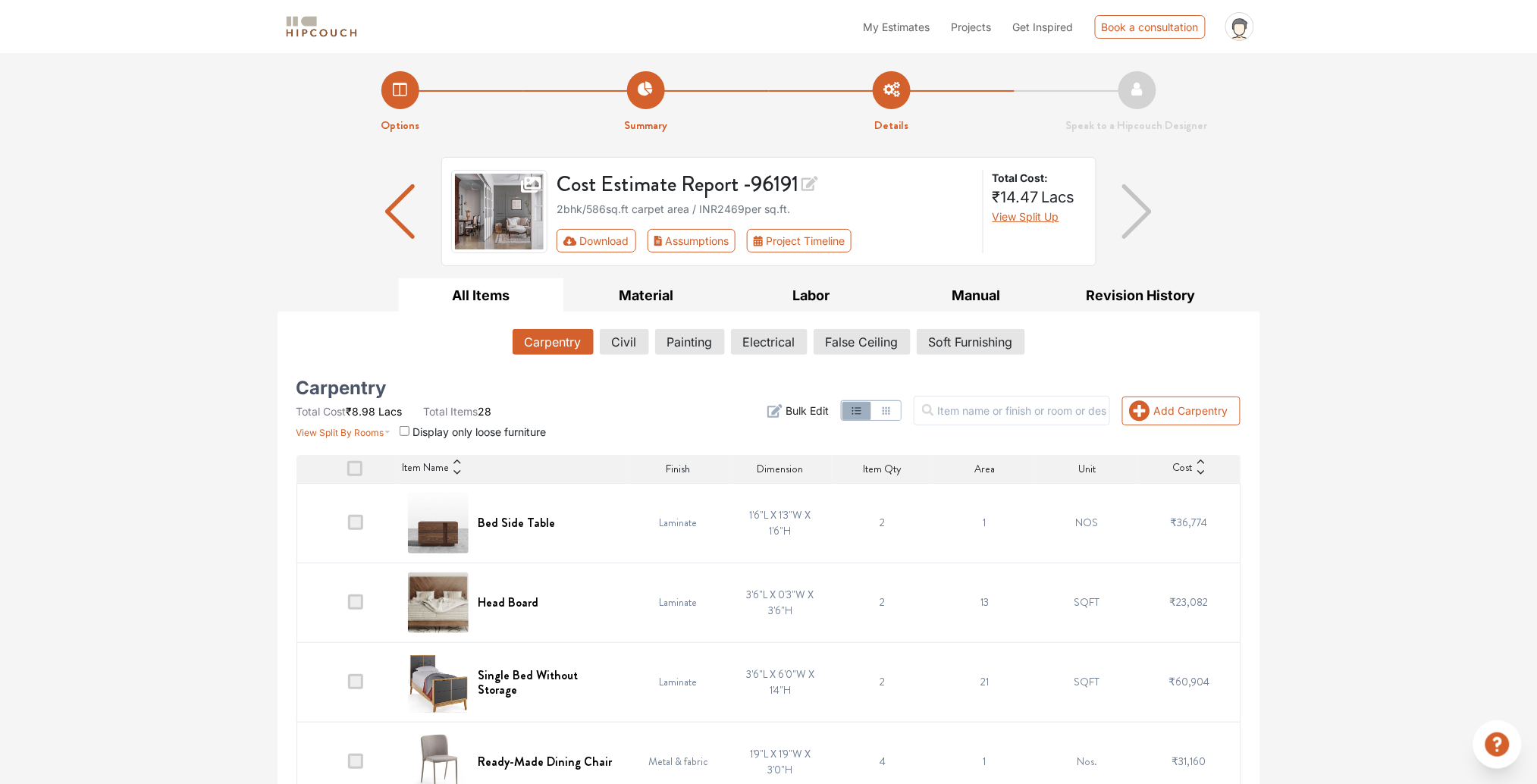
click at [402, 106] on li "Options" at bounding box center [400, 103] width 246 height 63
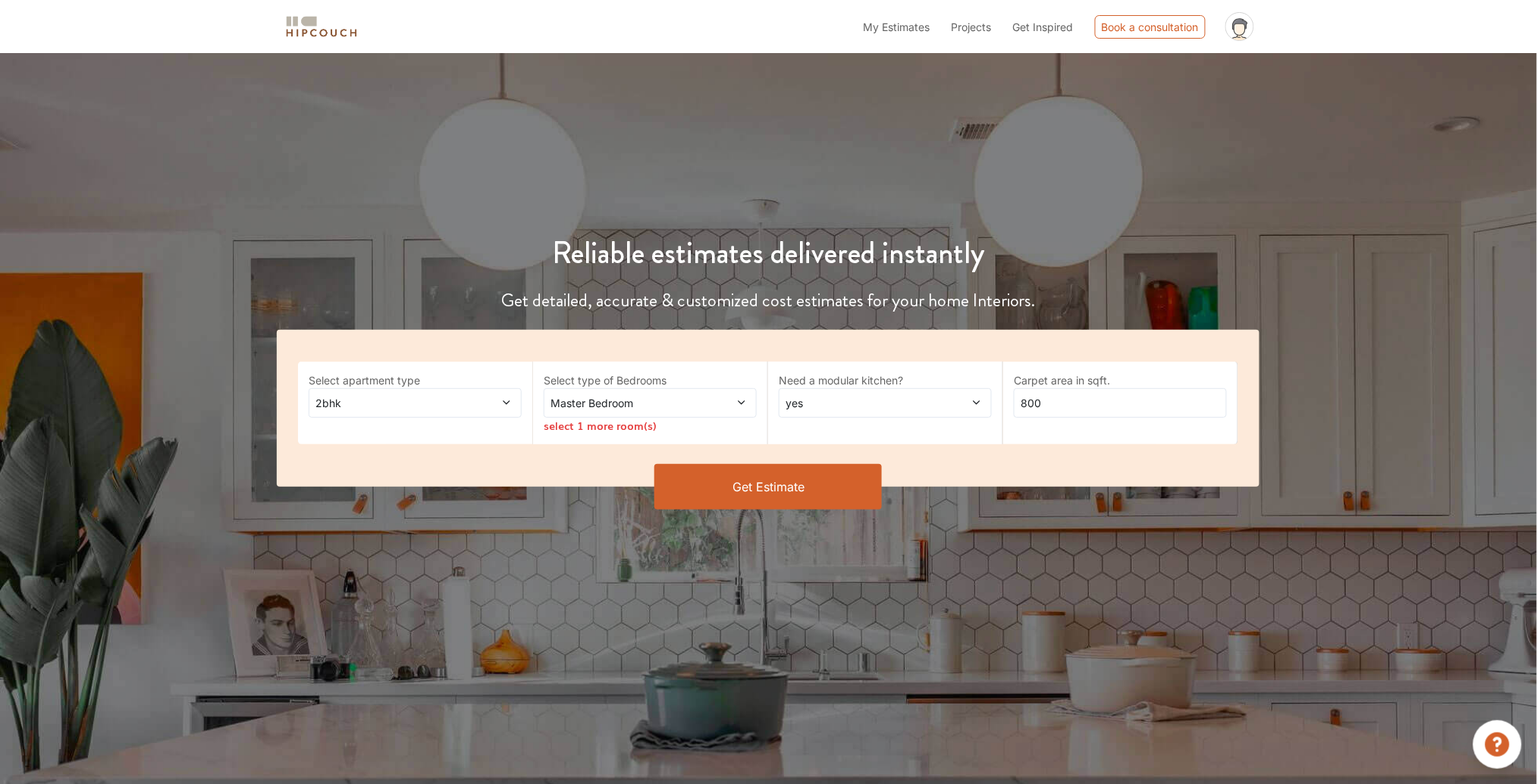
click at [624, 393] on div "Master Bedroom" at bounding box center [649, 403] width 213 height 29
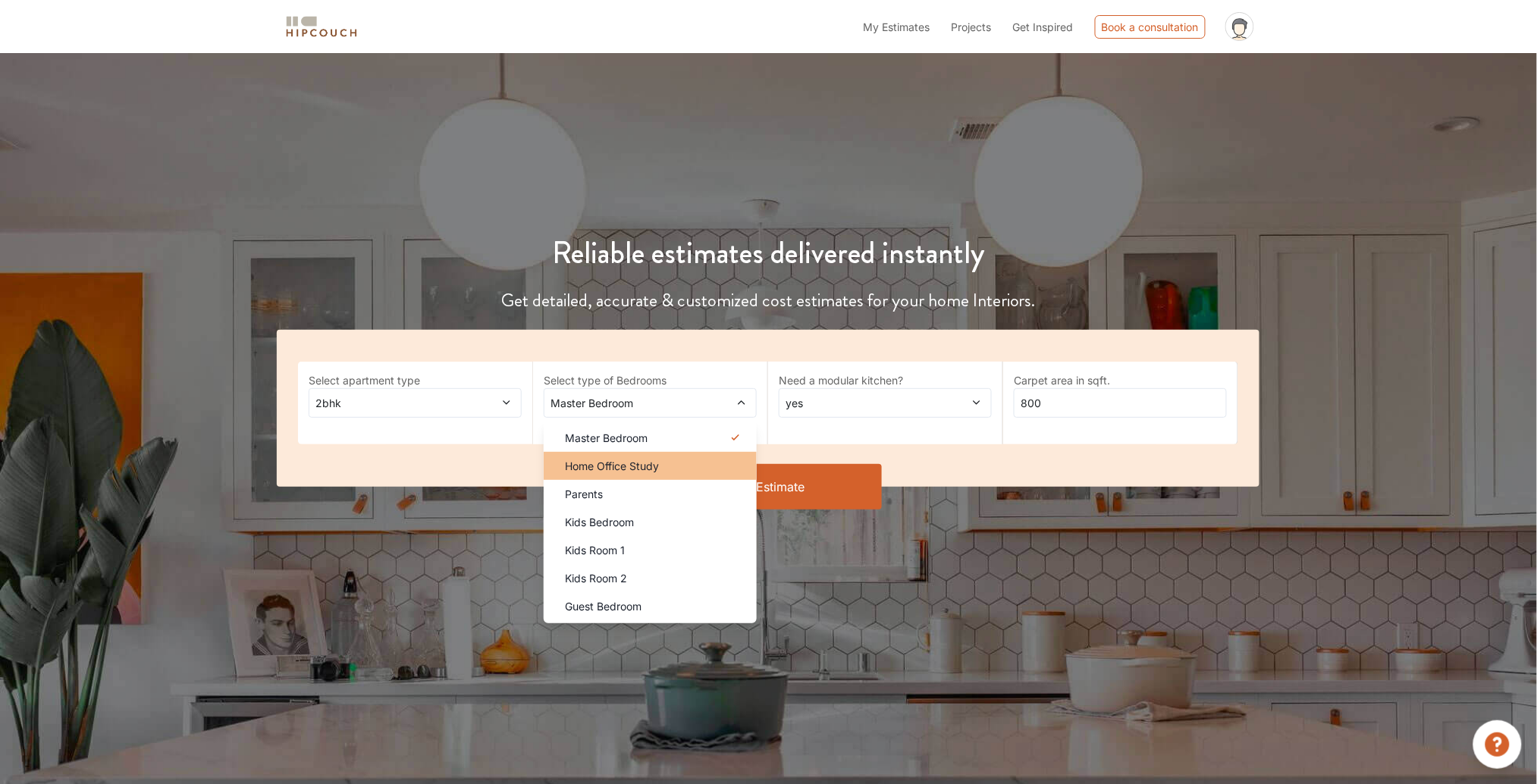
click at [710, 474] on li "Home Office Study" at bounding box center [649, 466] width 213 height 28
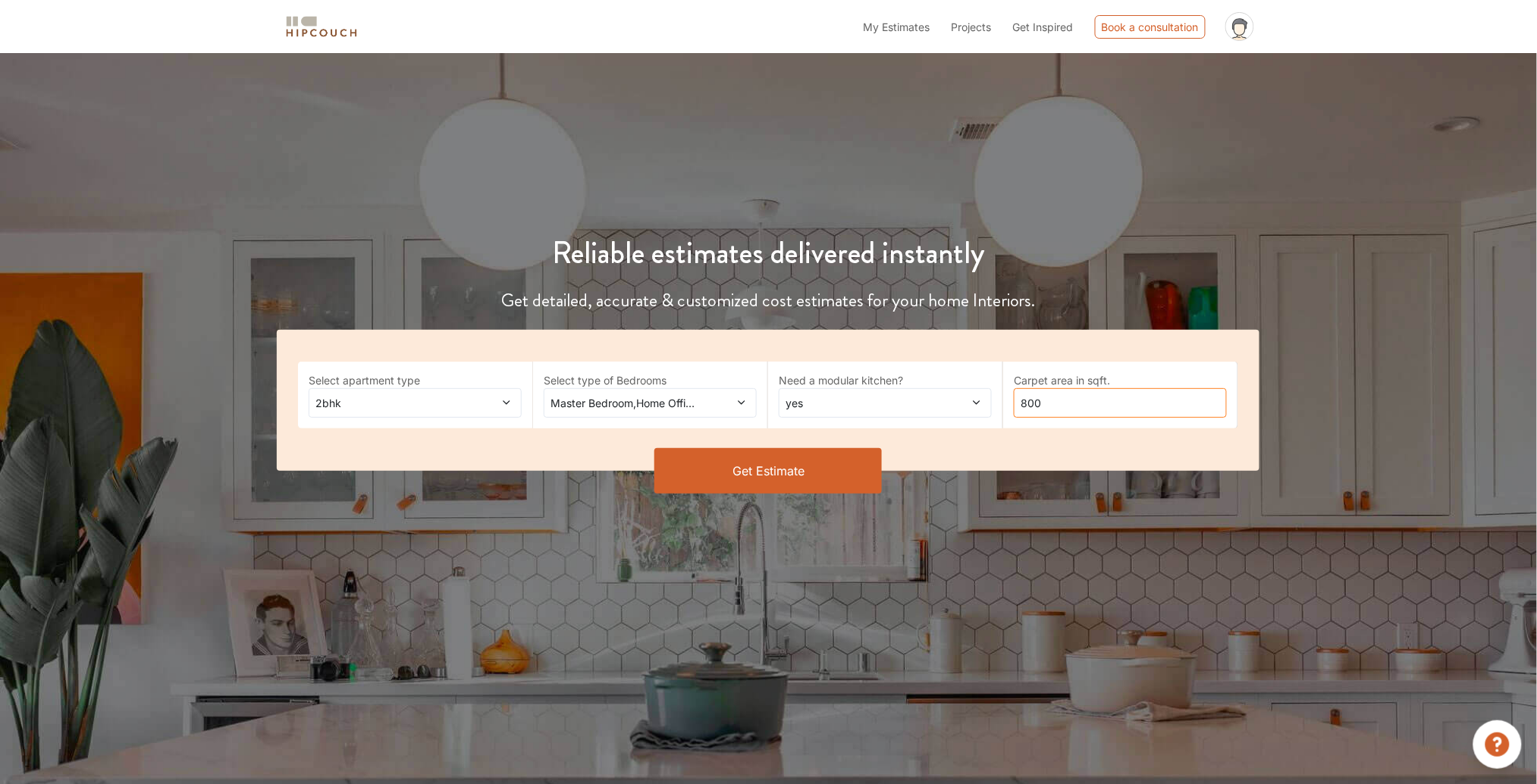
click at [1109, 393] on input "800" at bounding box center [1120, 403] width 213 height 29
type input "586"
click at [907, 408] on span "yes" at bounding box center [856, 403] width 149 height 16
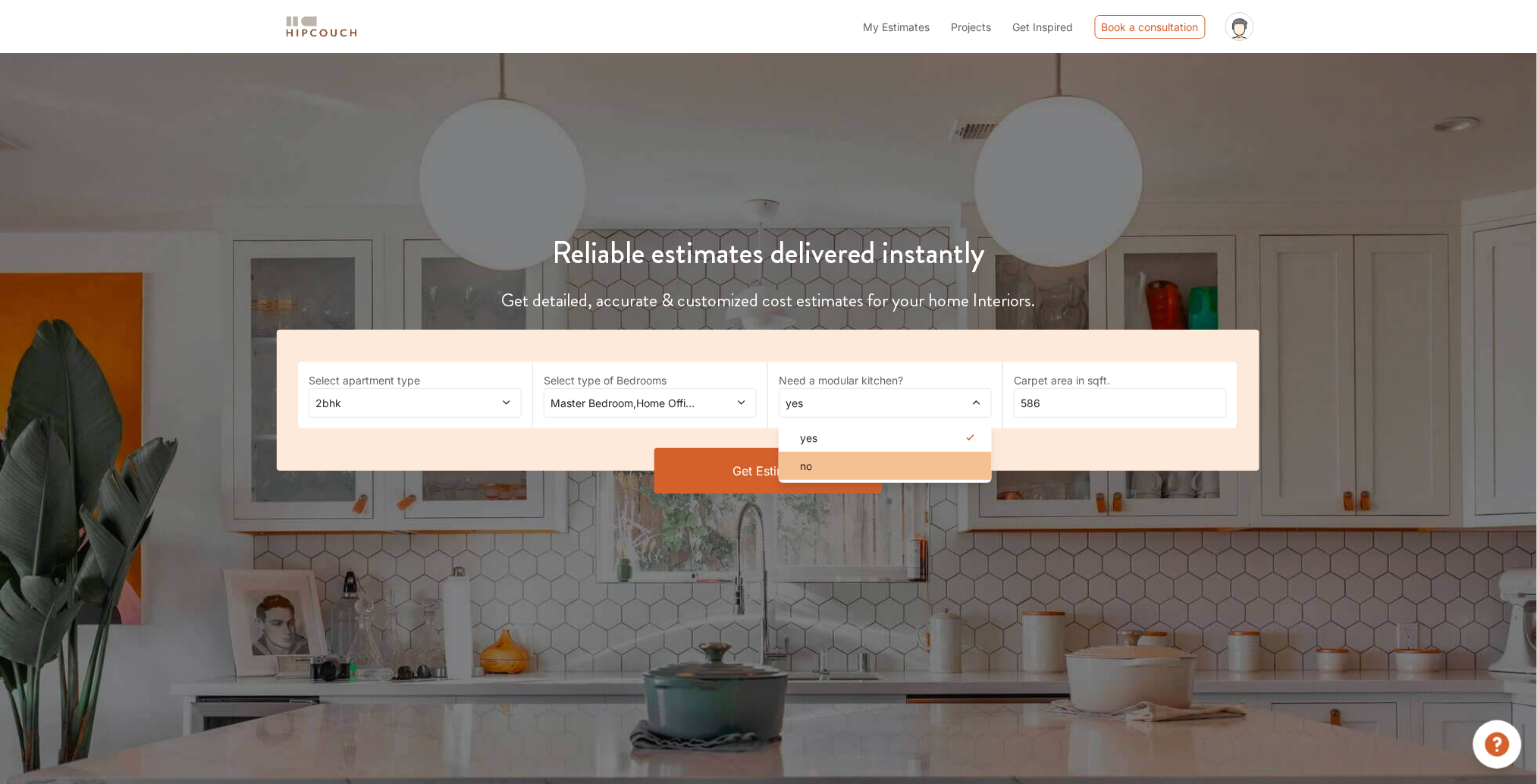
click at [877, 464] on div "no" at bounding box center [889, 466] width 204 height 16
click at [838, 471] on button "Get Estimate" at bounding box center [768, 471] width 228 height 46
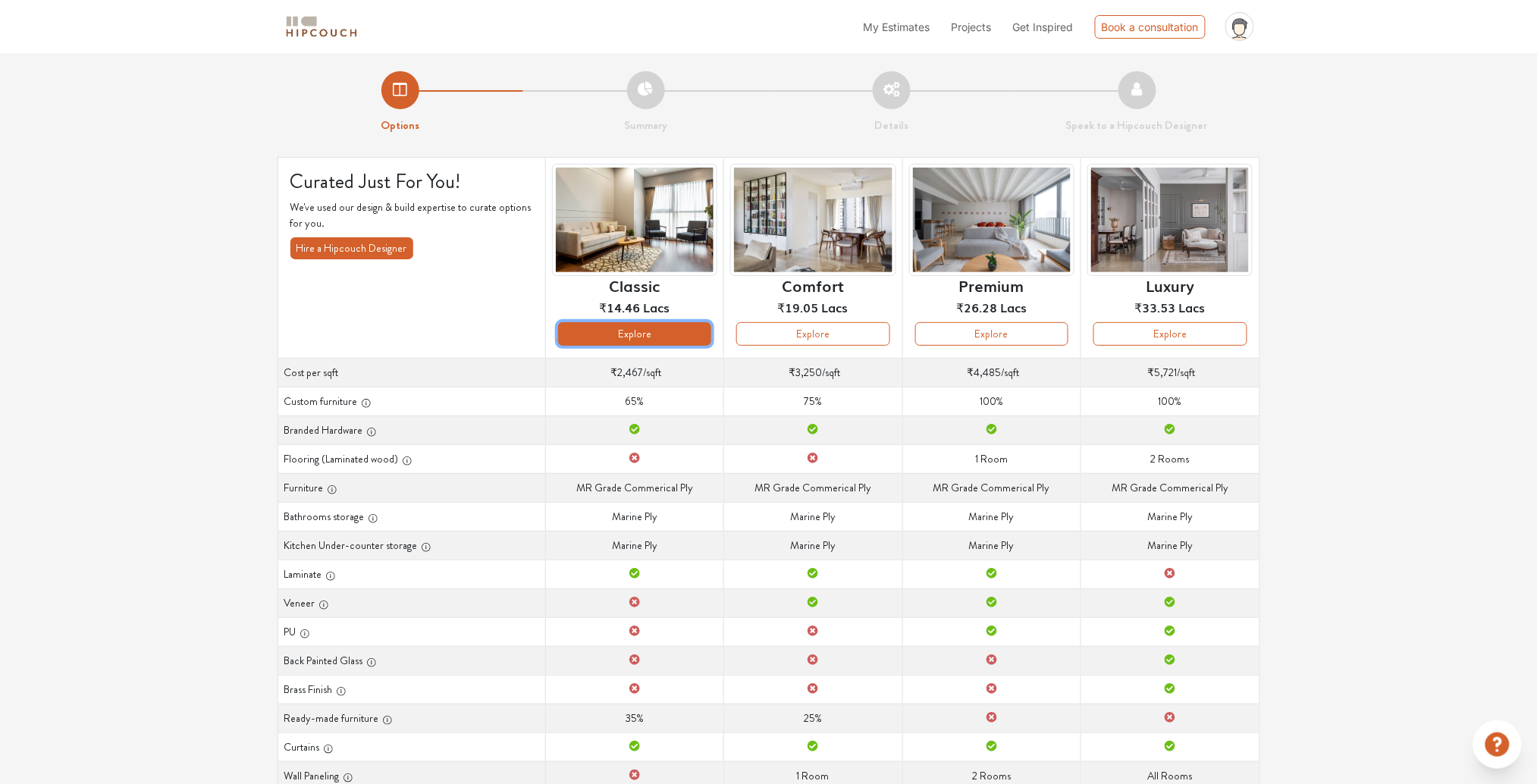
click at [596, 342] on button "Explore" at bounding box center [635, 334] width 154 height 23
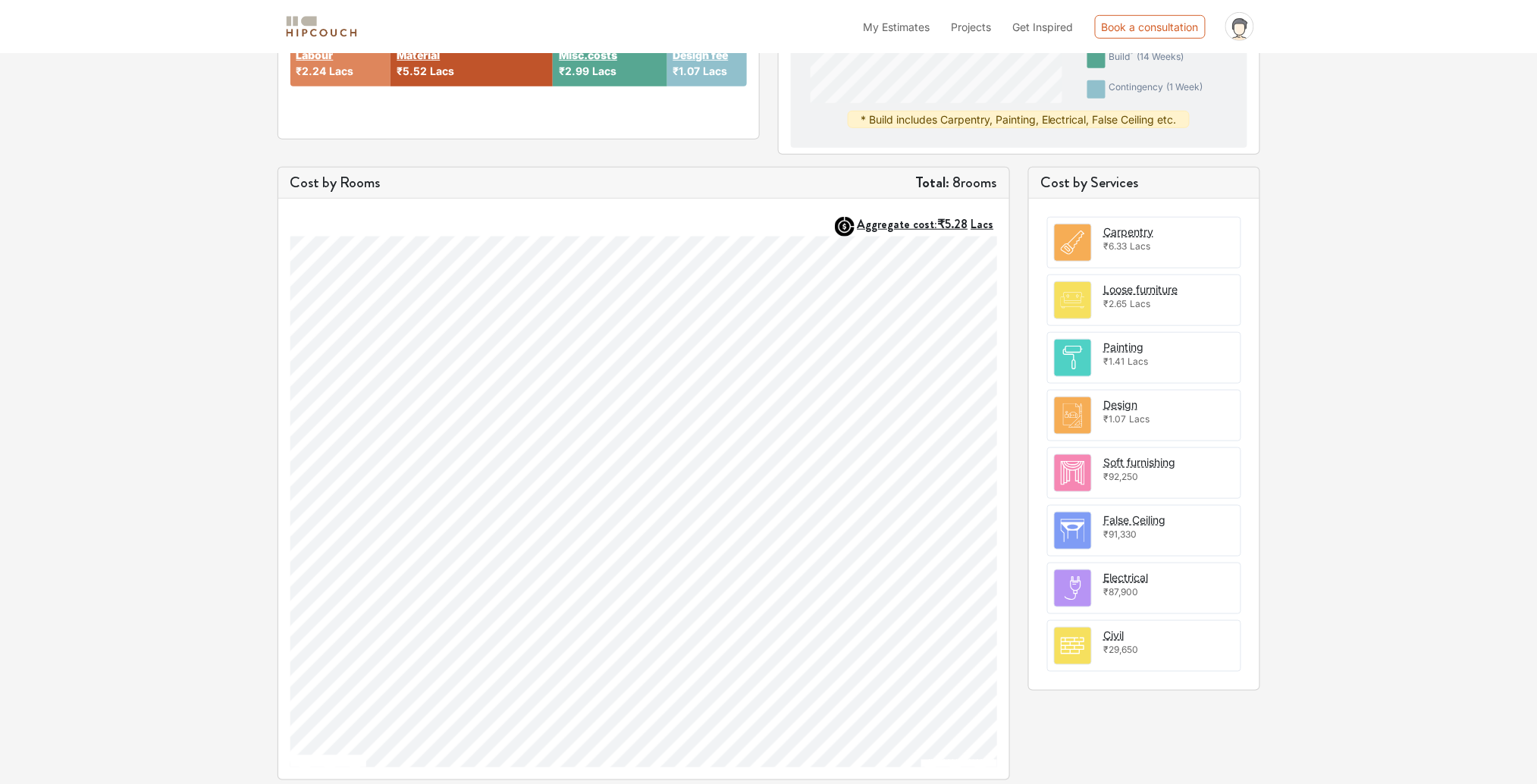
scroll to position [348, 0]
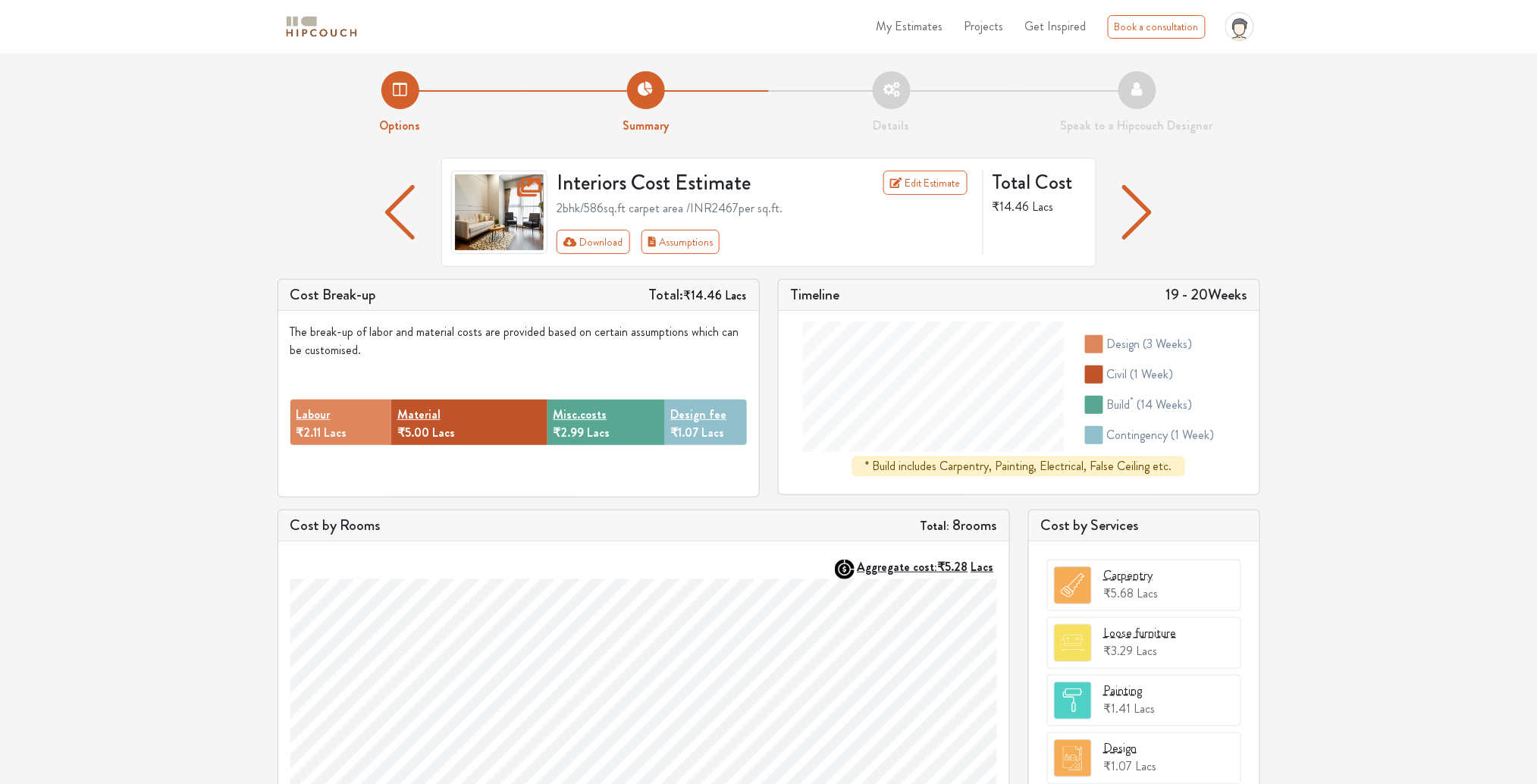
click at [392, 116] on strong "Options" at bounding box center [399, 125] width 41 height 17
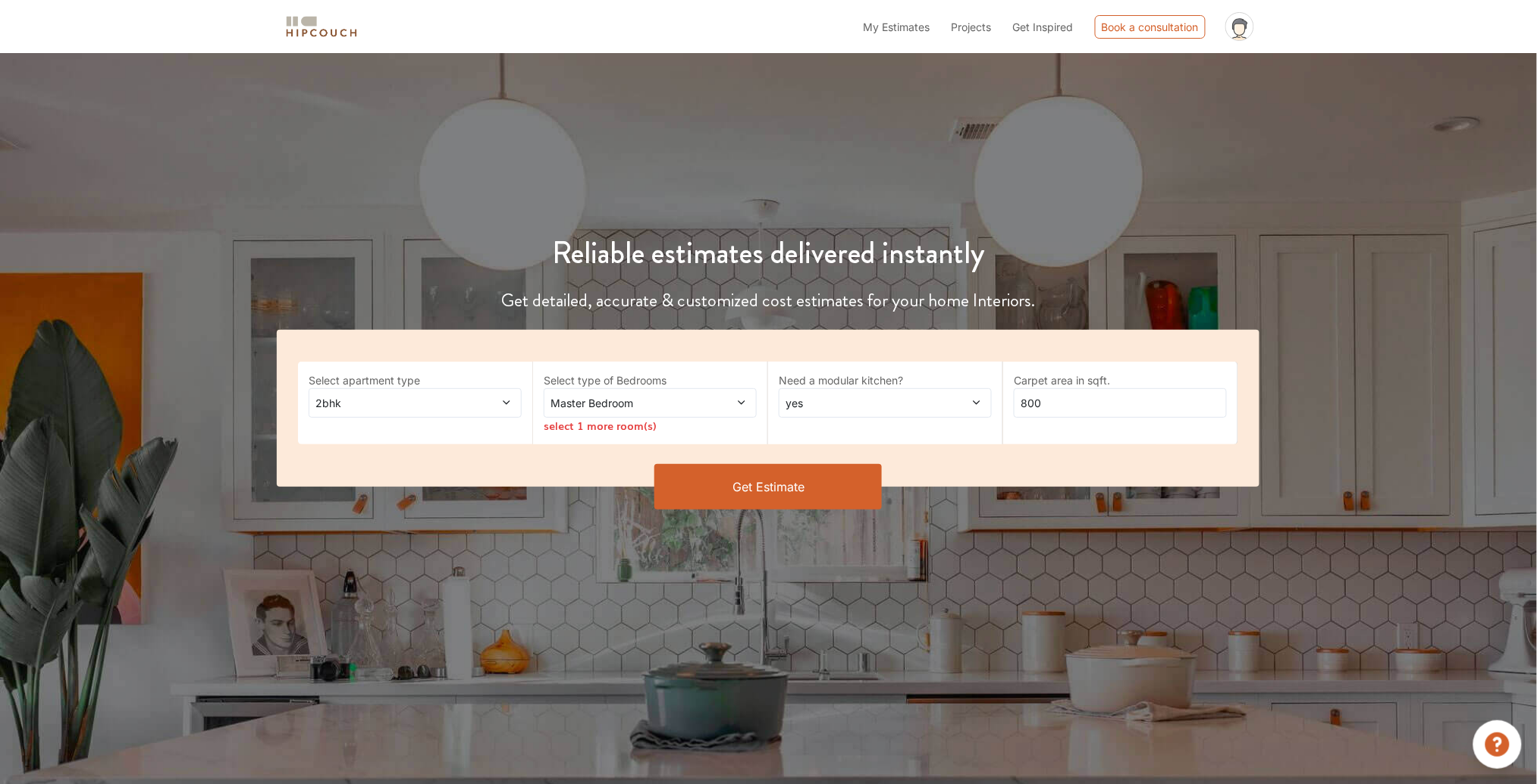
click at [582, 401] on span "Master Bedroom" at bounding box center [622, 403] width 149 height 16
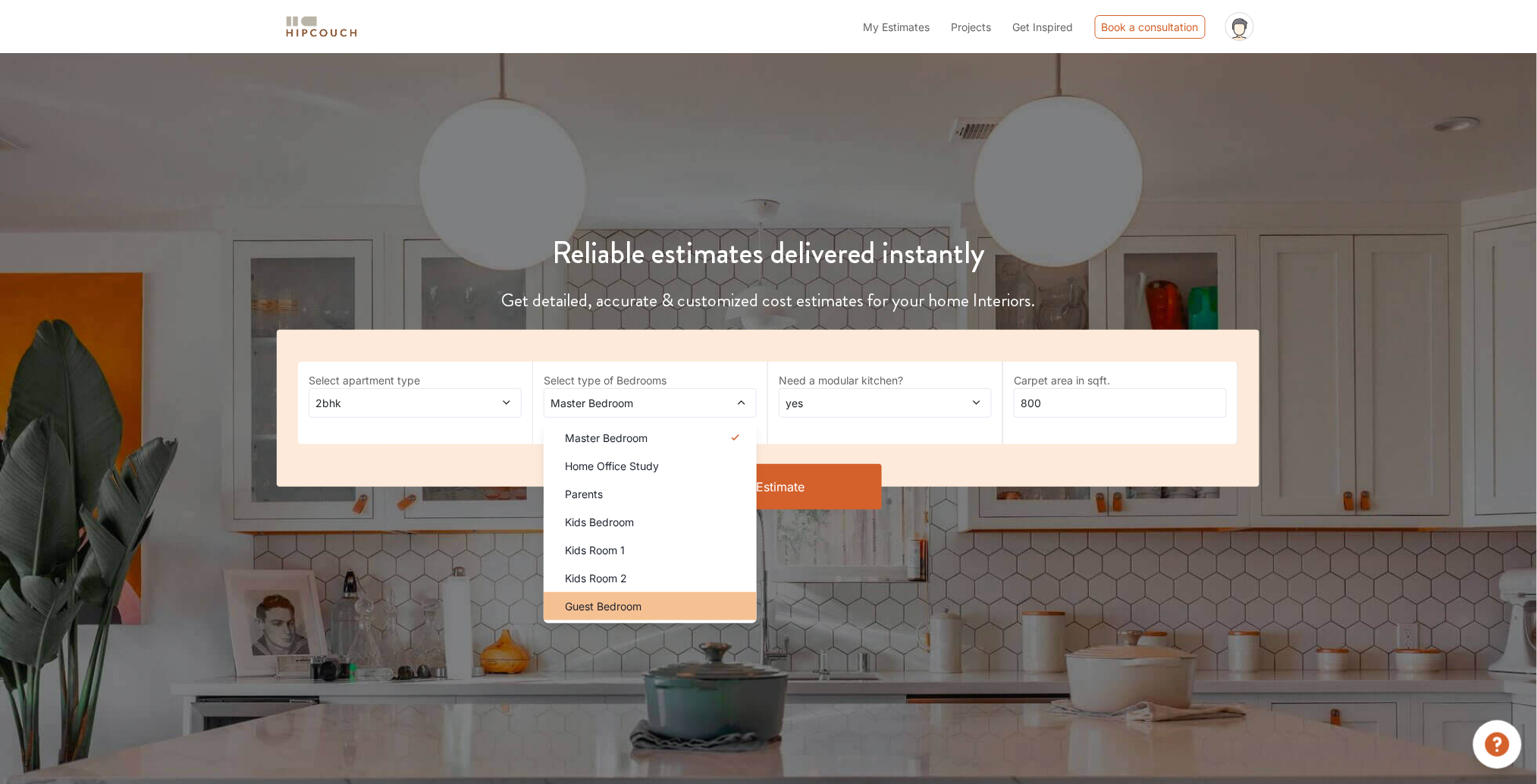
click at [683, 609] on div "Guest Bedroom" at bounding box center [655, 606] width 204 height 16
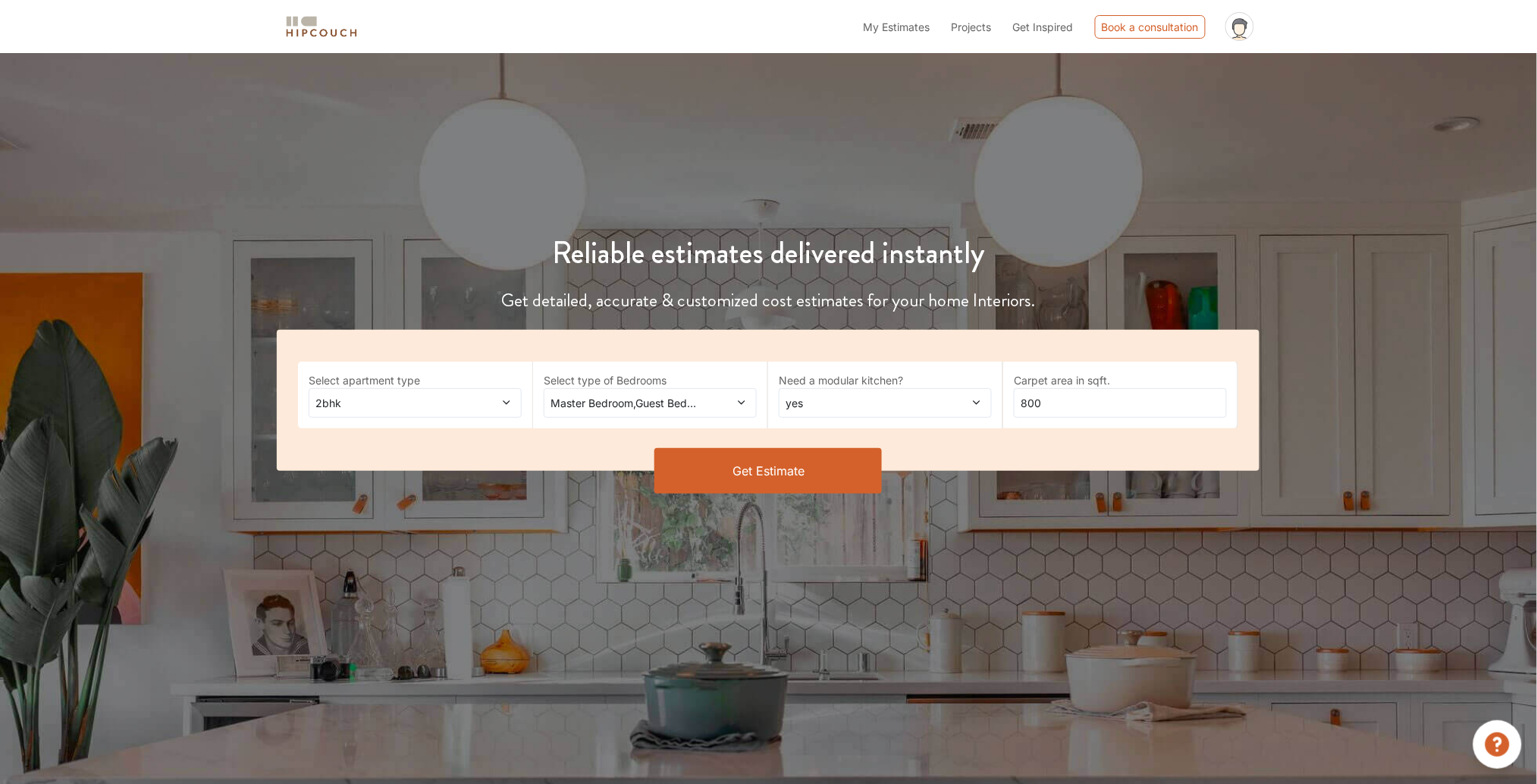
click at [905, 402] on span "yes" at bounding box center [856, 403] width 149 height 16
click at [1060, 412] on input "800" at bounding box center [1120, 403] width 213 height 29
type input "756"
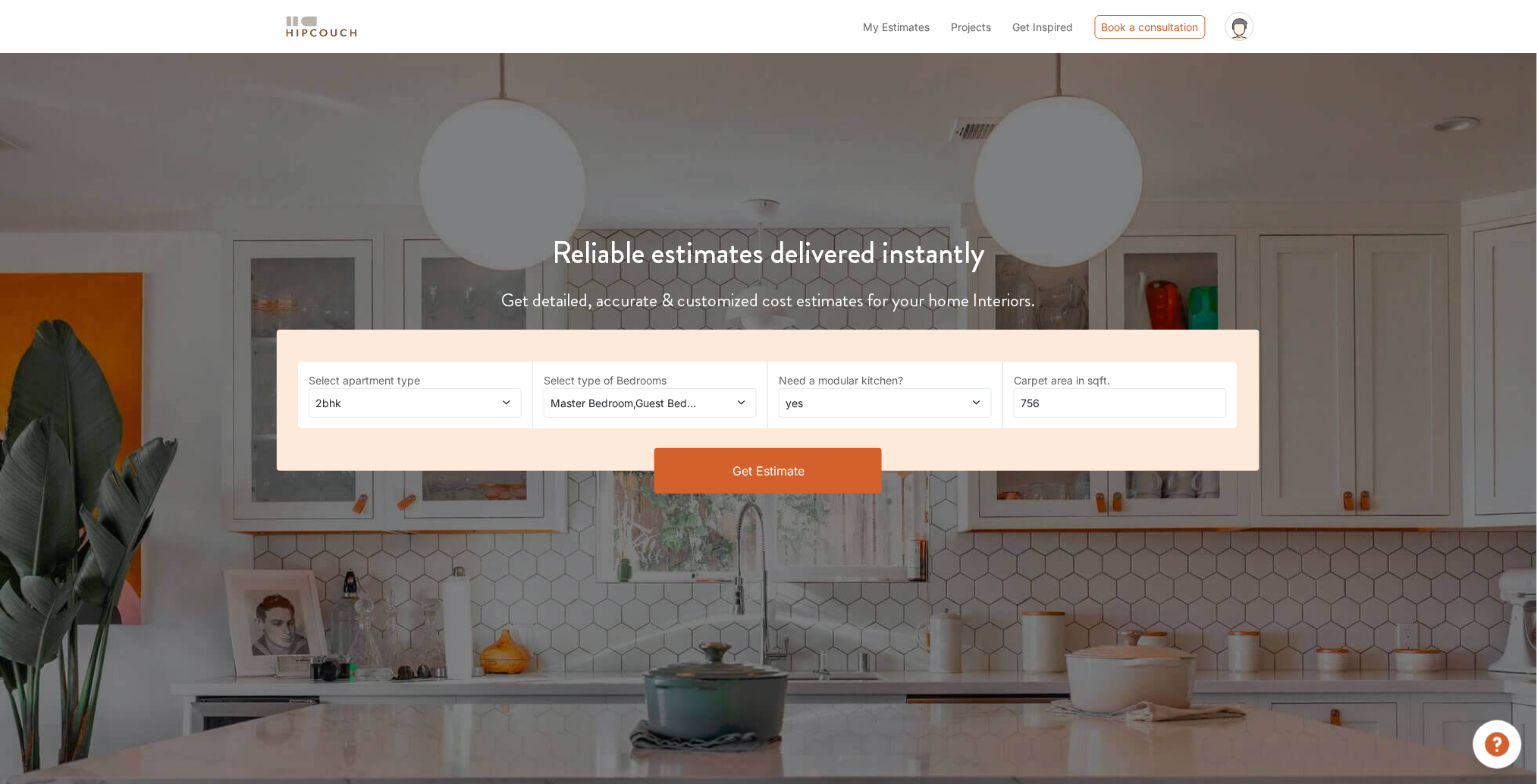
click at [969, 436] on div "Select apartment type 2bhk Select type of Bedrooms Master Bedroom,Guest Bedroom…" at bounding box center [768, 400] width 982 height 141
click at [812, 473] on button "Get Estimate" at bounding box center [768, 471] width 228 height 46
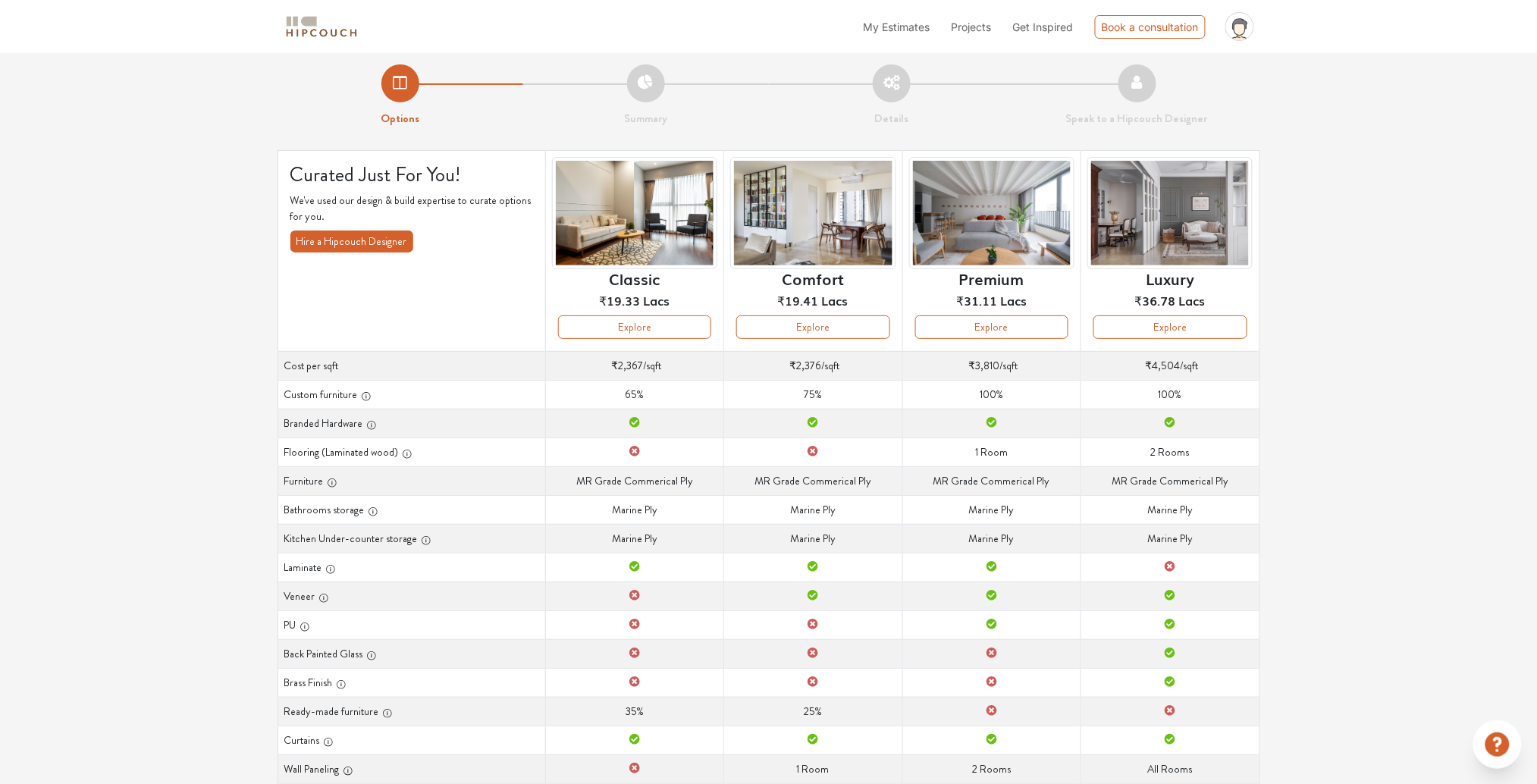
scroll to position [6, 0]
click at [812, 473] on td "Furniture MR Grade Commerical Ply" at bounding box center [812, 480] width 179 height 28
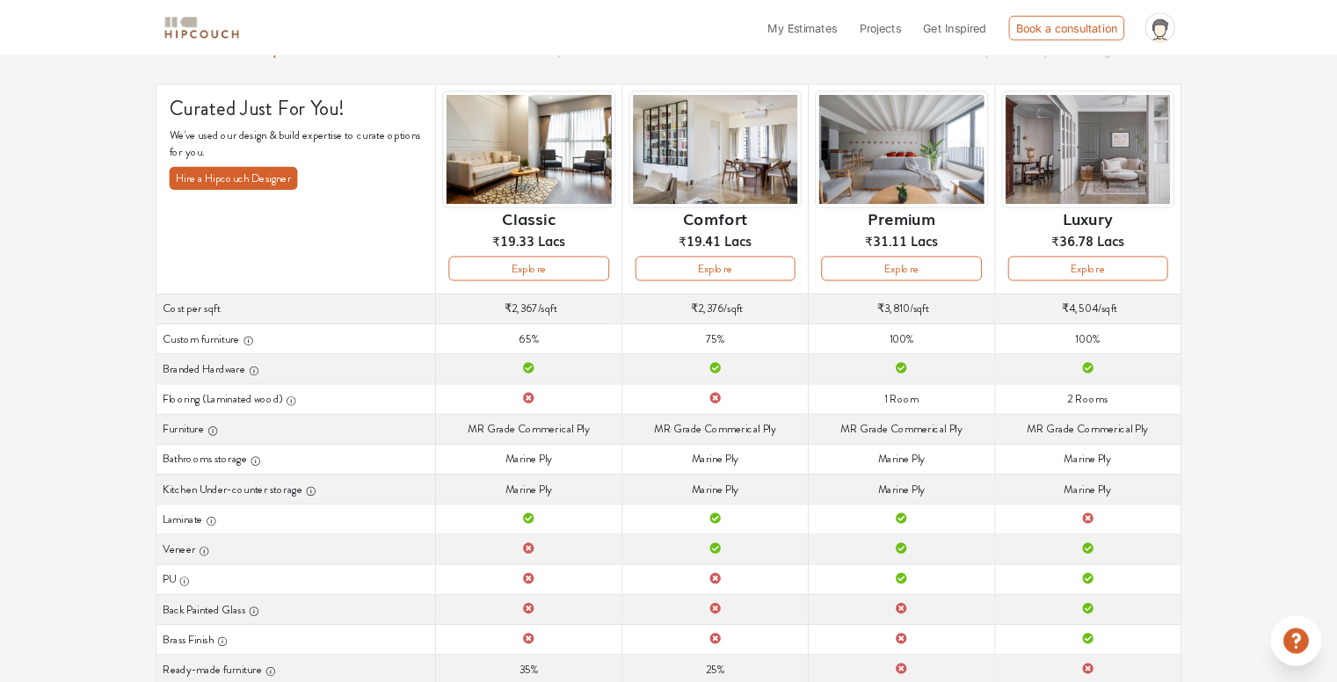
scroll to position [89, 0]
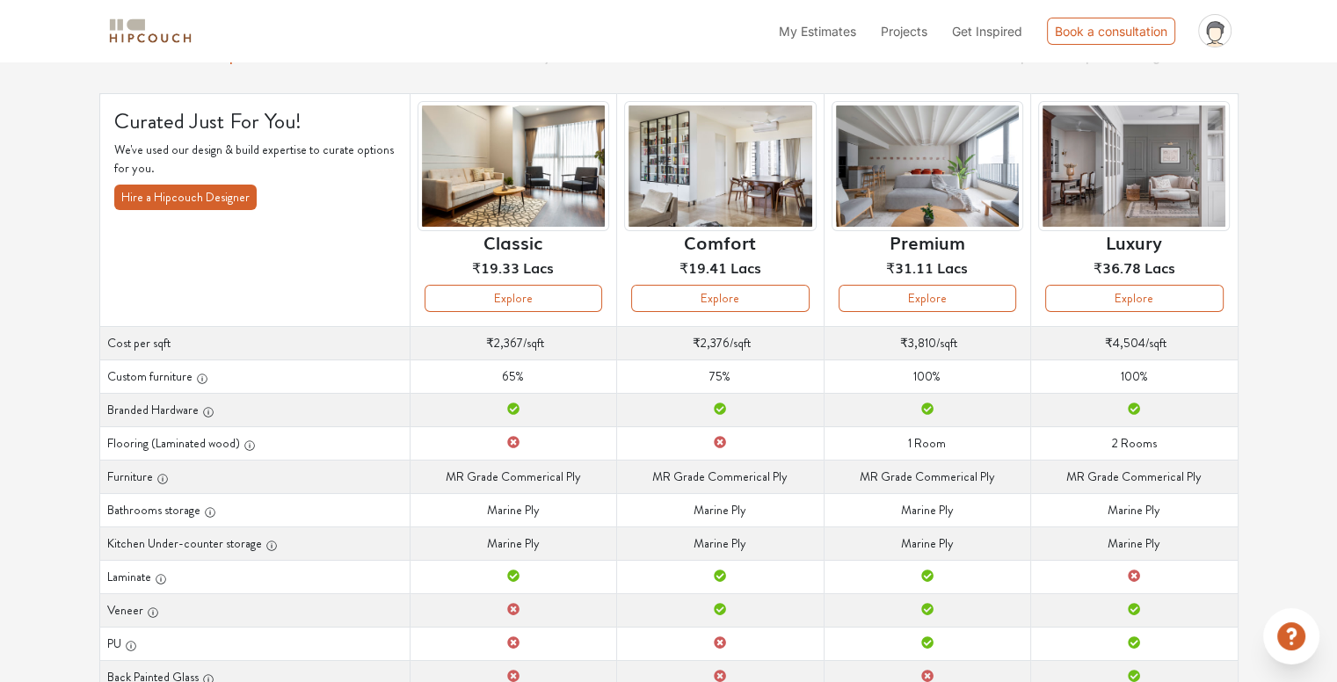
drag, startPoint x: 1772, startPoint y: 0, endPoint x: 776, endPoint y: 585, distance: 1155.3
click at [776, 585] on td "Laminate" at bounding box center [720, 576] width 207 height 33
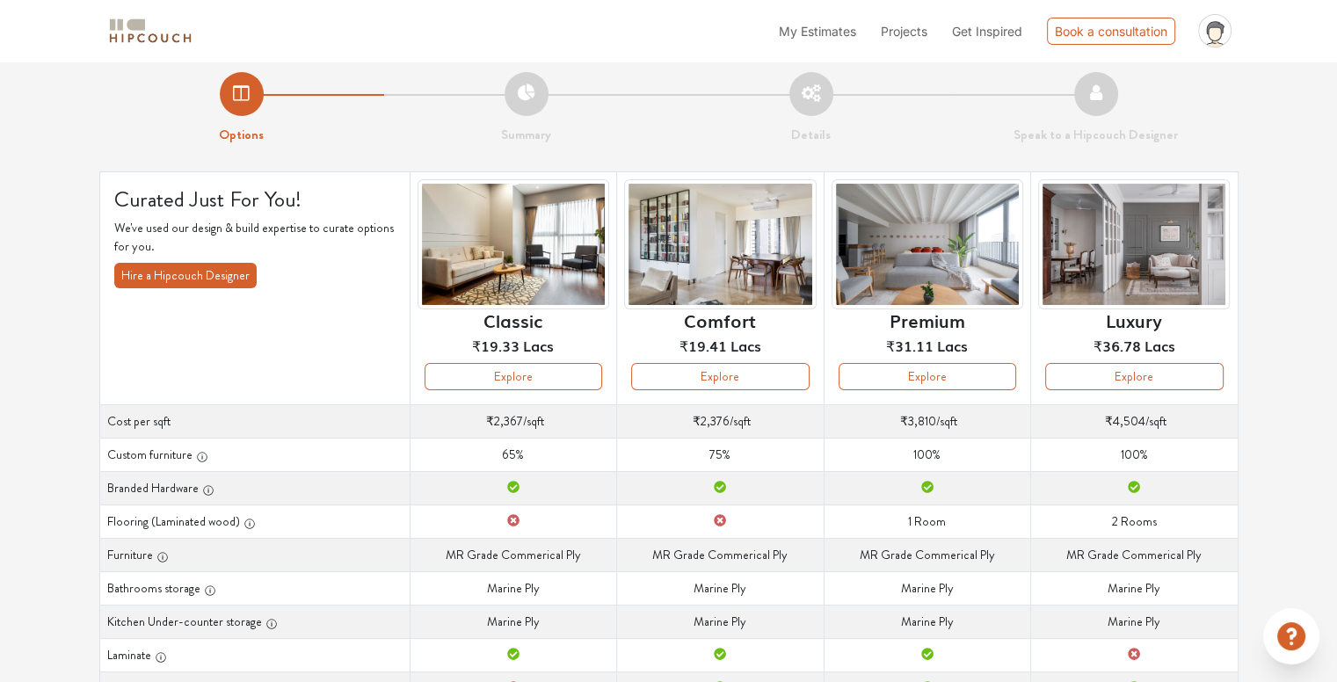
scroll to position [13, 0]
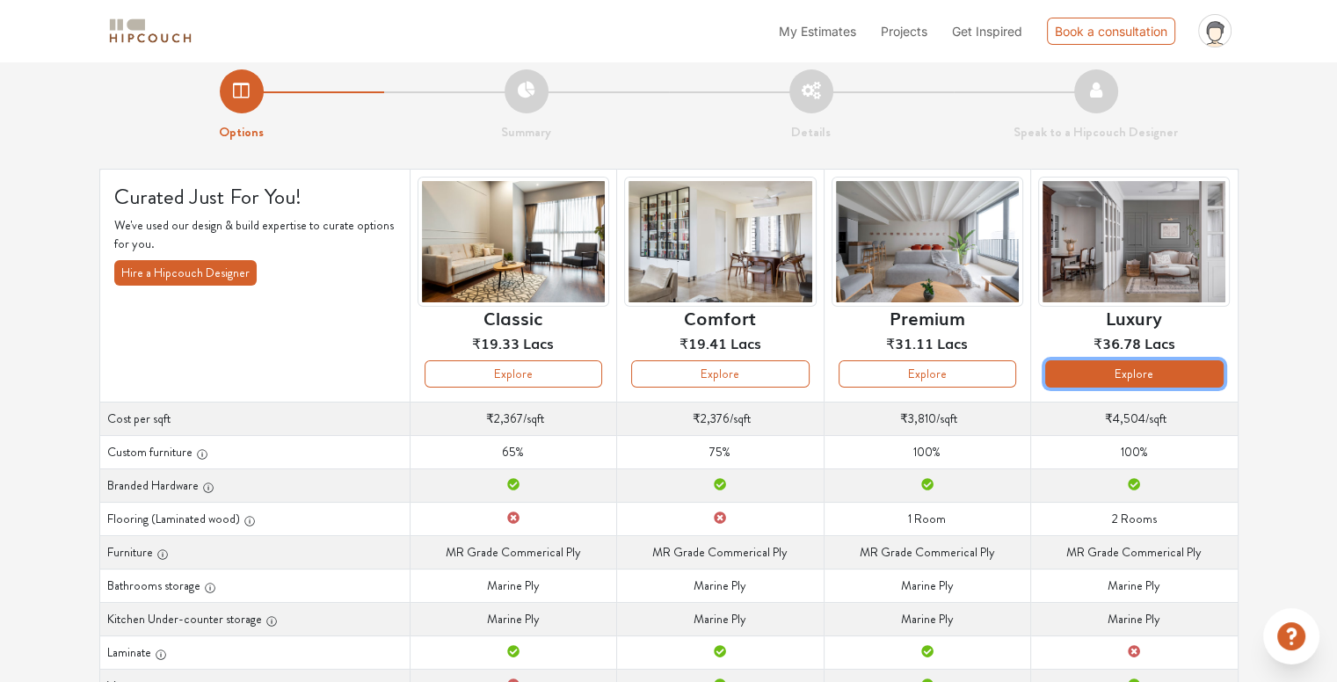
click at [1123, 364] on button "Explore" at bounding box center [1134, 373] width 178 height 27
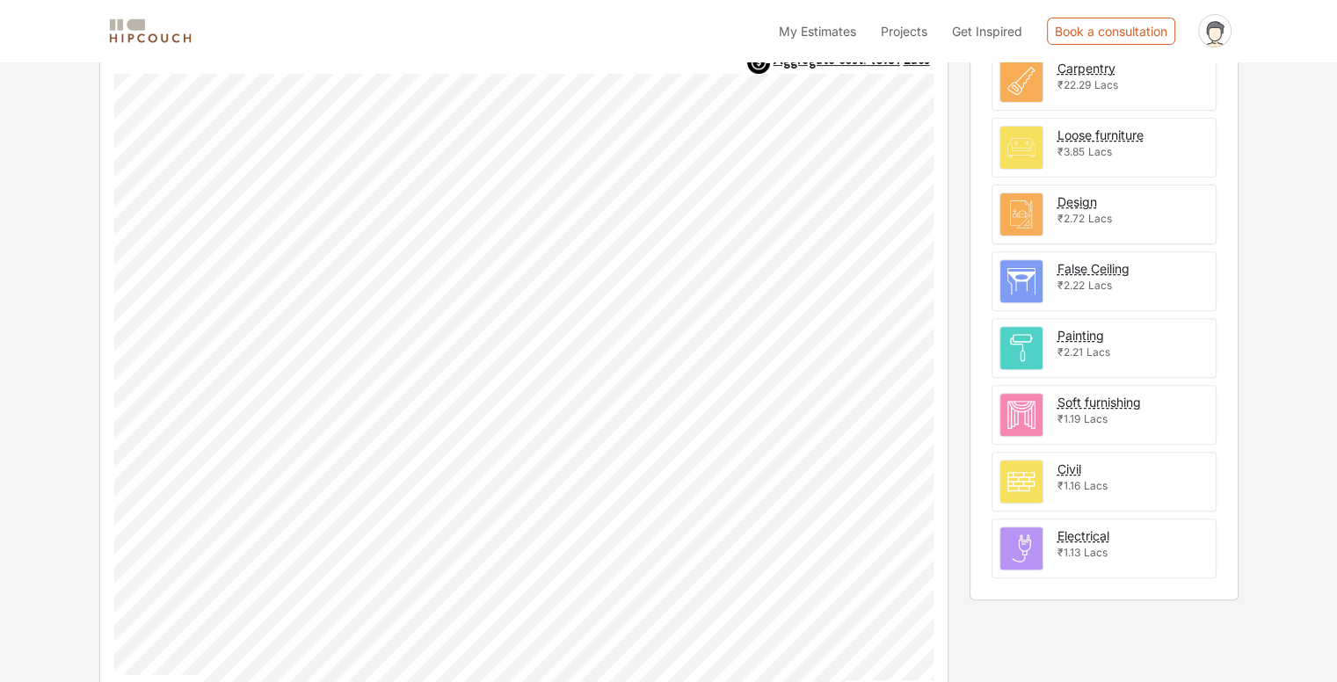
scroll to position [584, 0]
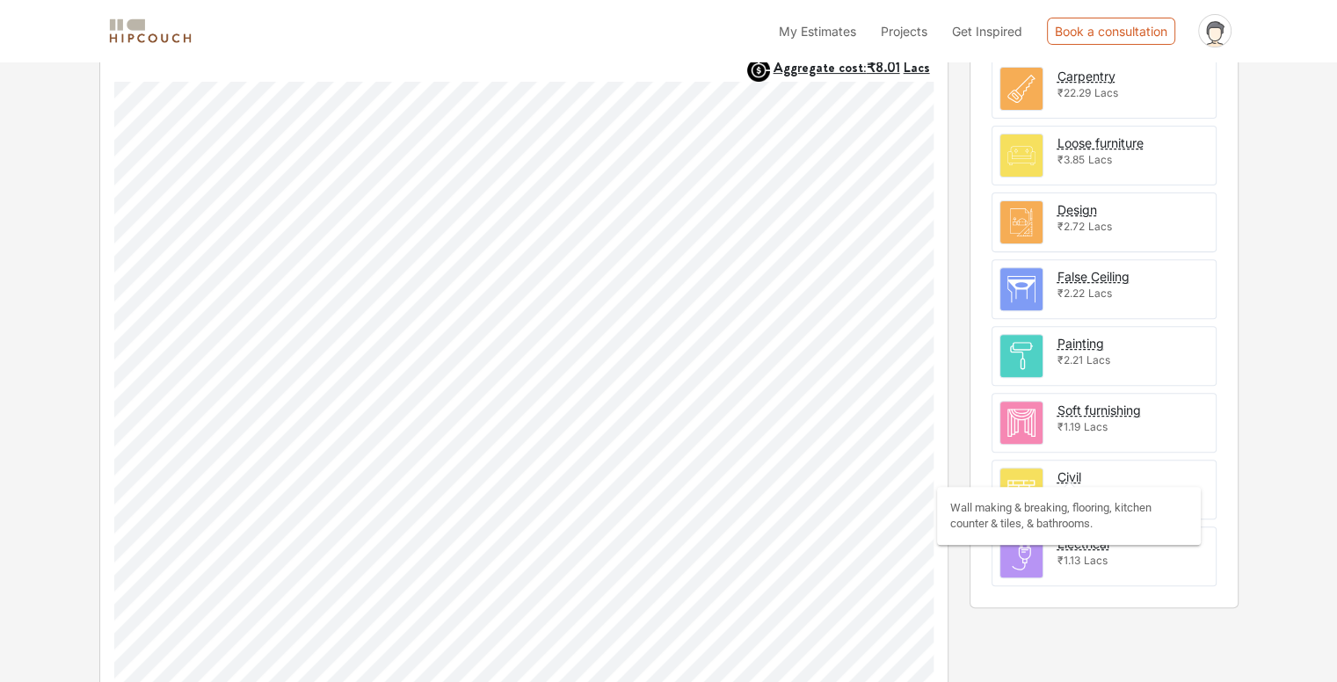
click at [1058, 476] on div "Civil" at bounding box center [1069, 477] width 24 height 18
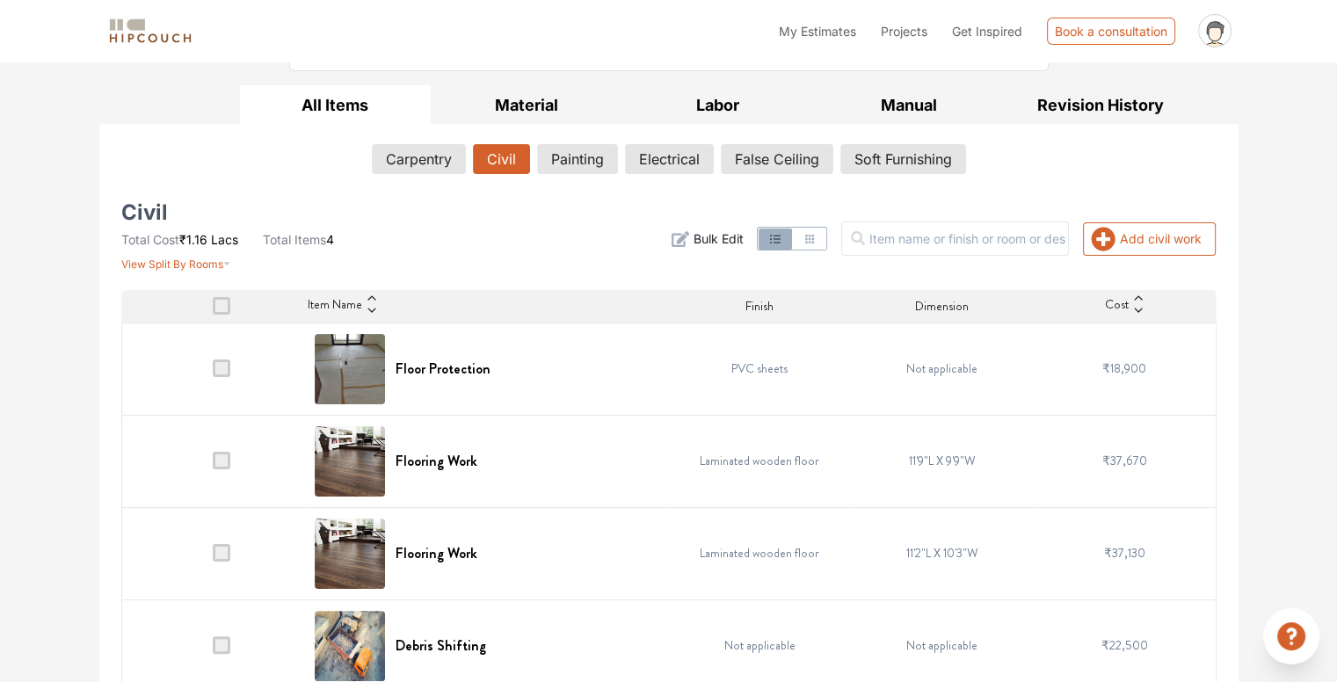
scroll to position [259, 0]
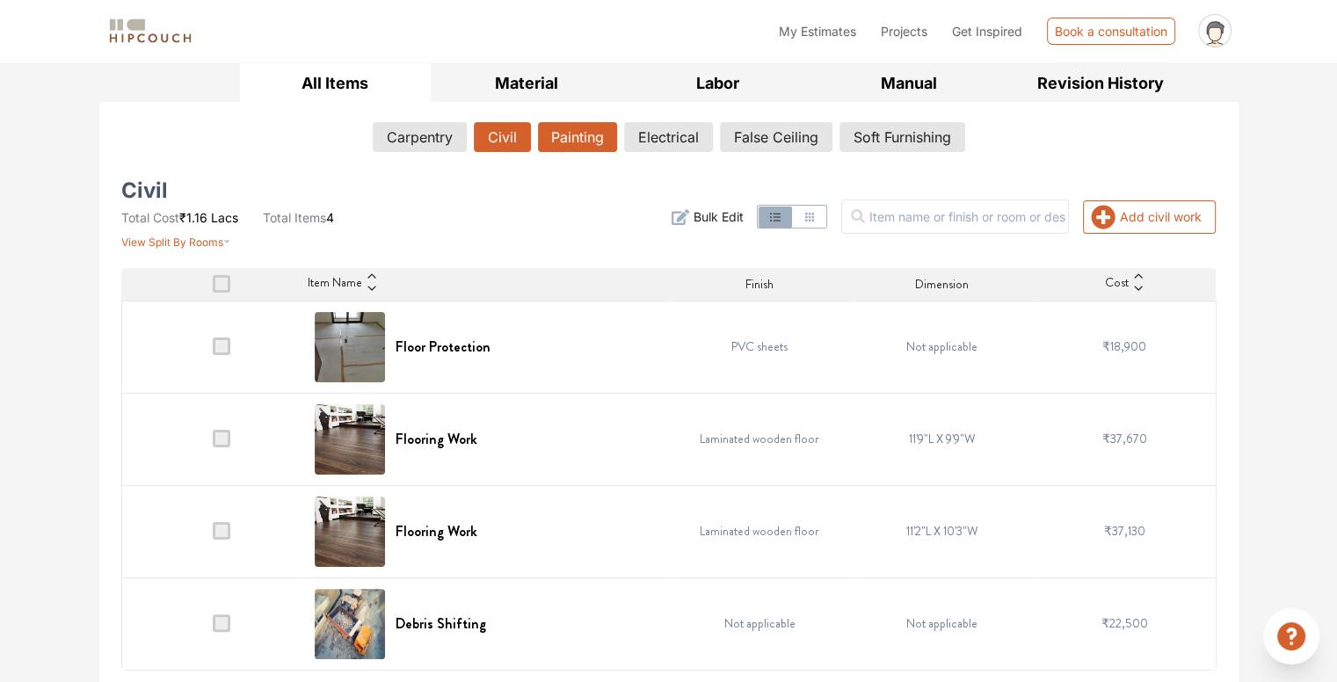
click at [571, 141] on button "Painting" at bounding box center [577, 137] width 79 height 30
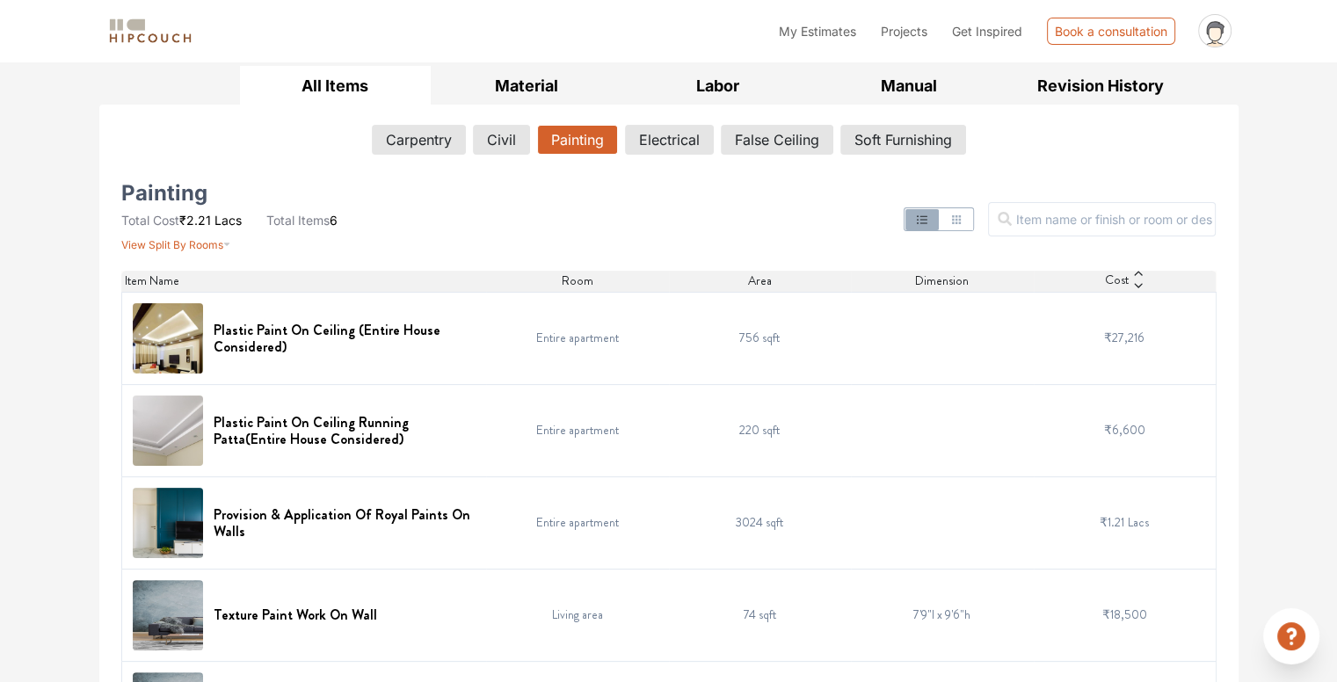
scroll to position [257, 0]
click at [779, 136] on button "False Ceiling" at bounding box center [777, 140] width 111 height 30
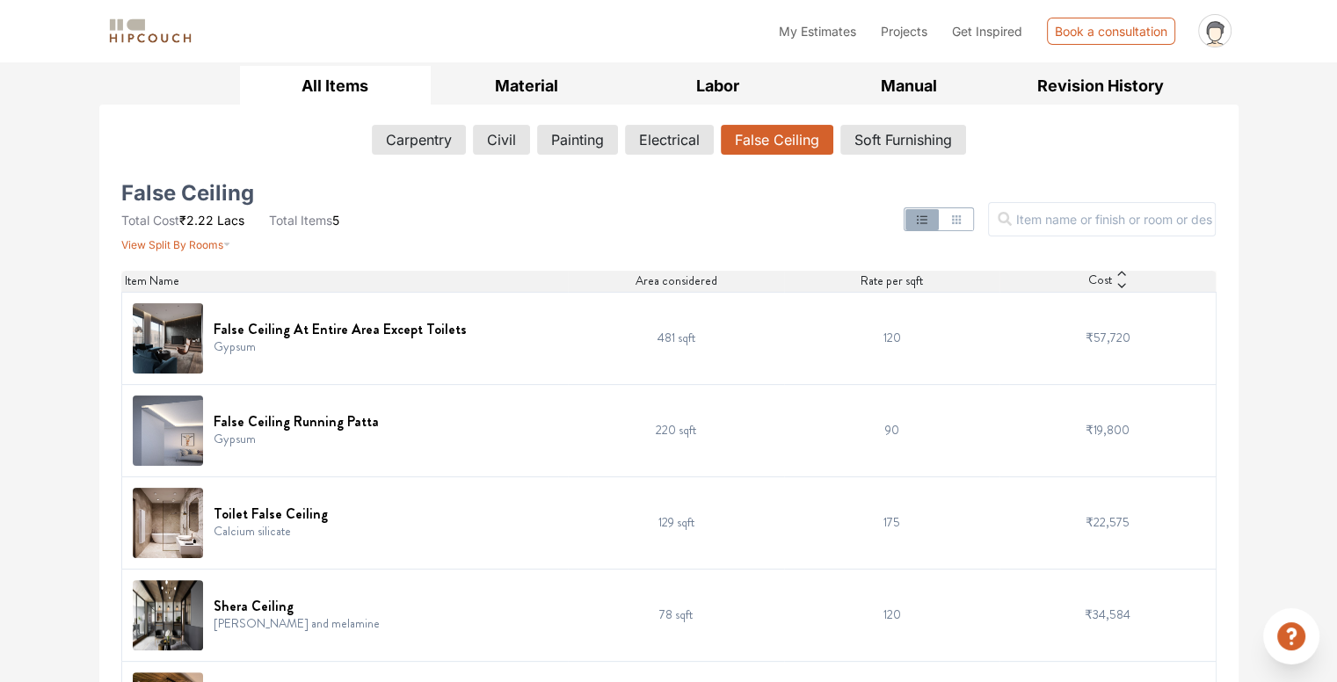
click at [170, 335] on img at bounding box center [168, 338] width 70 height 70
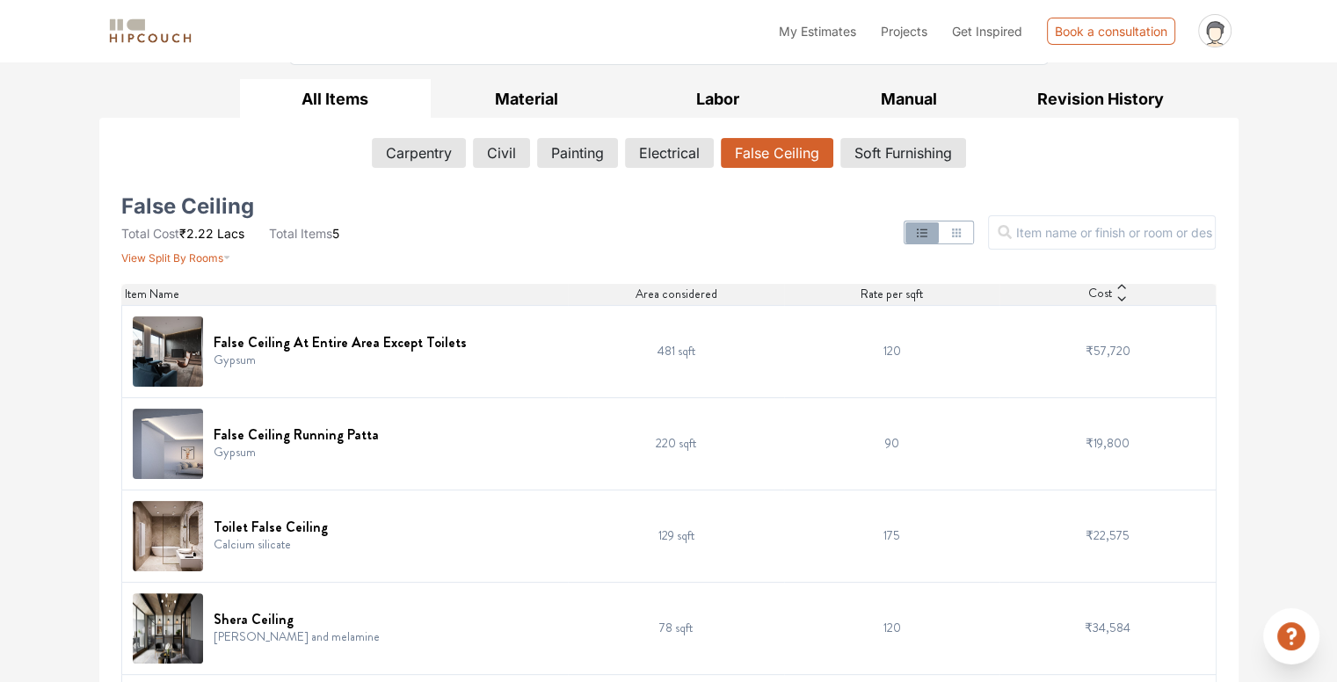
scroll to position [247, 0]
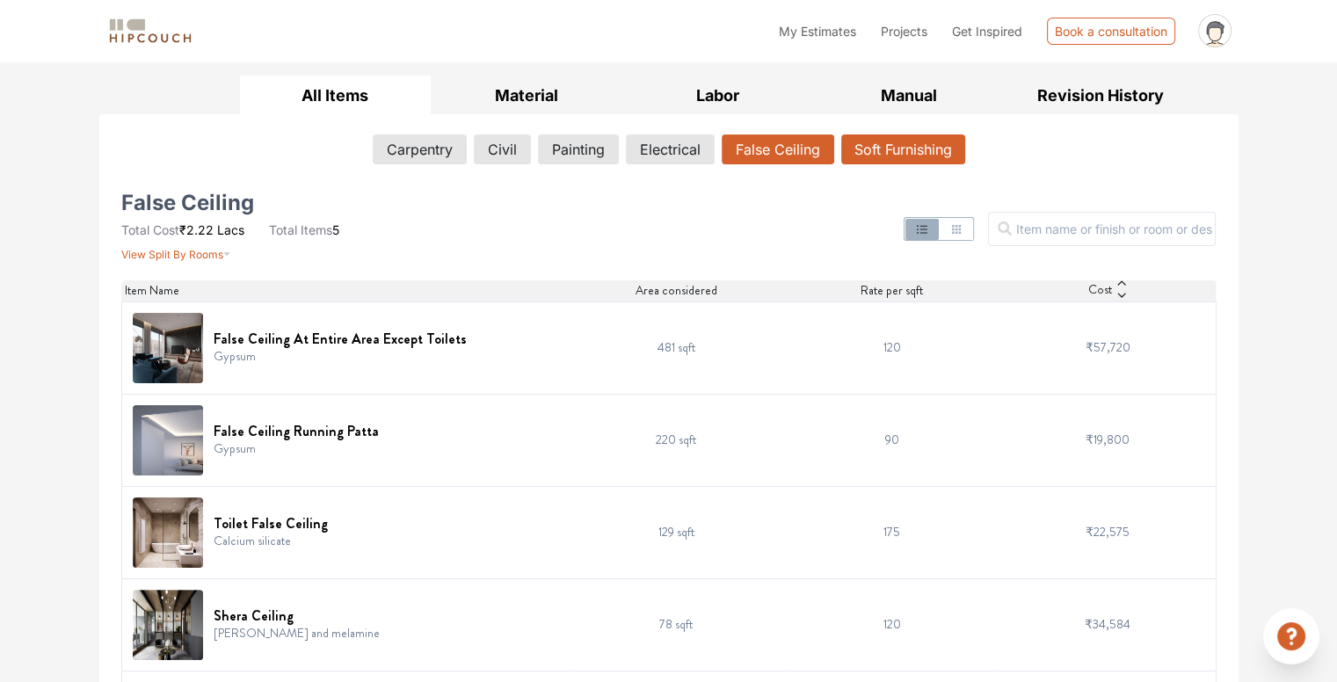
click at [906, 145] on button "Soft Furnishing" at bounding box center [903, 149] width 124 height 30
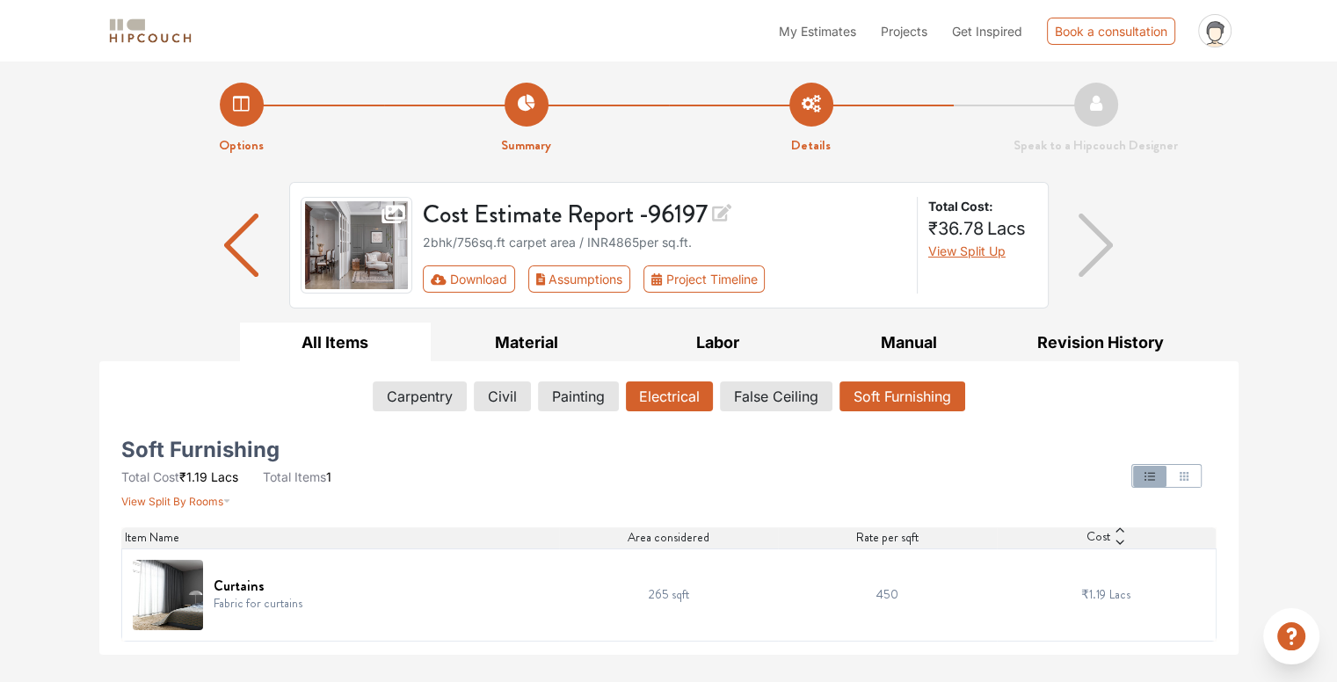
click at [672, 396] on button "Electrical" at bounding box center [669, 397] width 87 height 30
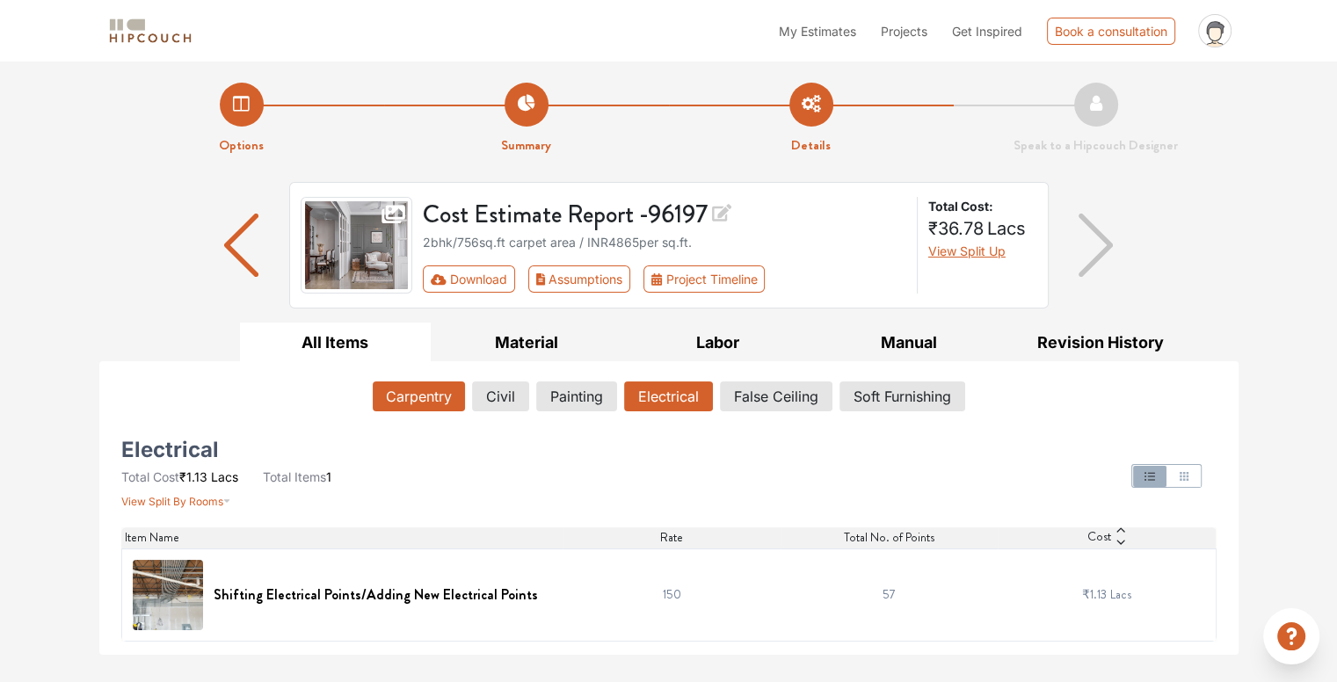
click at [432, 393] on button "Carpentry" at bounding box center [419, 397] width 92 height 30
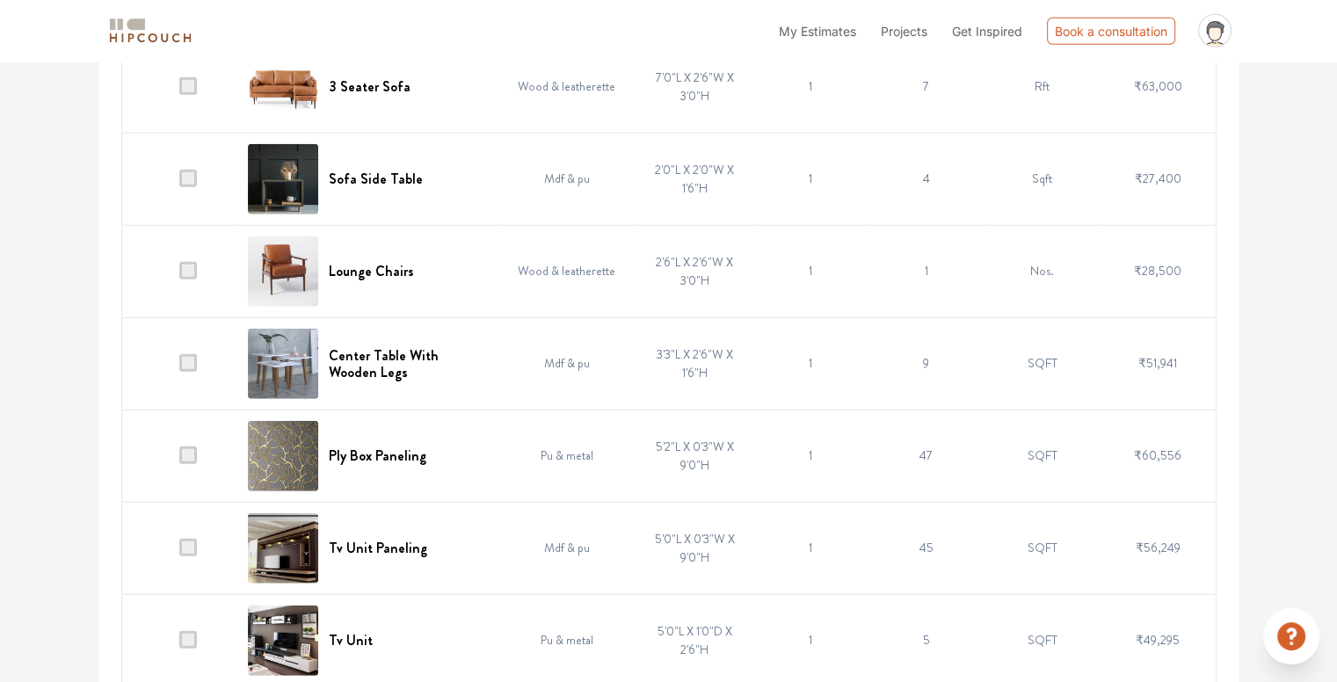
scroll to position [4681, 0]
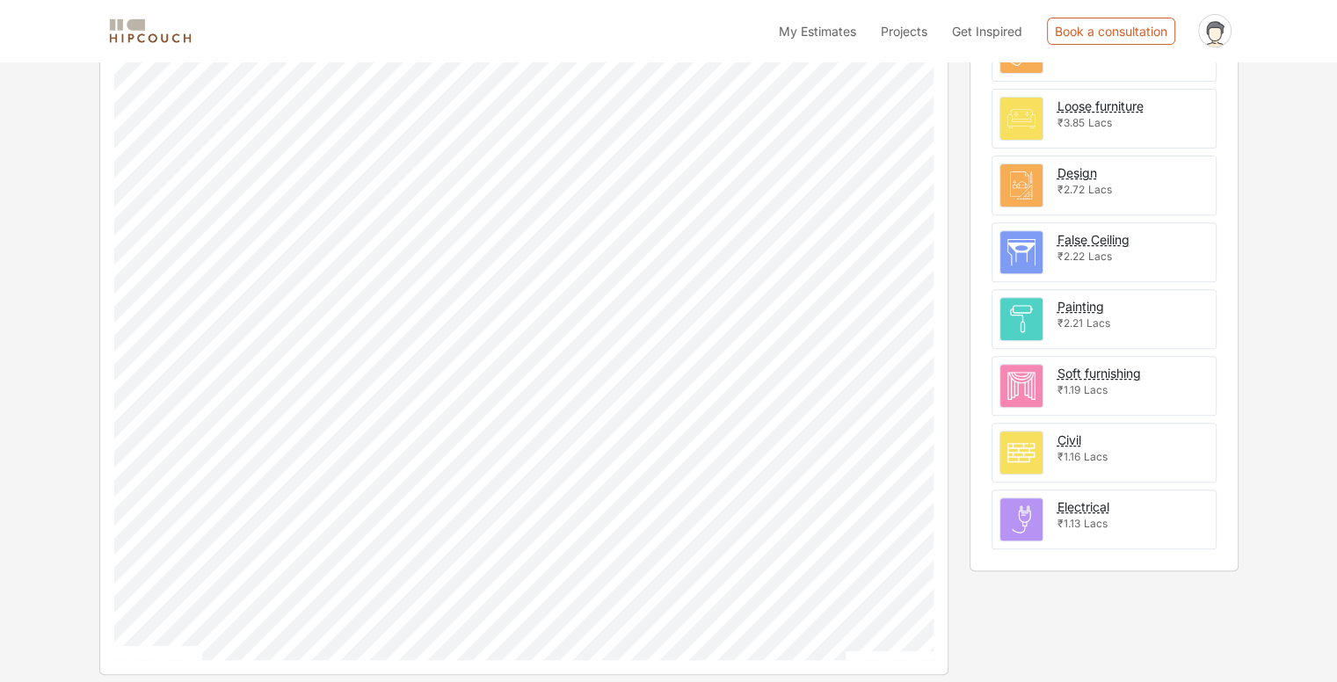
scroll to position [584, 0]
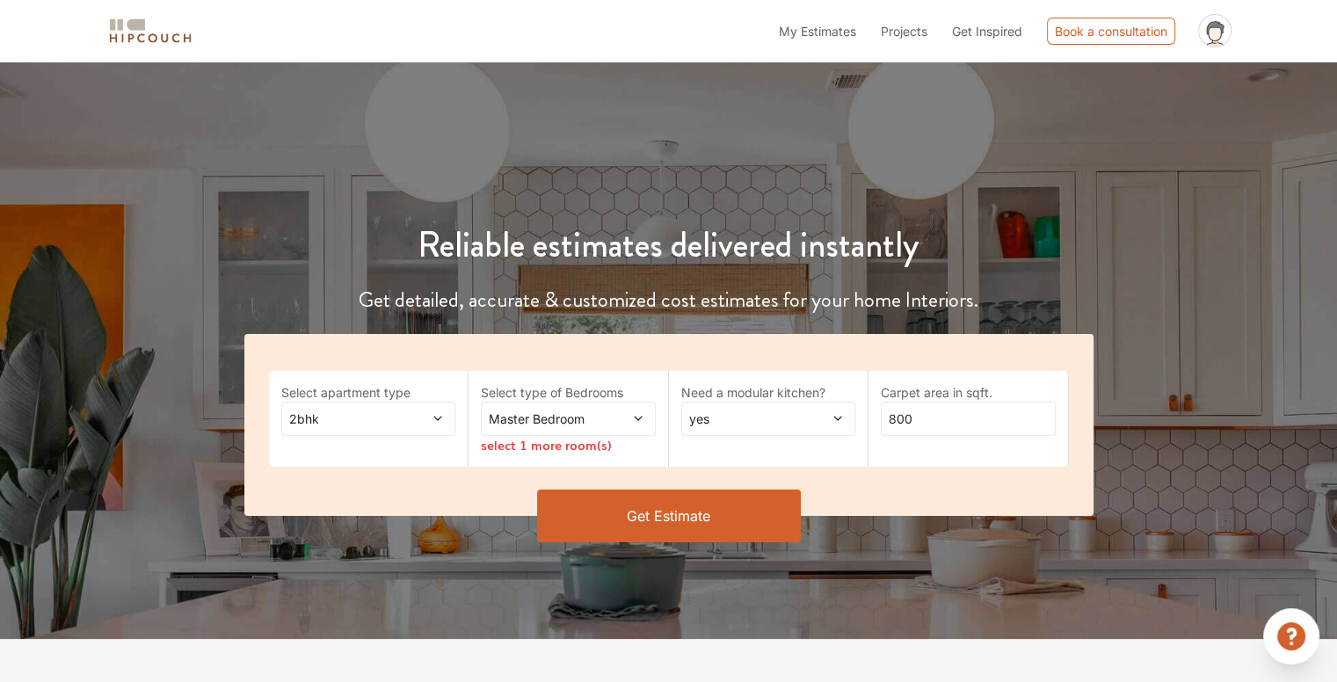
scroll to position [13, 0]
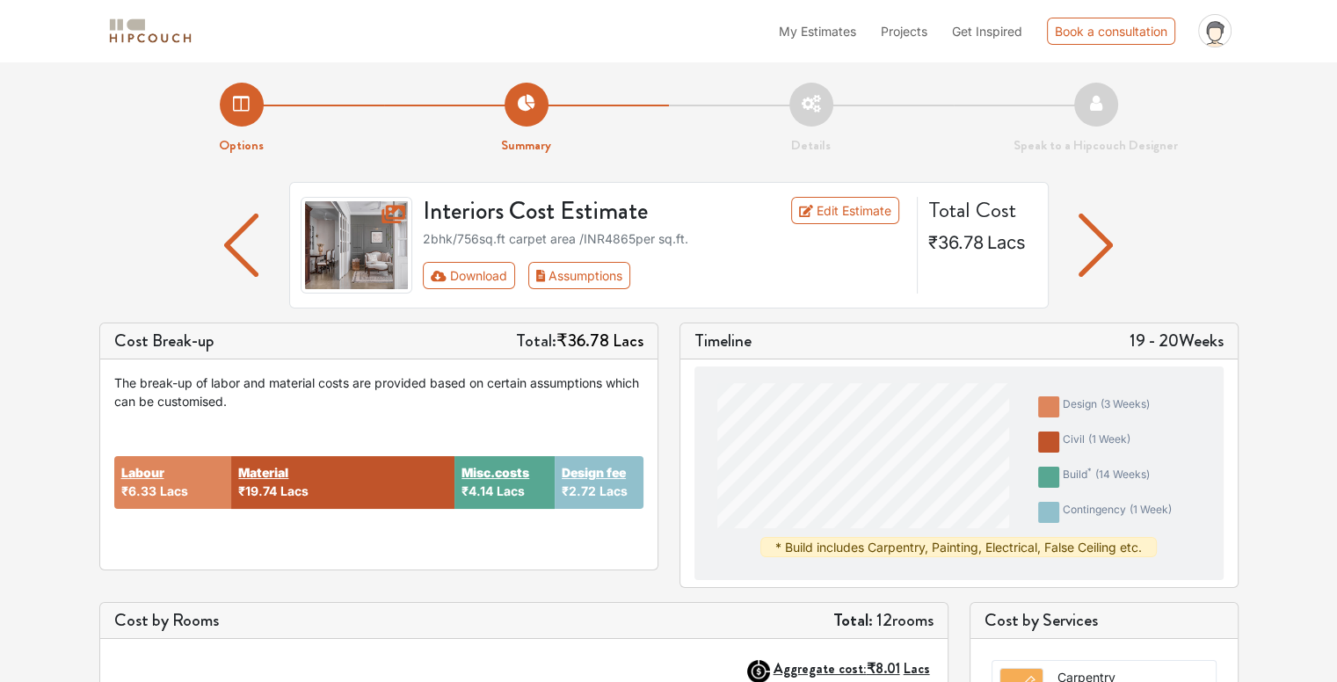
click at [249, 239] on img "button" at bounding box center [241, 245] width 34 height 63
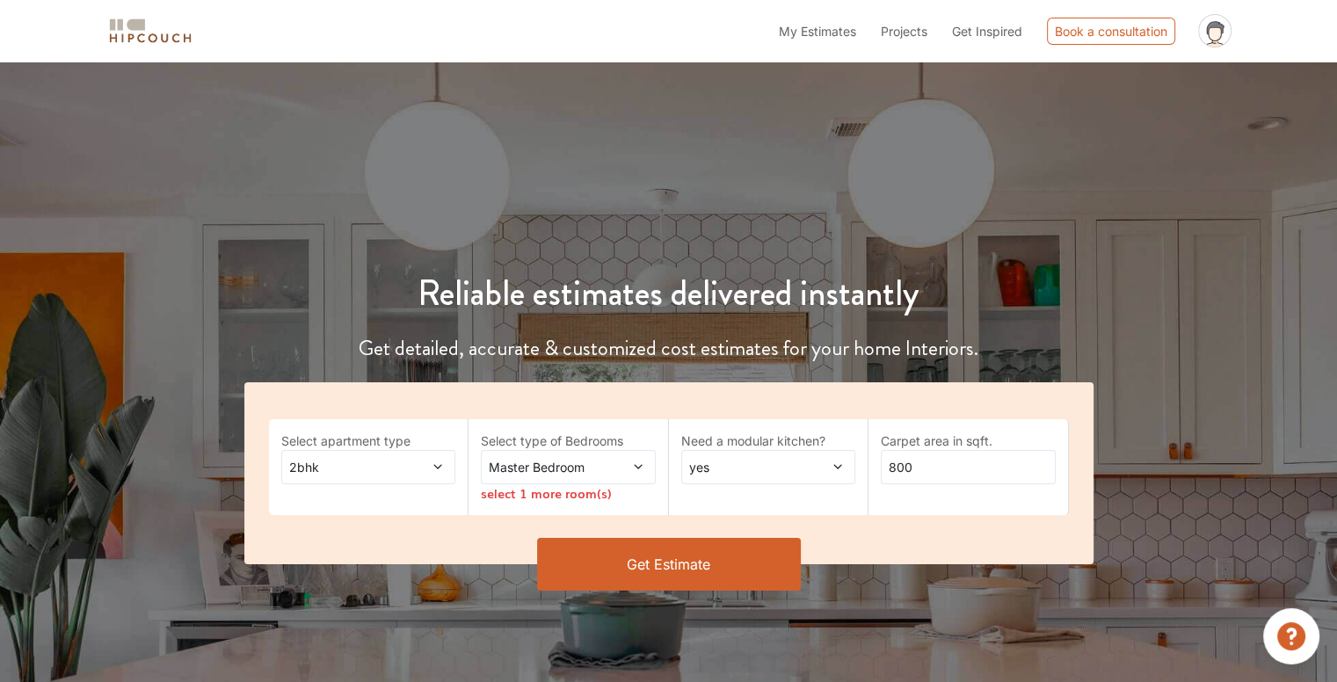
click at [634, 470] on icon at bounding box center [638, 467] width 12 height 12
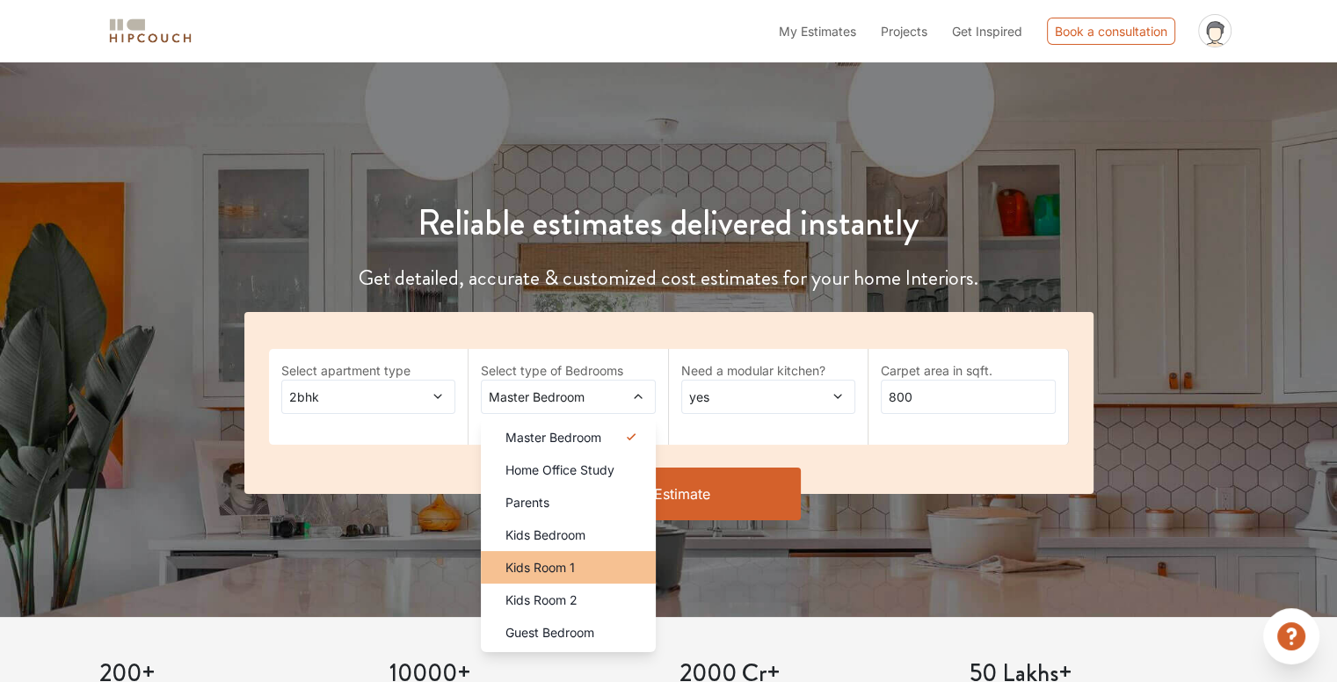
scroll to position [105, 0]
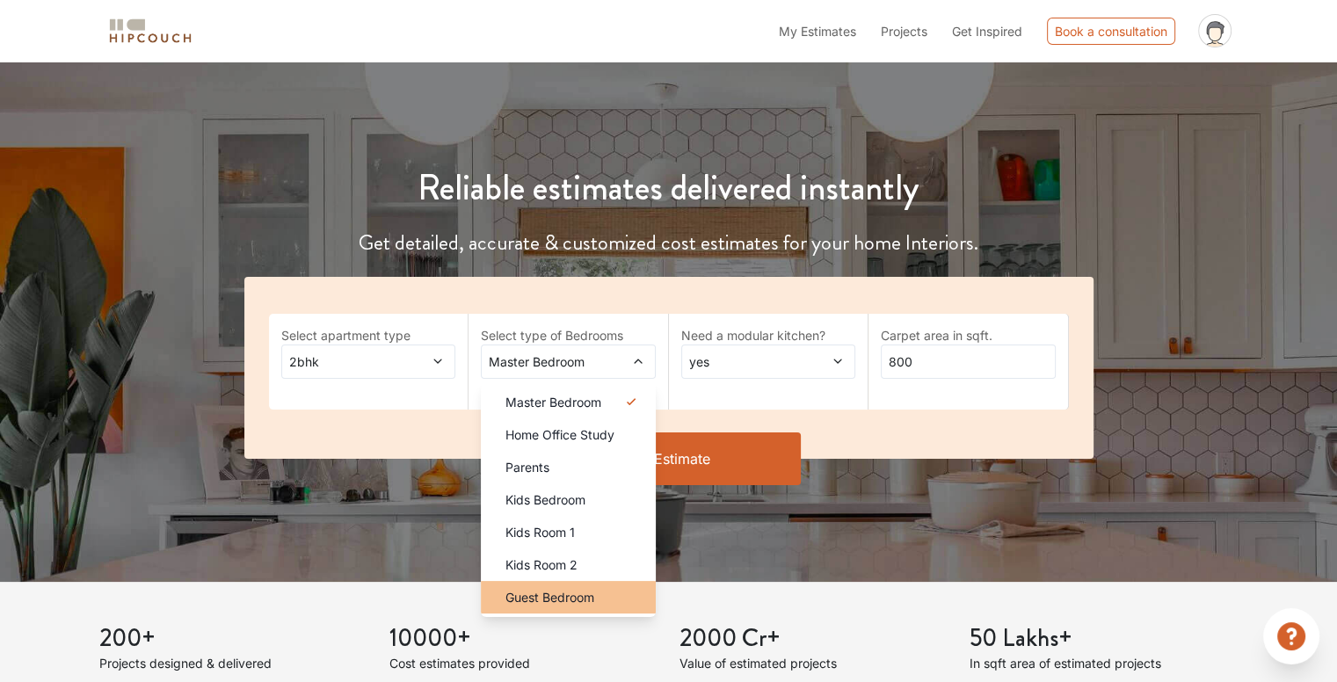
click at [541, 597] on span "Guest Bedroom" at bounding box center [549, 597] width 89 height 18
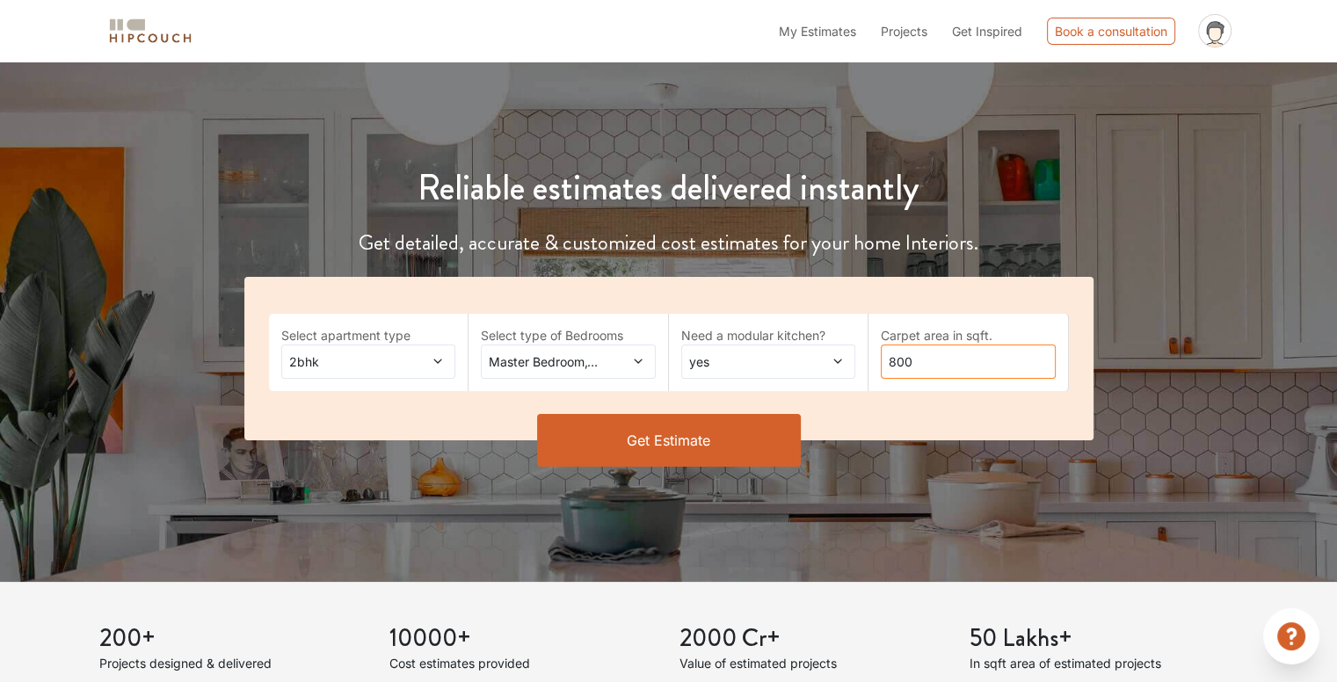
click at [965, 357] on input "800" at bounding box center [968, 362] width 175 height 34
type input "8"
type input "756"
click at [666, 439] on button "Get Estimate" at bounding box center [669, 440] width 264 height 53
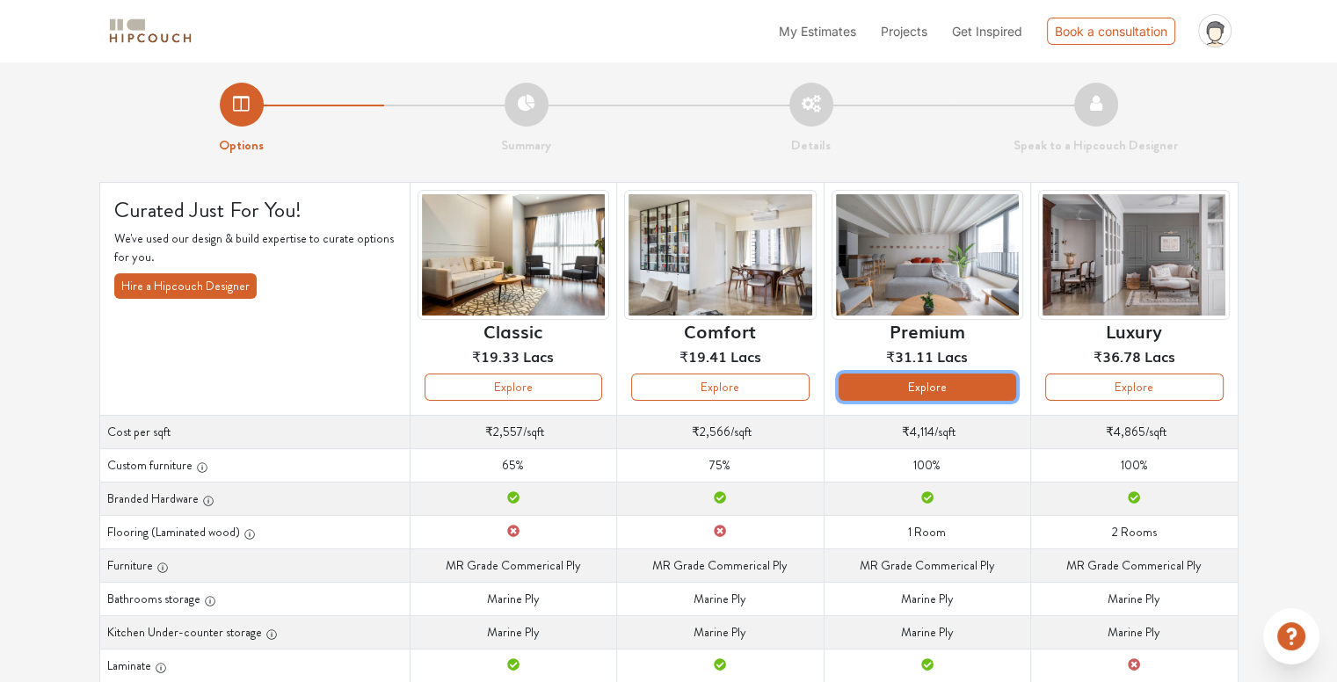
click at [934, 382] on button "Explore" at bounding box center [928, 387] width 178 height 27
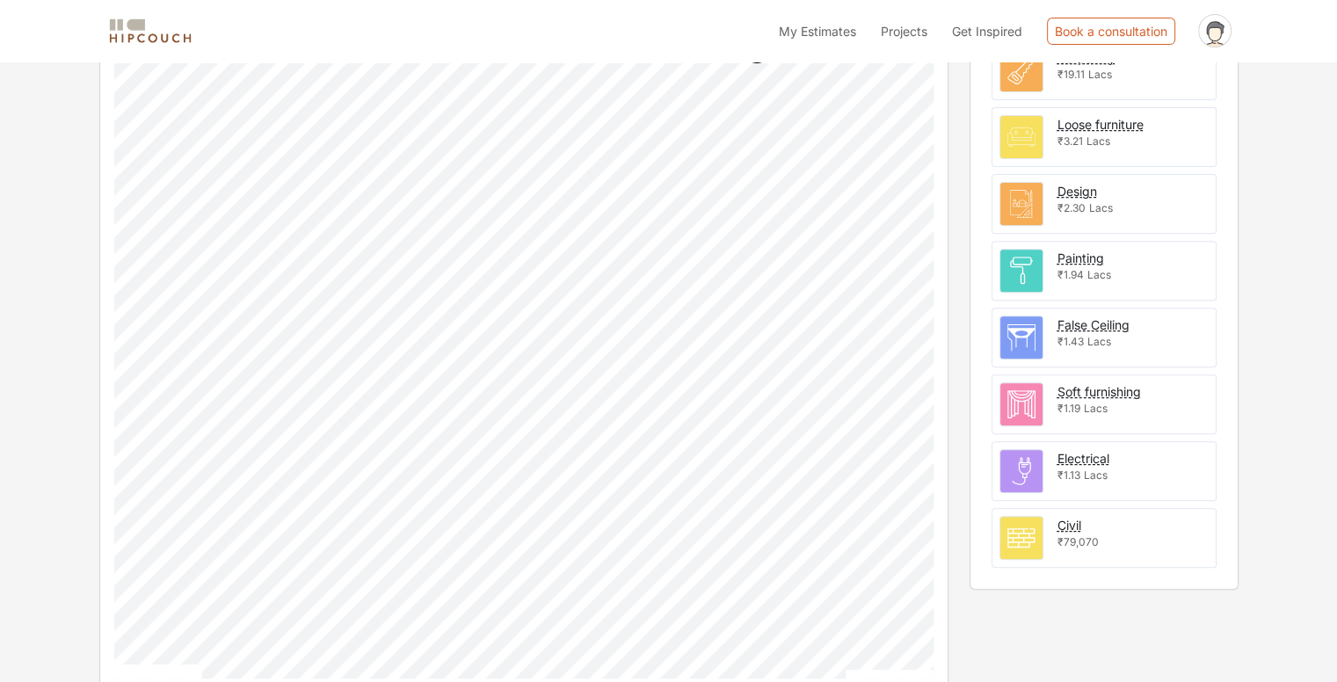
scroll to position [636, 0]
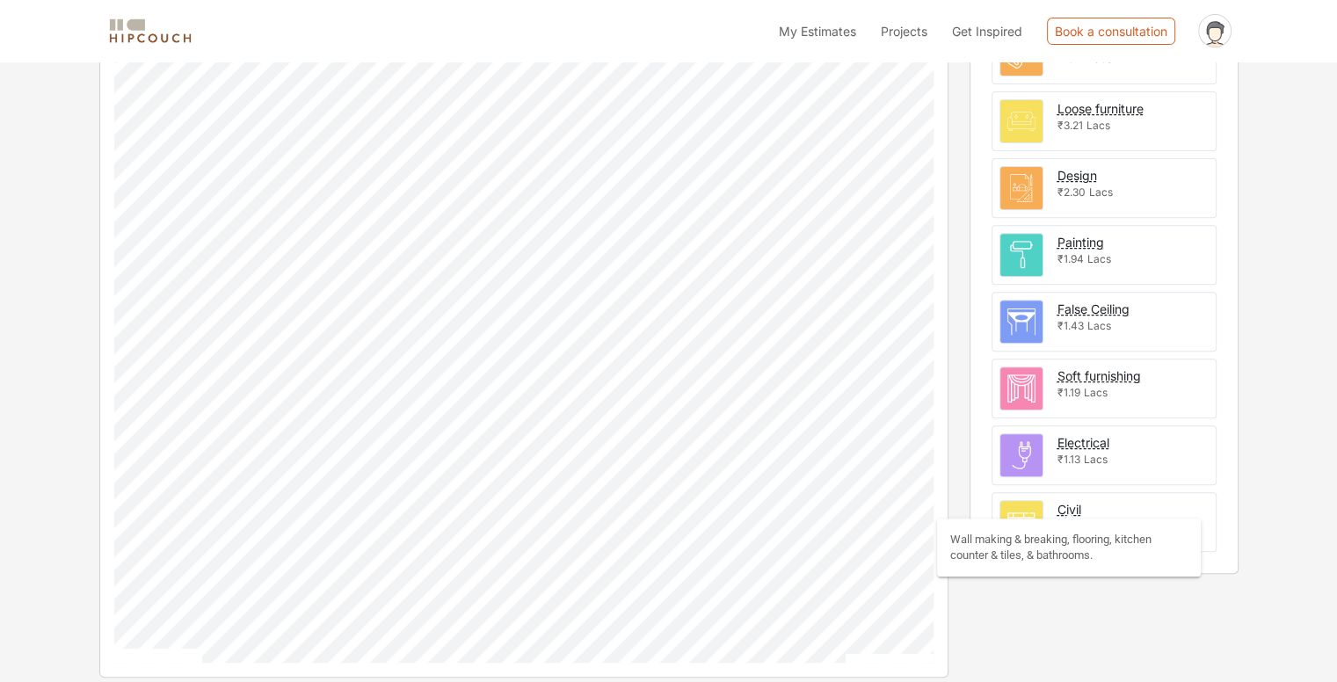
click at [1072, 503] on div "Civil" at bounding box center [1069, 509] width 24 height 18
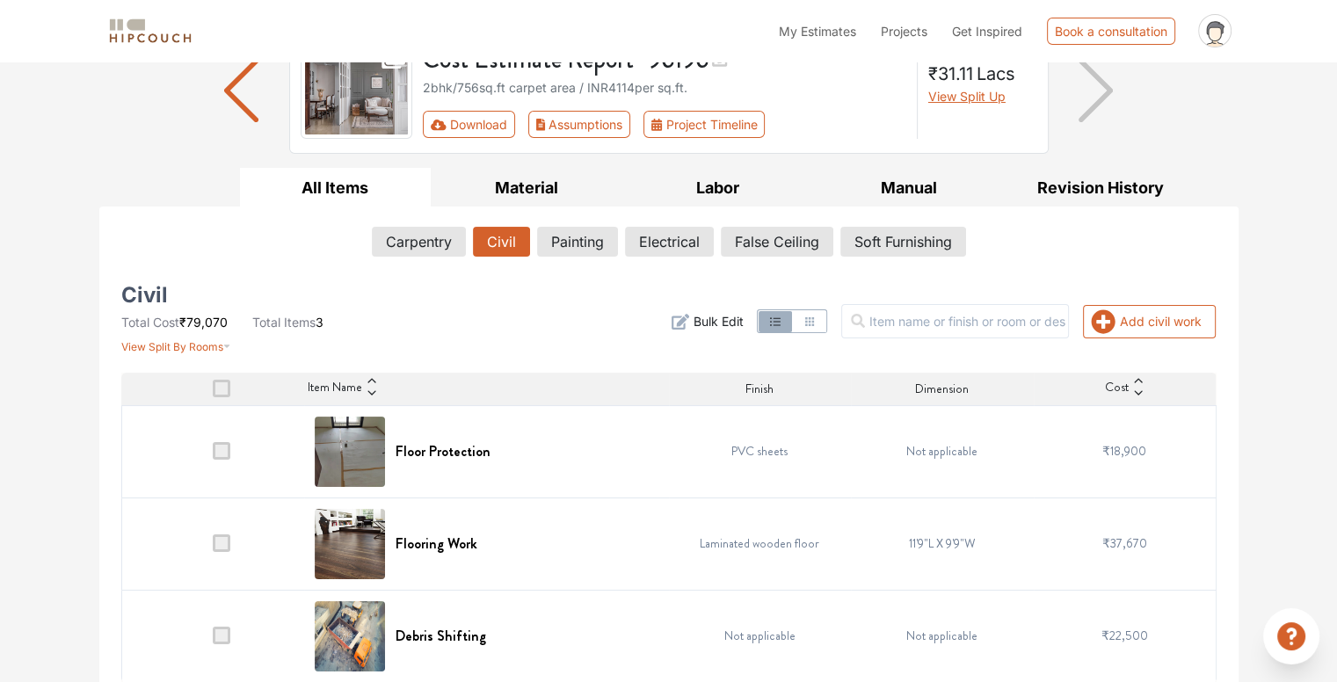
scroll to position [167, 0]
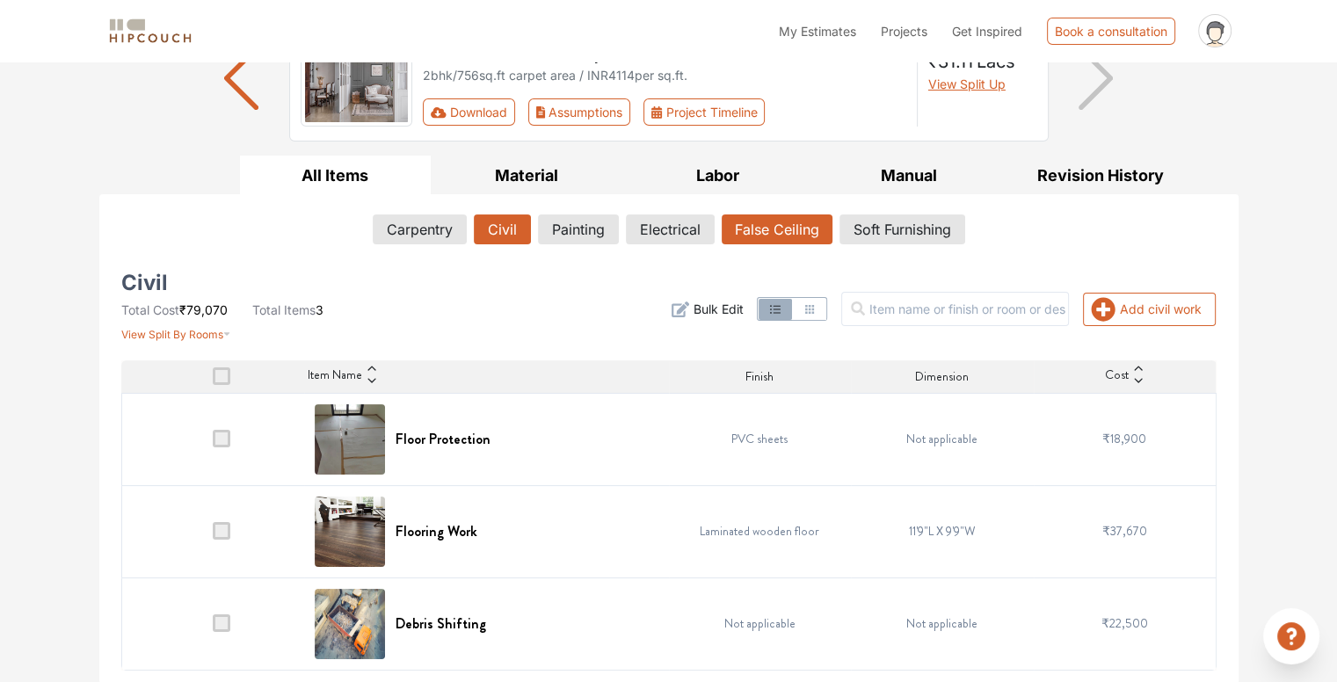
click at [802, 222] on button "False Ceiling" at bounding box center [777, 229] width 111 height 30
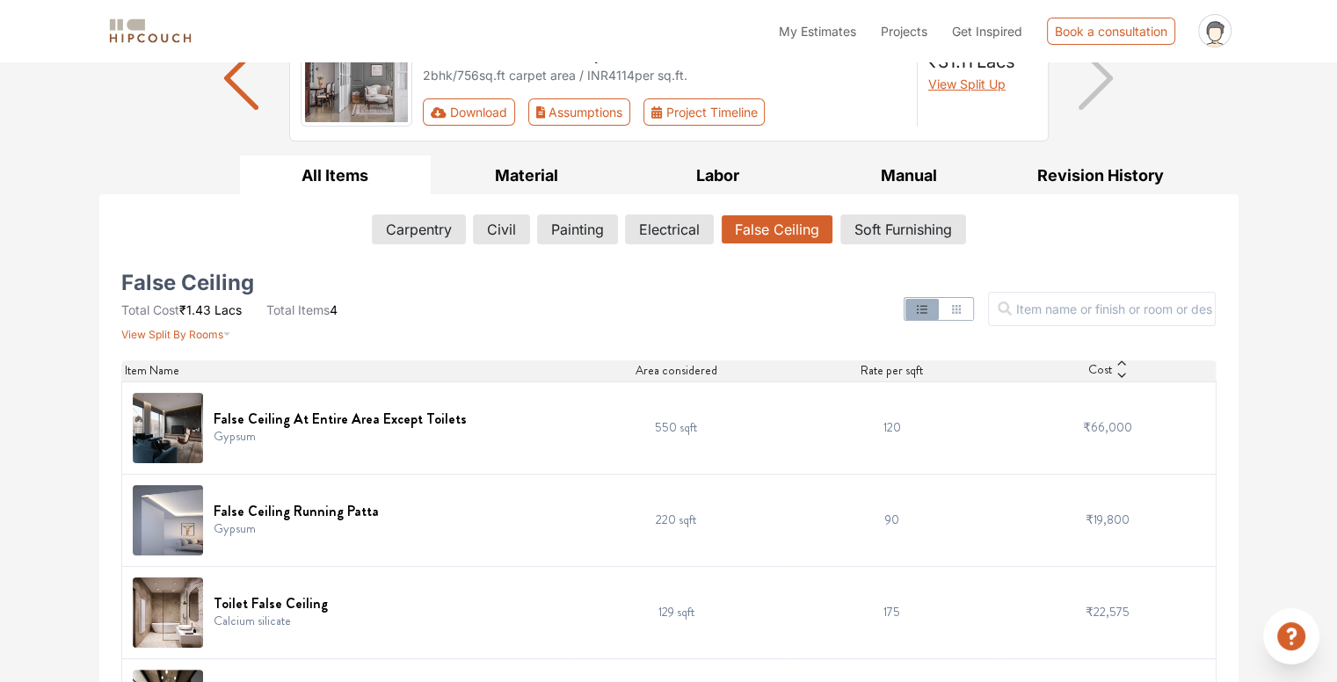
scroll to position [248, 0]
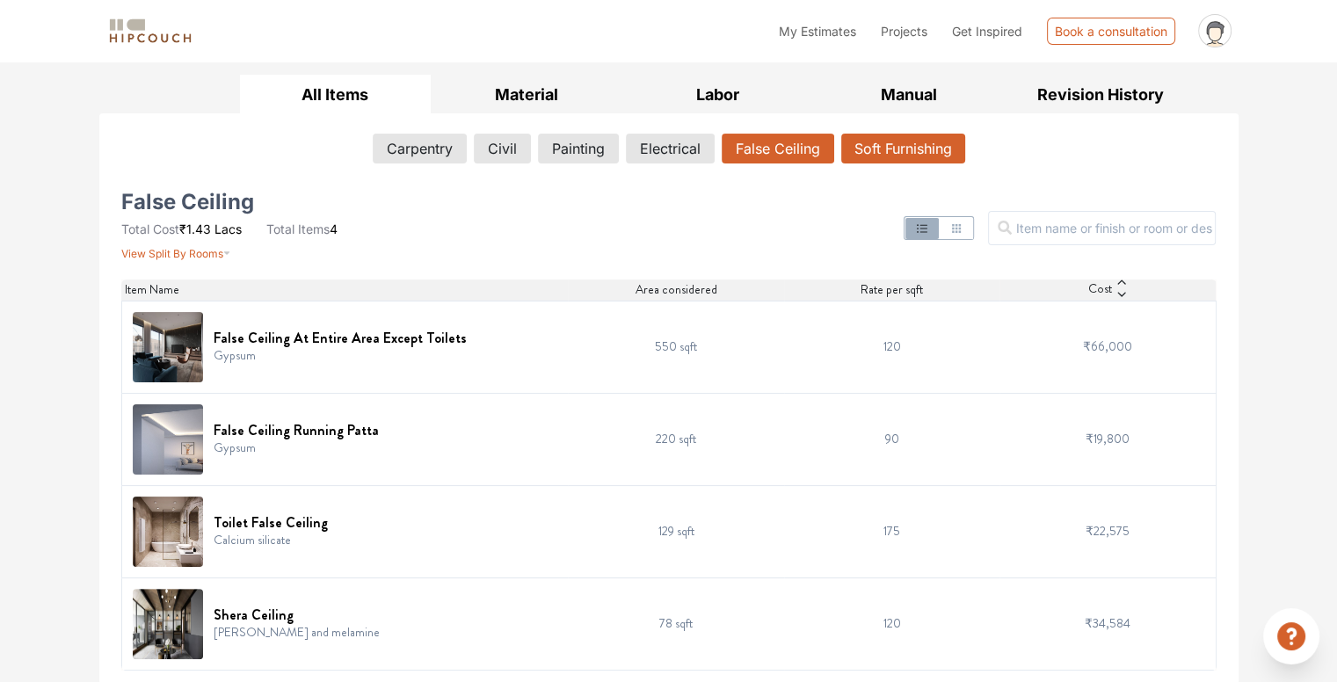
click at [922, 144] on button "Soft Furnishing" at bounding box center [903, 149] width 124 height 30
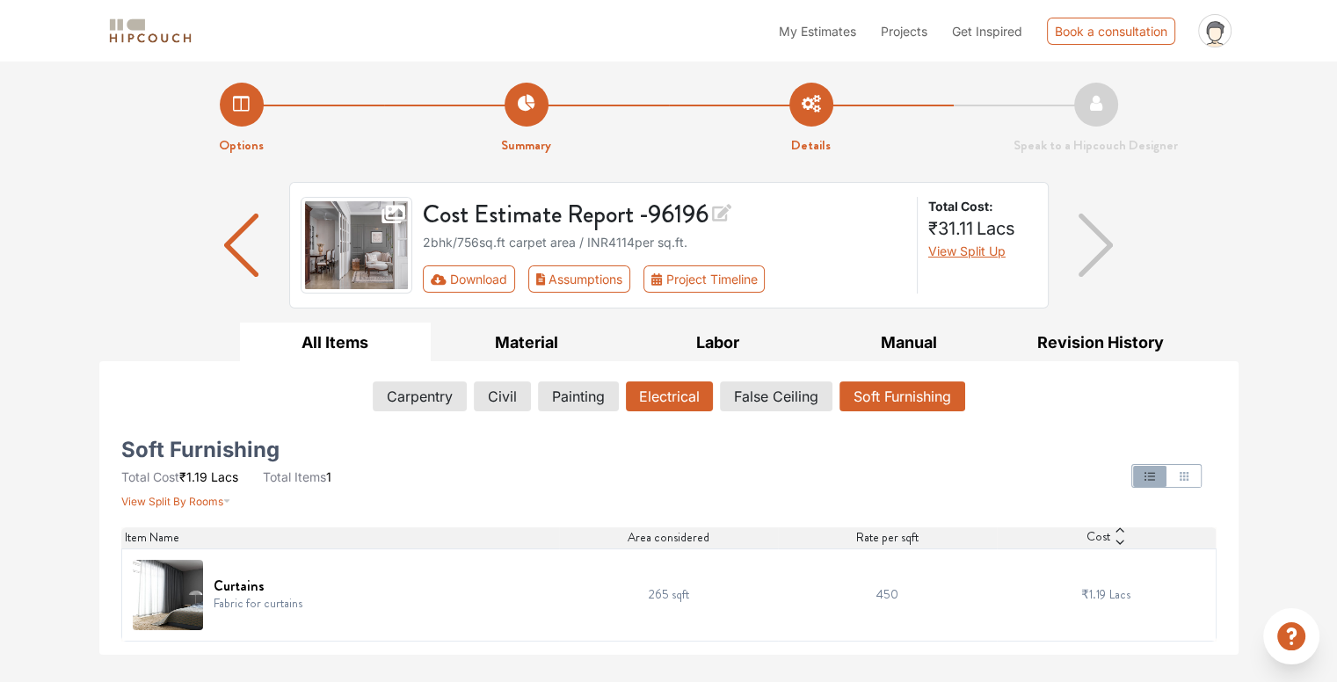
click at [670, 392] on button "Electrical" at bounding box center [669, 397] width 87 height 30
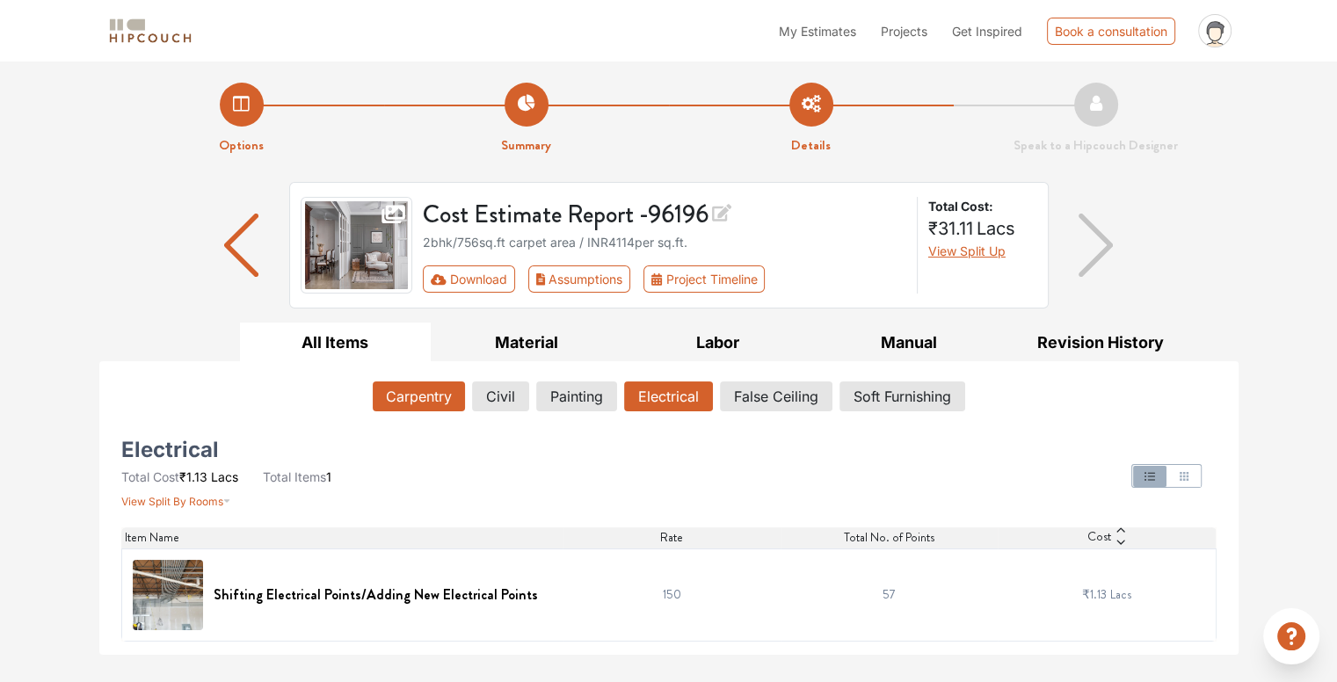
click at [418, 394] on button "Carpentry" at bounding box center [419, 397] width 92 height 30
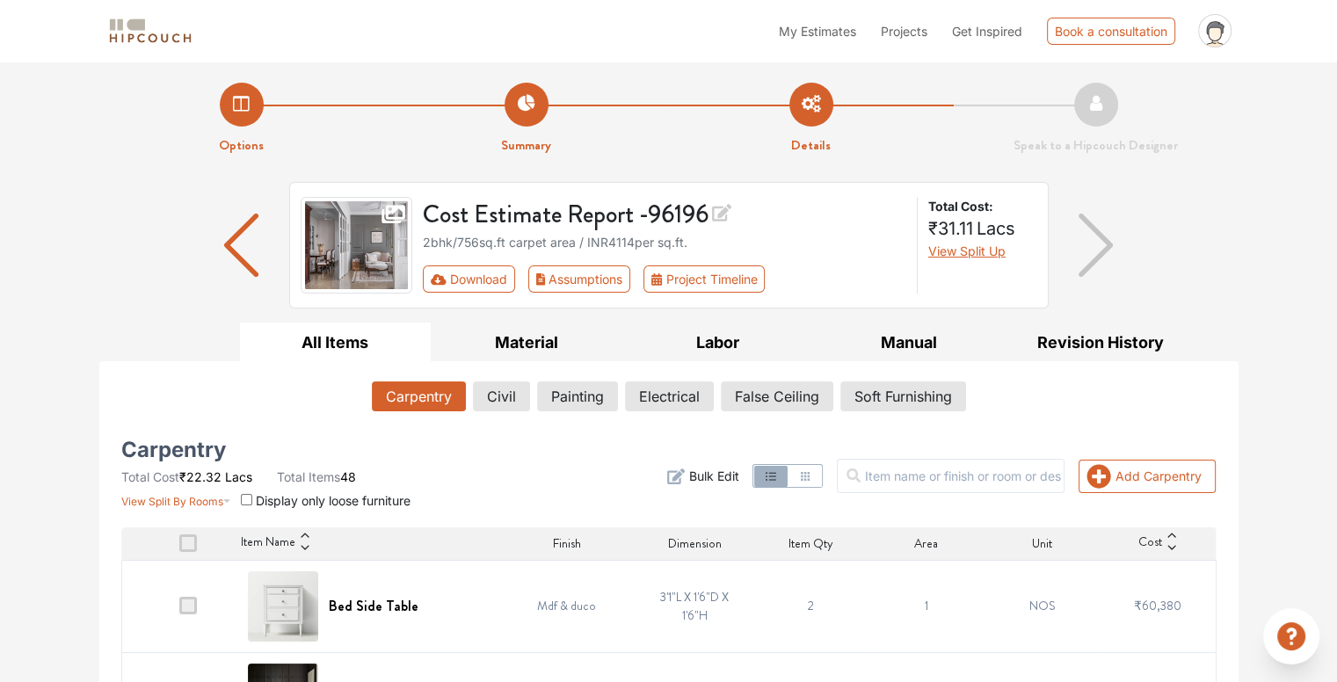
click at [229, 254] on img "button" at bounding box center [241, 245] width 34 height 63
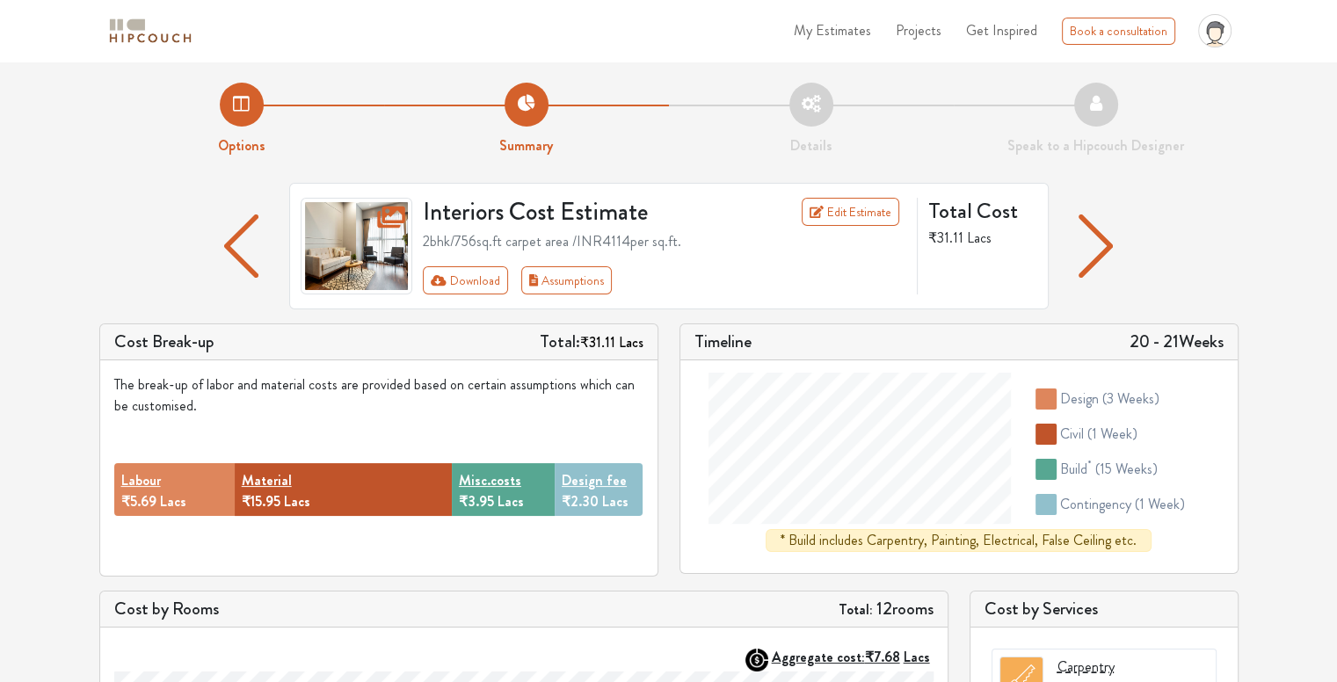
click at [233, 243] on img "button" at bounding box center [241, 245] width 34 height 63
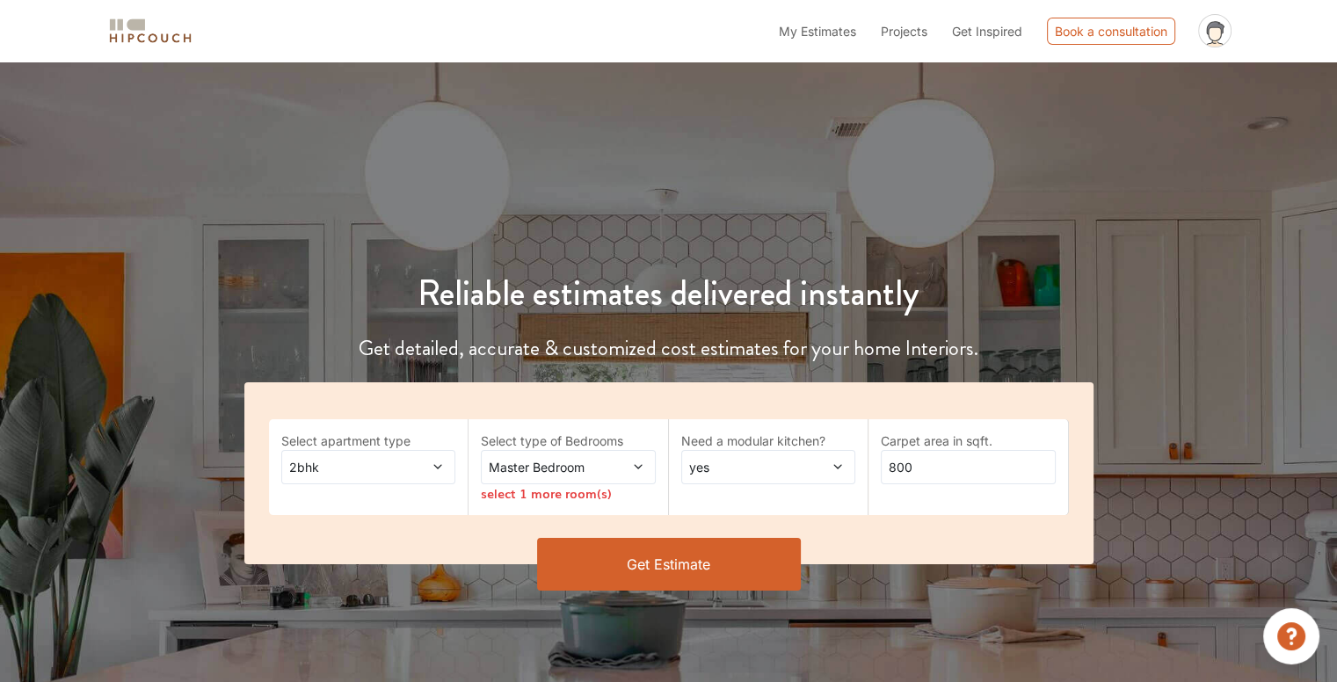
click at [630, 462] on span at bounding box center [624, 467] width 40 height 18
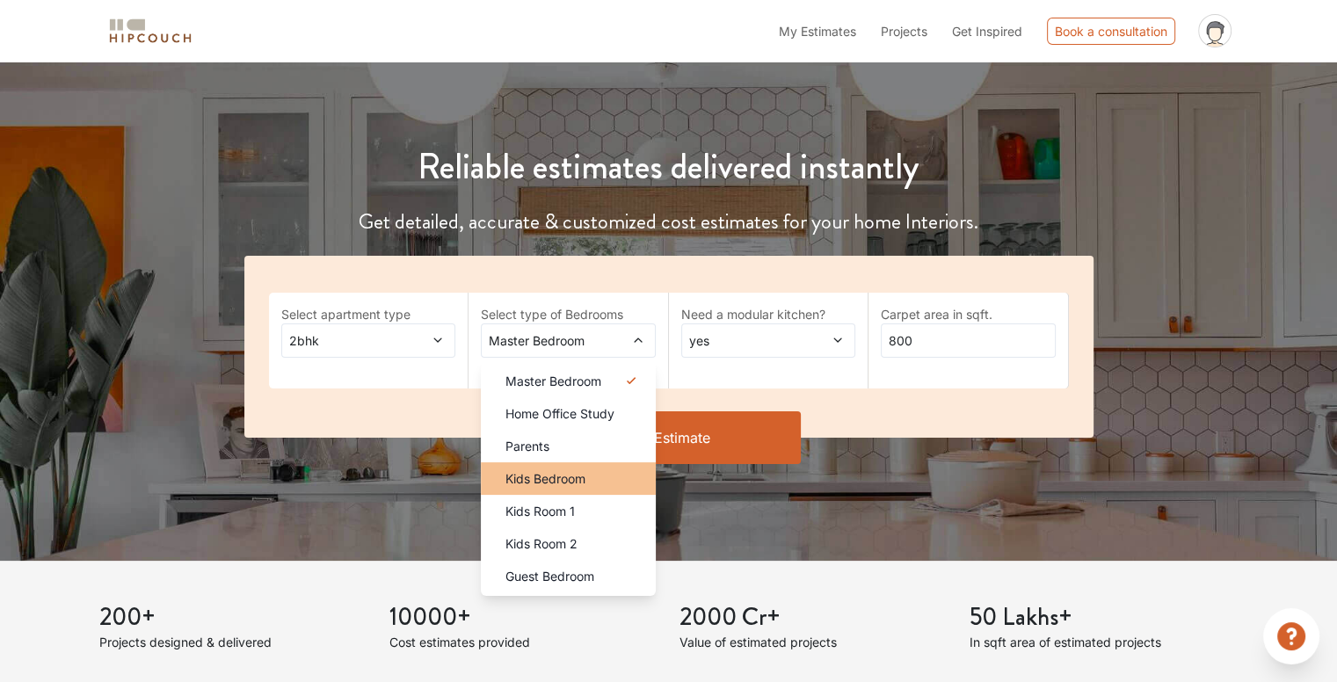
scroll to position [141, 0]
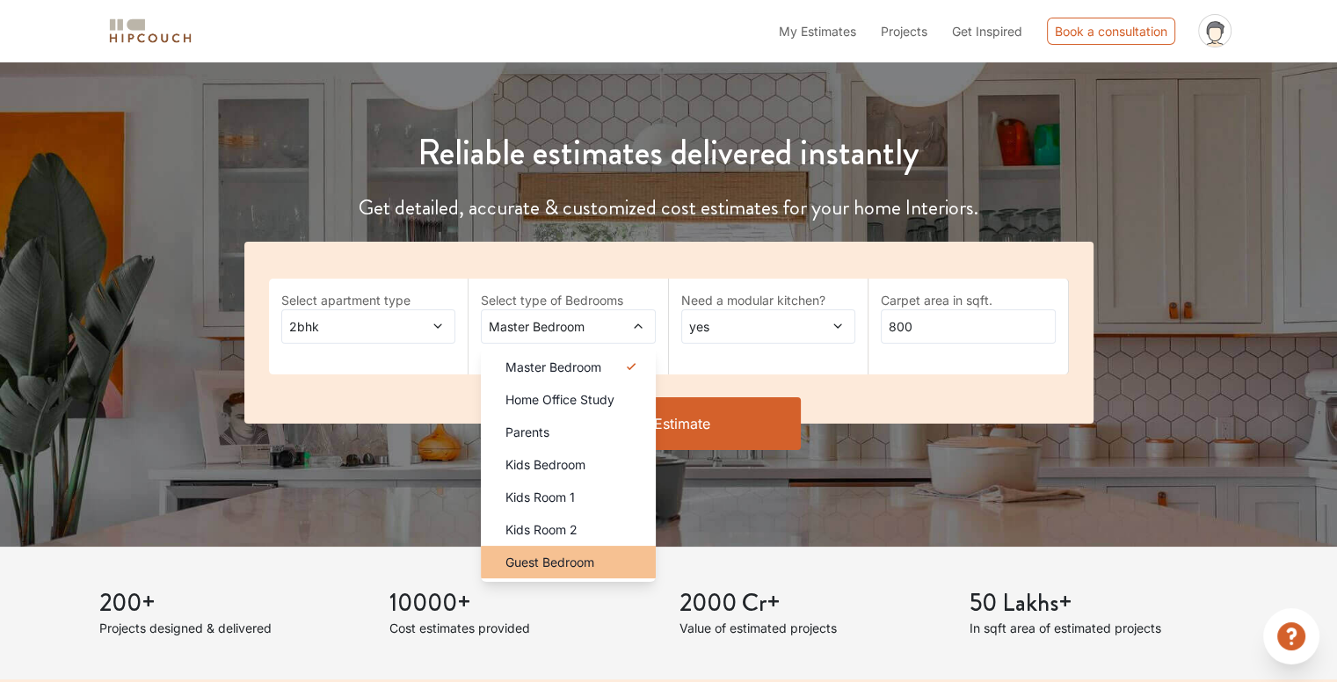
click at [577, 565] on span "Guest Bedroom" at bounding box center [549, 562] width 89 height 18
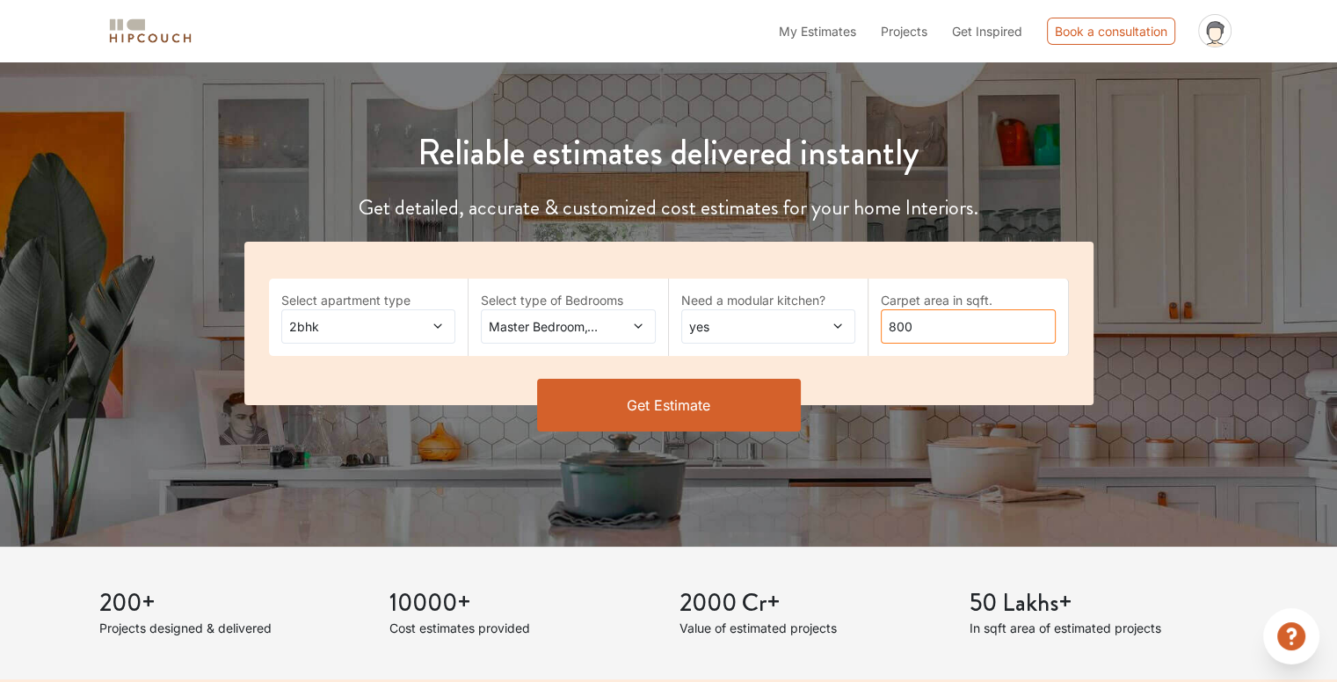
click at [933, 342] on input "800" at bounding box center [968, 326] width 175 height 34
type input "8"
type input "756"
click at [662, 409] on button "Get Estimate" at bounding box center [669, 405] width 264 height 53
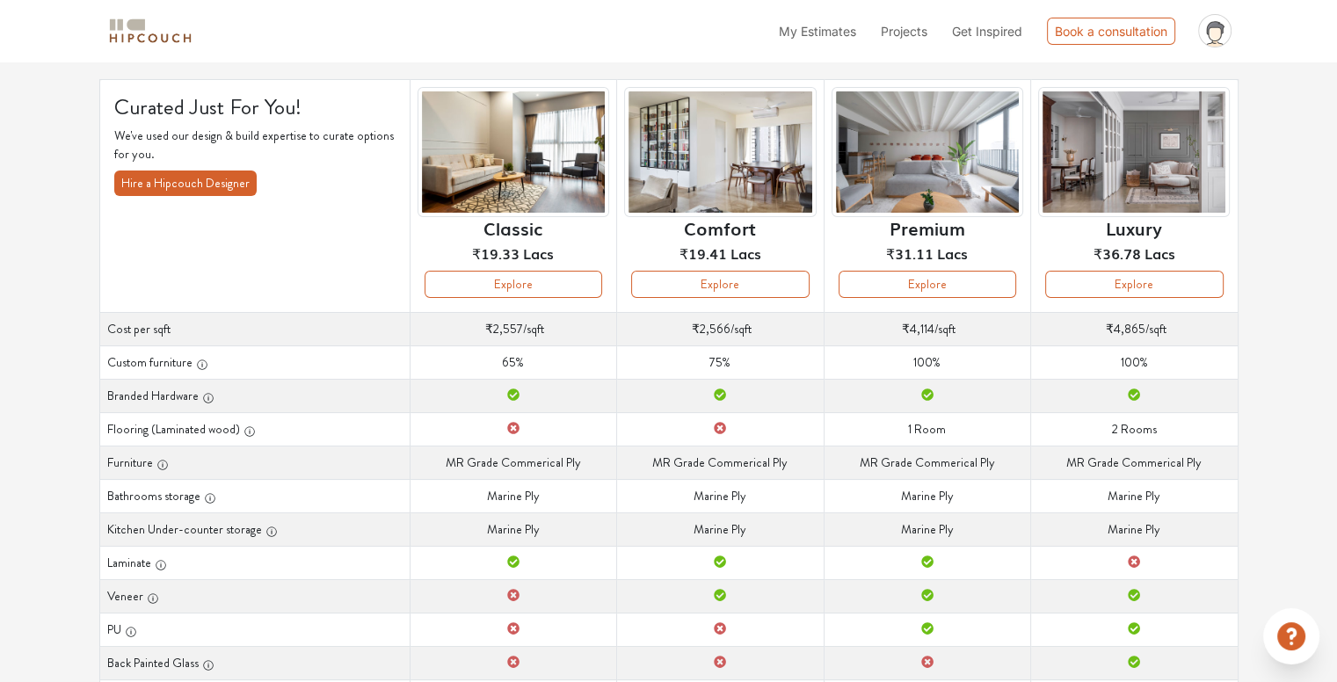
scroll to position [91, 0]
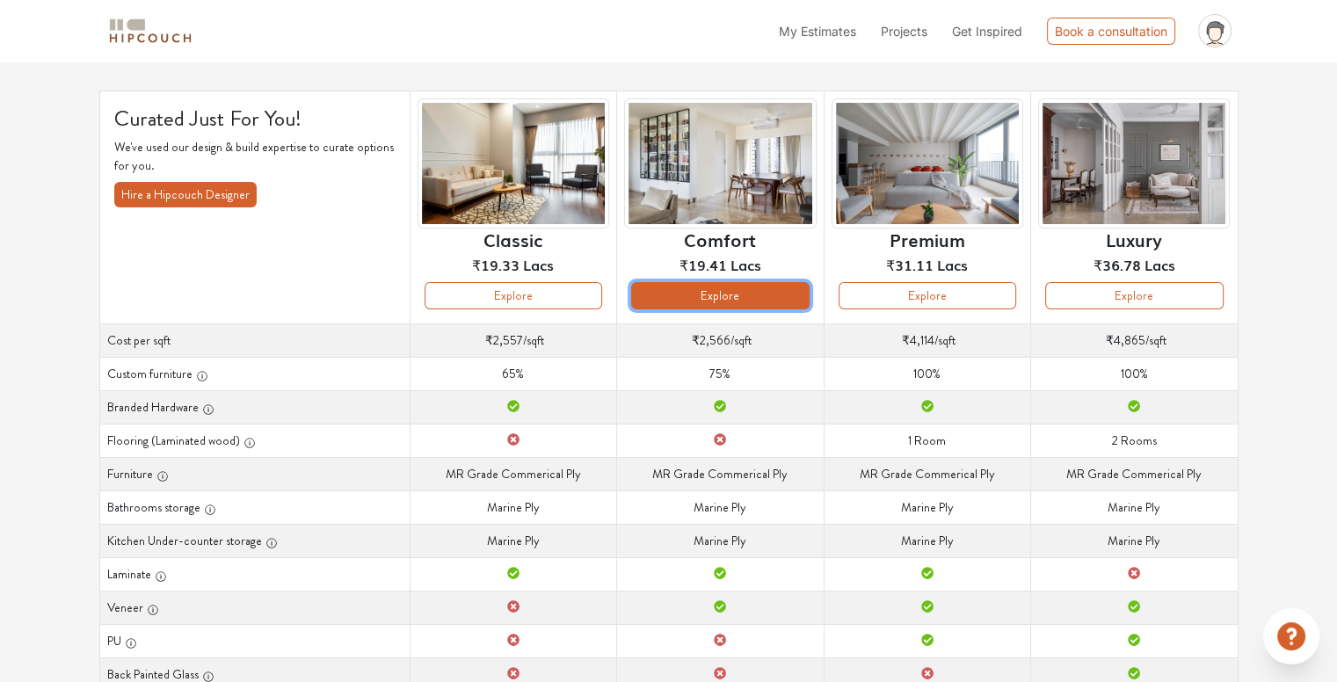
click at [719, 294] on button "Explore" at bounding box center [720, 295] width 178 height 27
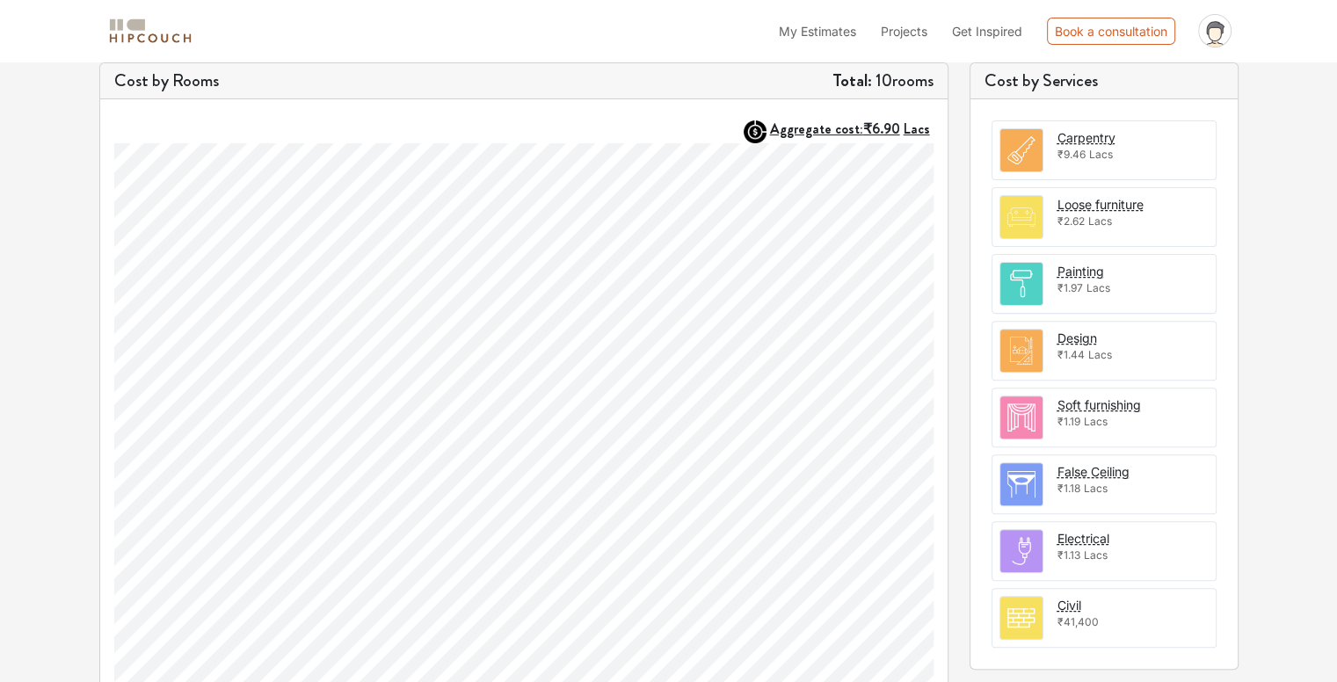
scroll to position [525, 0]
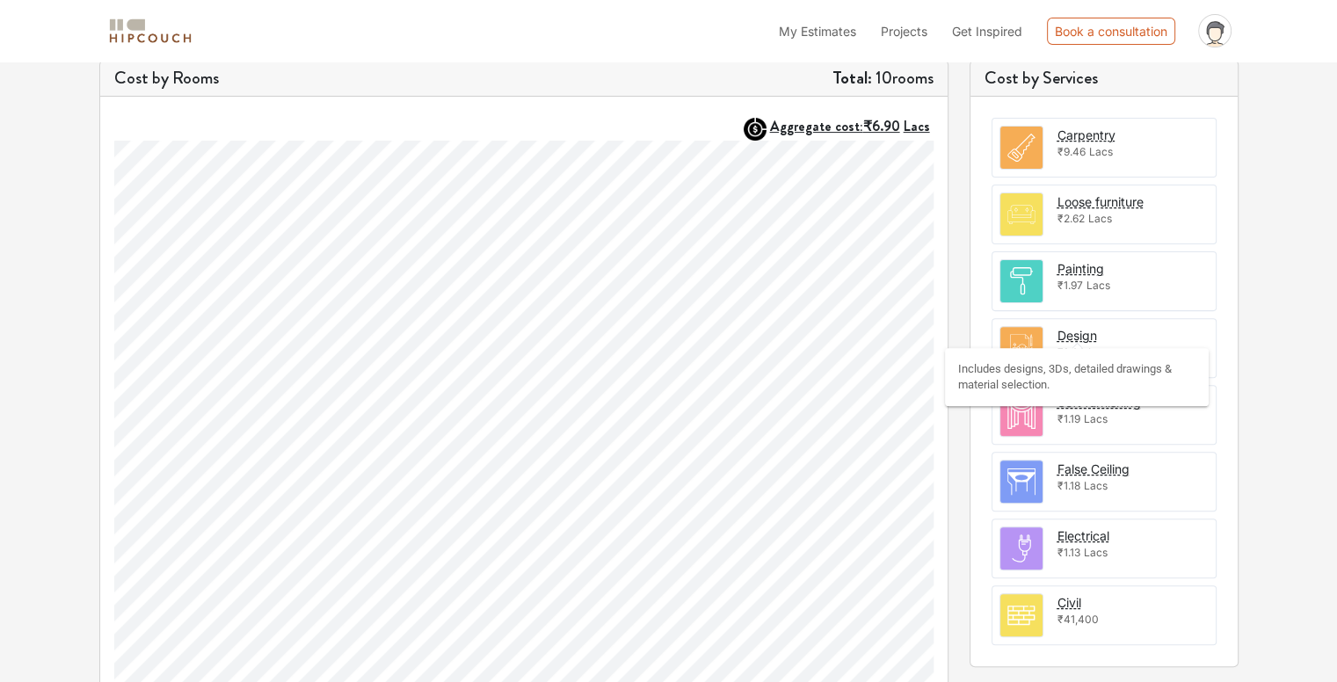
click at [1069, 331] on div "Design" at bounding box center [1077, 335] width 40 height 18
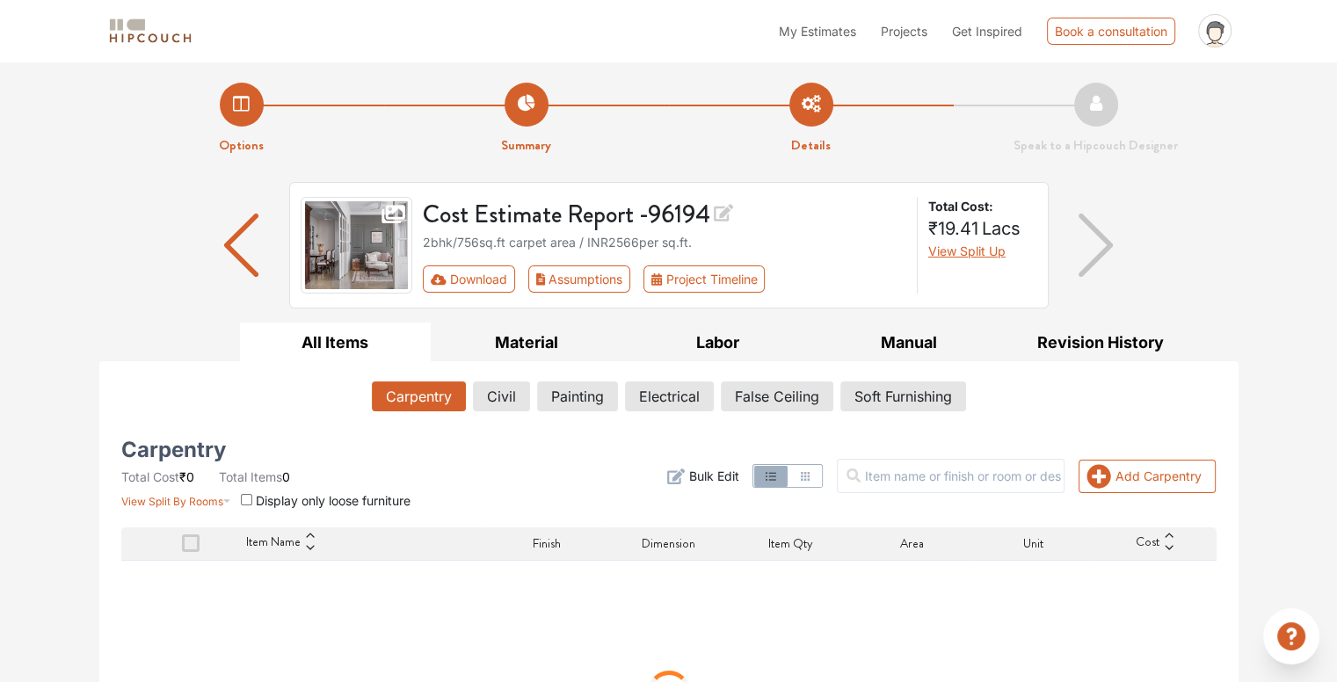
click at [238, 251] on img "button" at bounding box center [241, 245] width 34 height 63
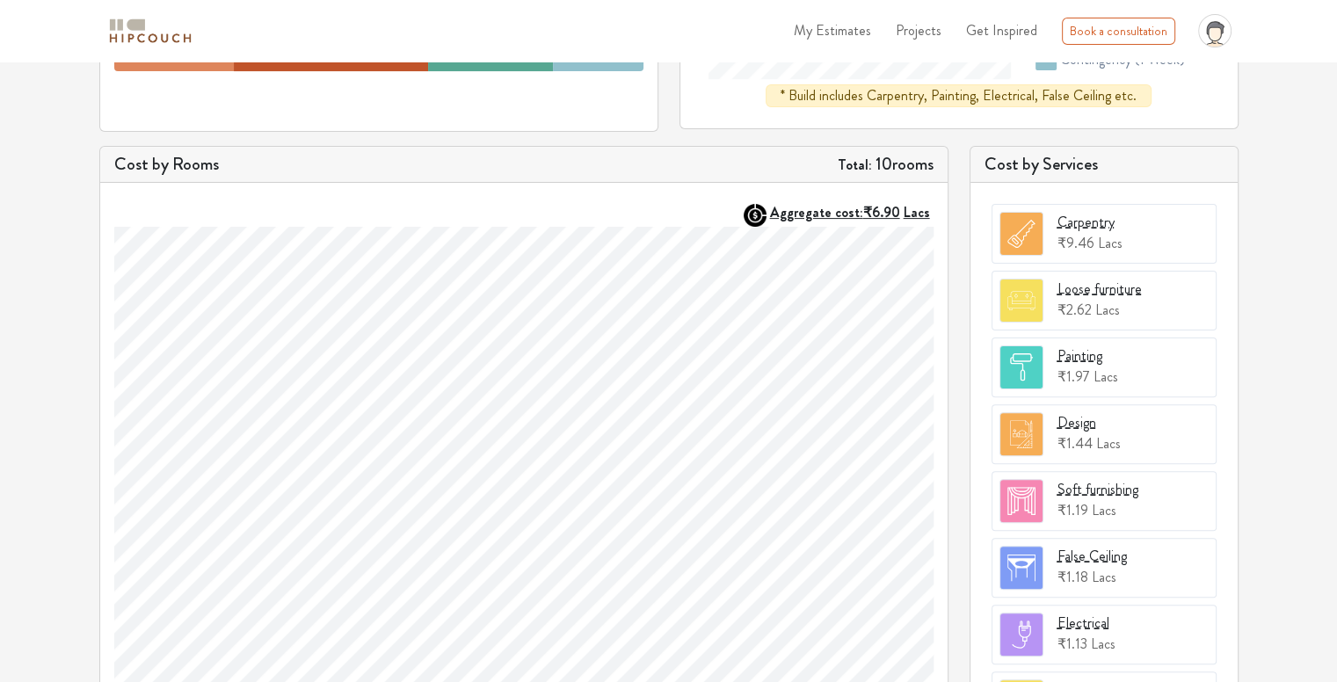
scroll to position [447, 0]
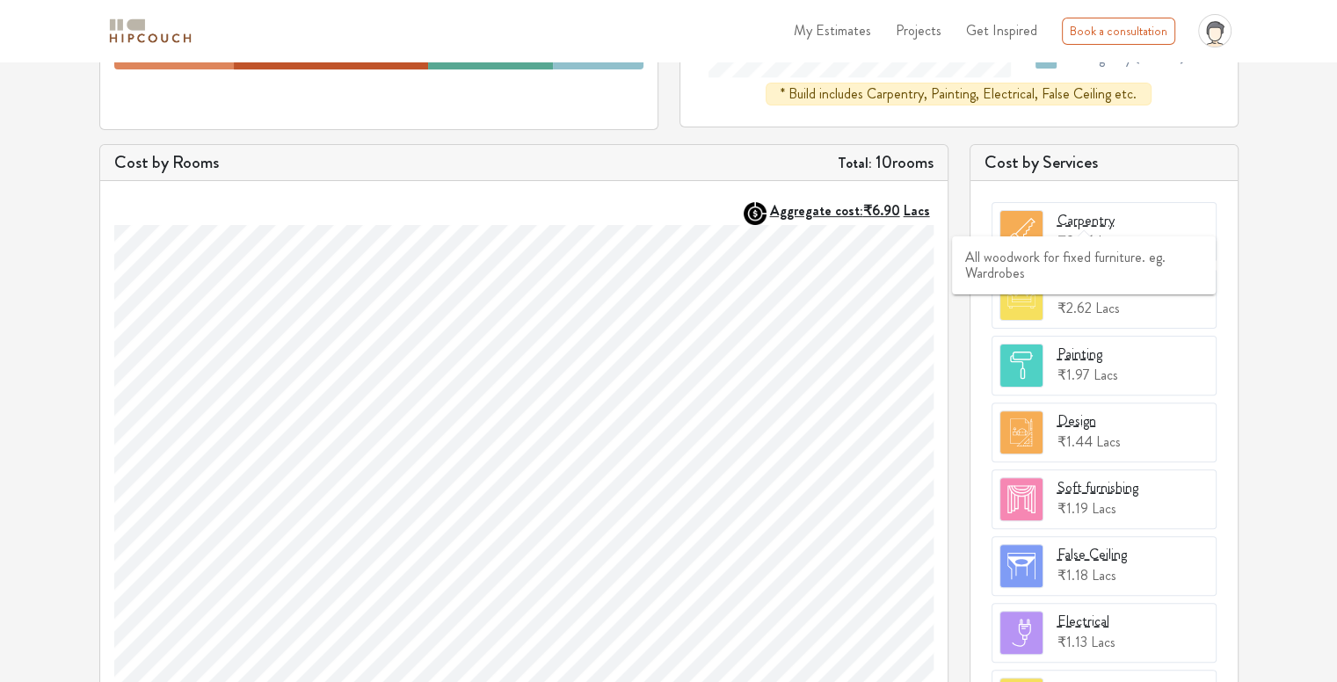
click at [1095, 219] on div "Carpentry" at bounding box center [1085, 220] width 57 height 21
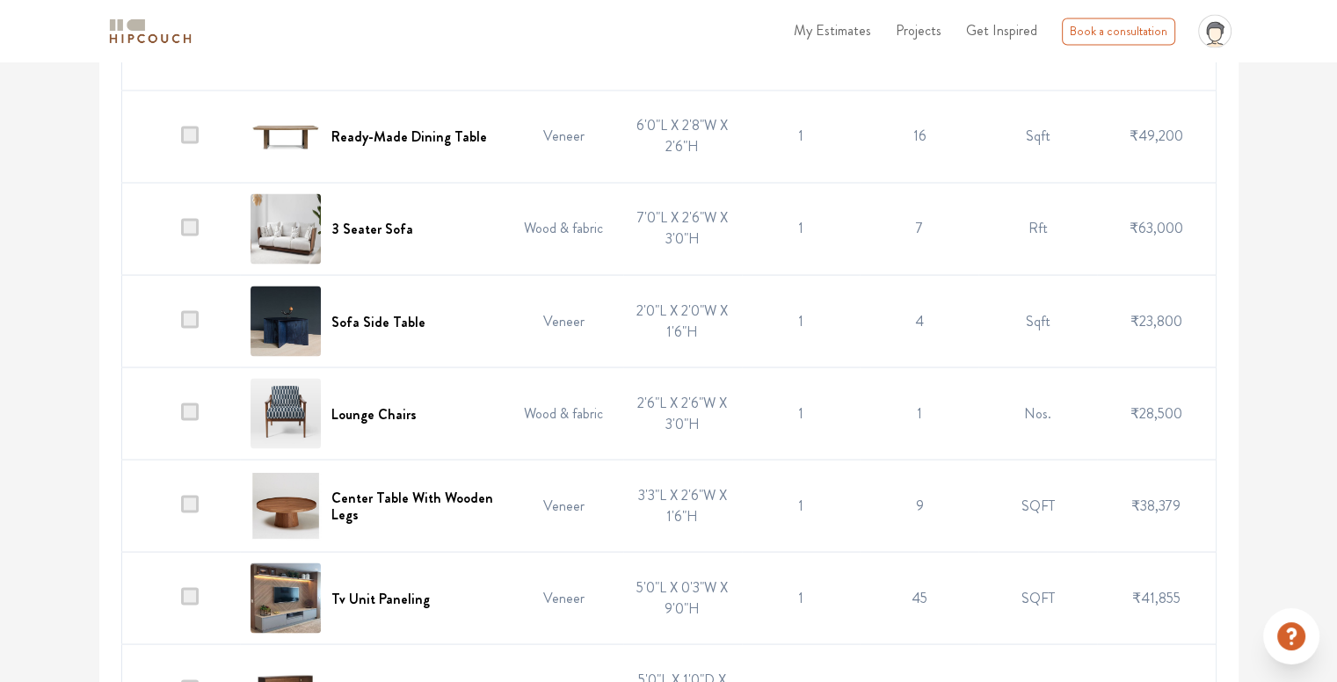
scroll to position [3126, 0]
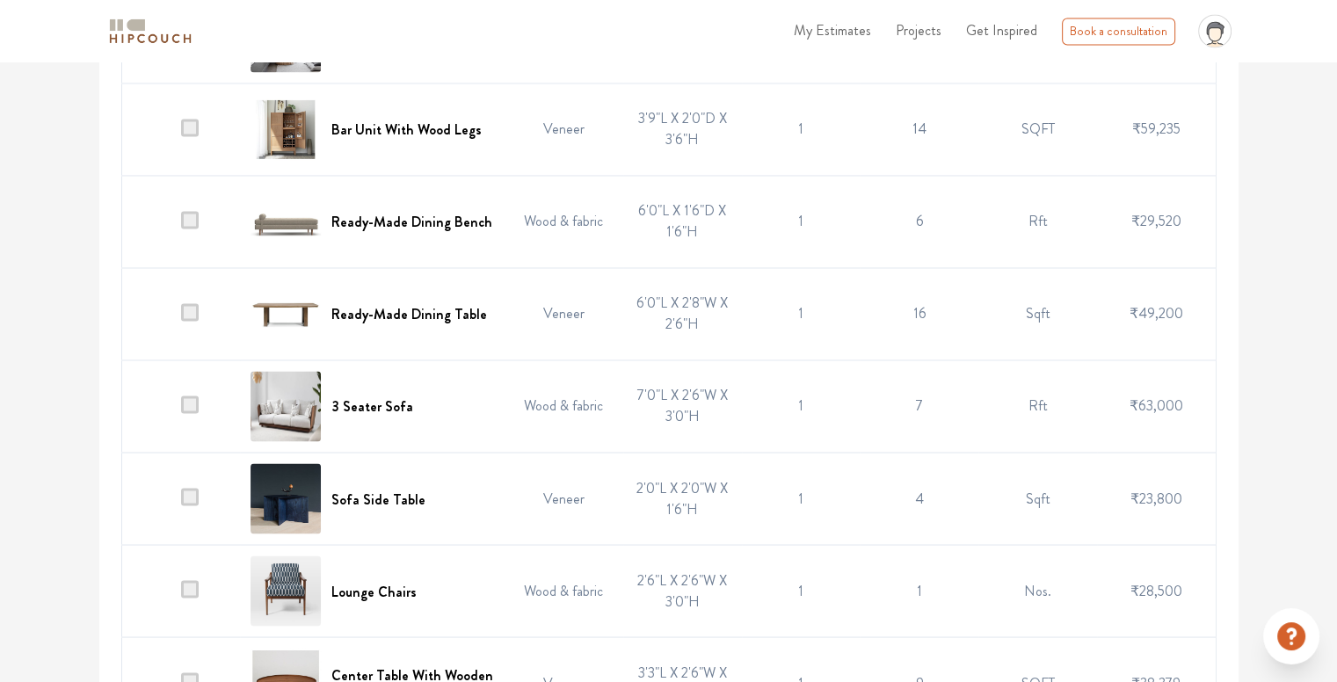
scroll to position [2889, 0]
click at [891, 163] on td "14" at bounding box center [919, 129] width 119 height 92
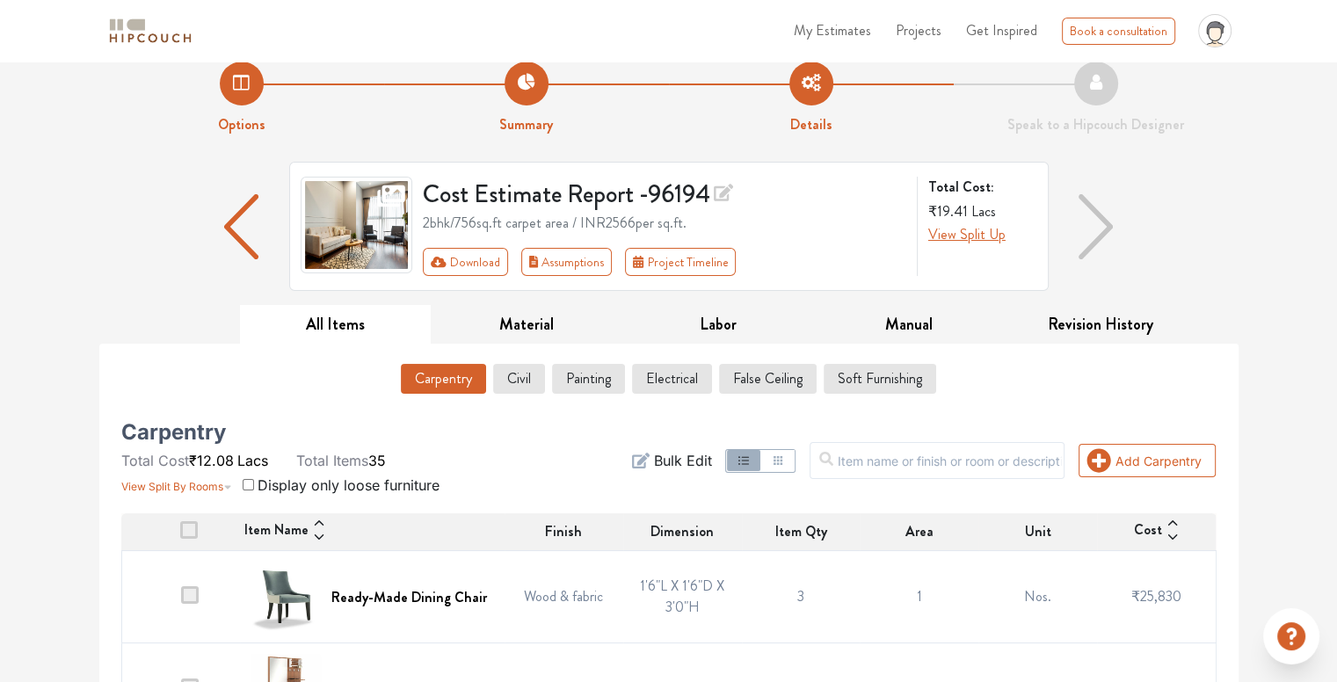
scroll to position [0, 0]
